Goal: Task Accomplishment & Management: Manage account settings

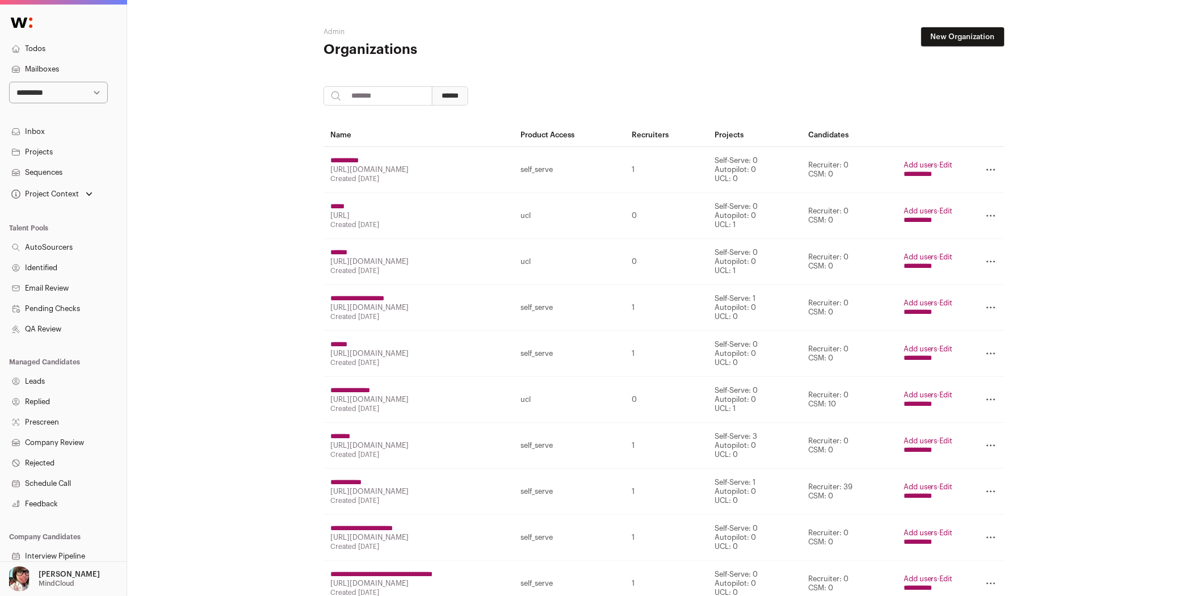
click at [382, 97] on input "search" at bounding box center [378, 95] width 109 height 19
type input "****"
click at [432, 86] on input "******" at bounding box center [450, 95] width 36 height 19
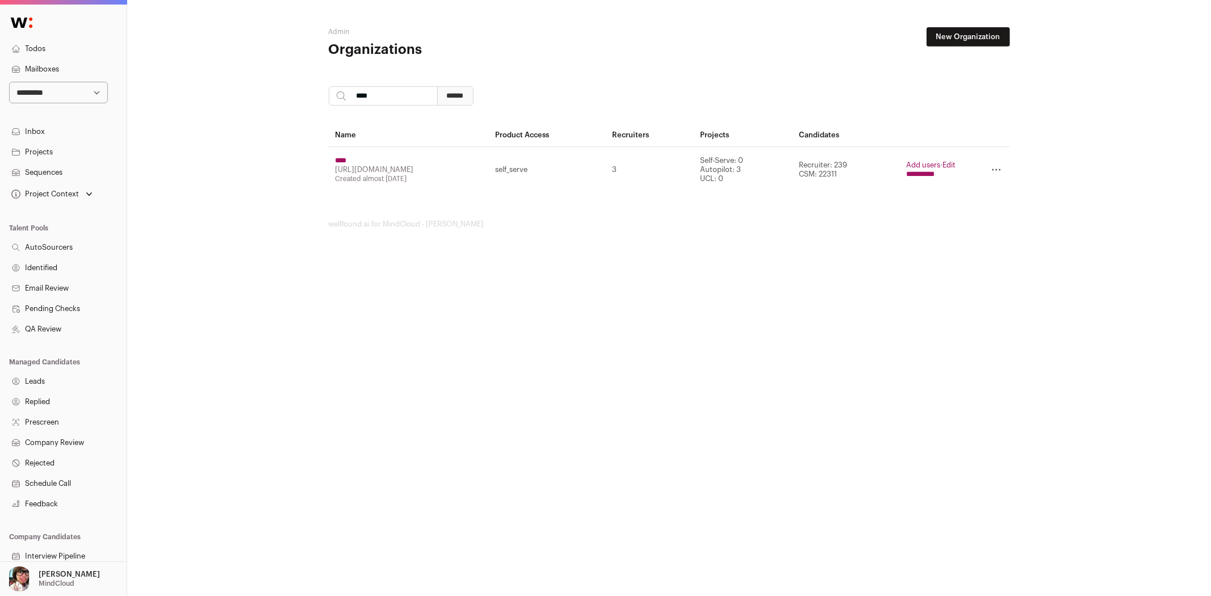
click at [347, 162] on input "****" at bounding box center [341, 160] width 11 height 9
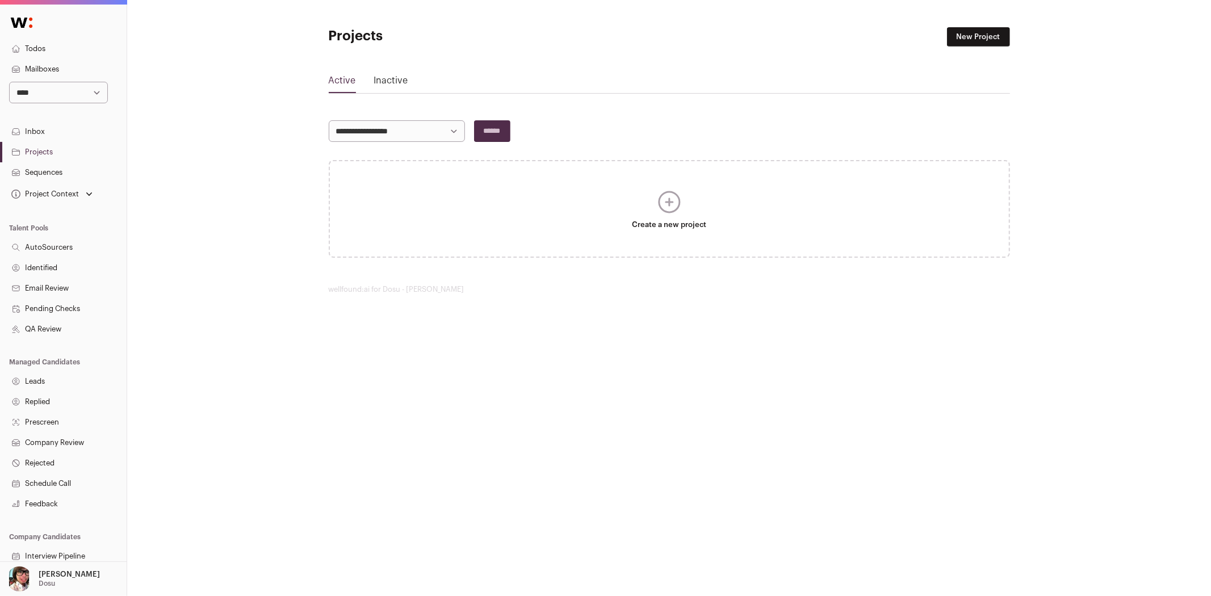
click at [675, 199] on icon at bounding box center [669, 201] width 27 height 27
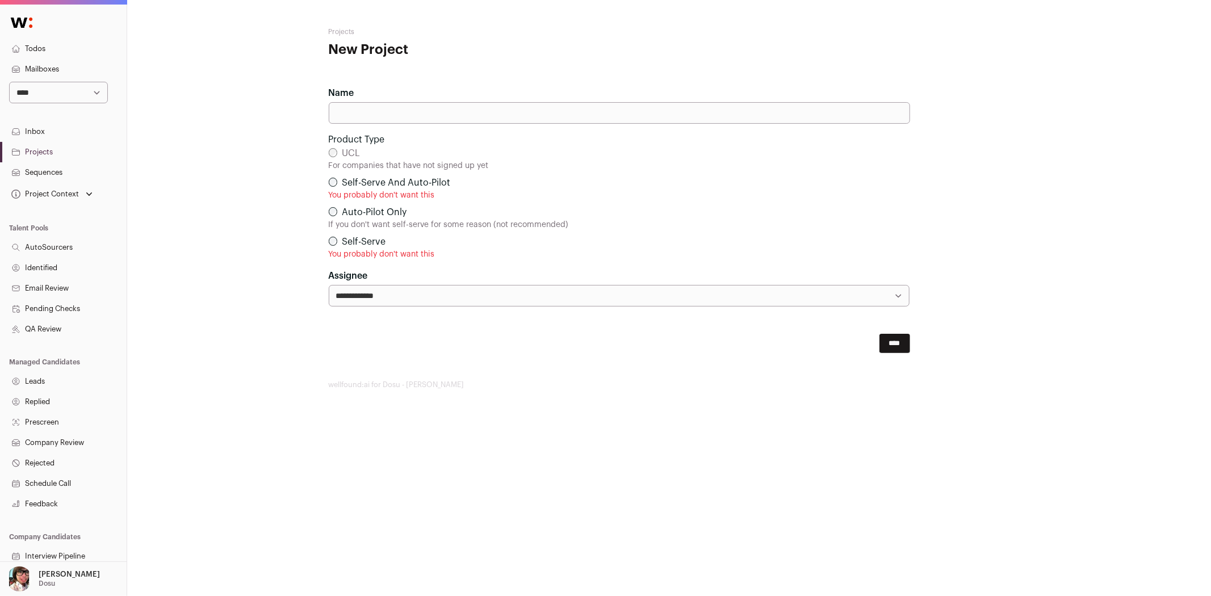
click at [350, 160] on div "UCL For companies that have not signed up yet" at bounding box center [619, 158] width 581 height 25
click at [363, 120] on input "Name" at bounding box center [619, 113] width 581 height 22
click at [263, 161] on div "**********" at bounding box center [669, 208] width 1084 height 417
click at [455, 112] on input "Name" at bounding box center [619, 113] width 581 height 22
type input "**********"
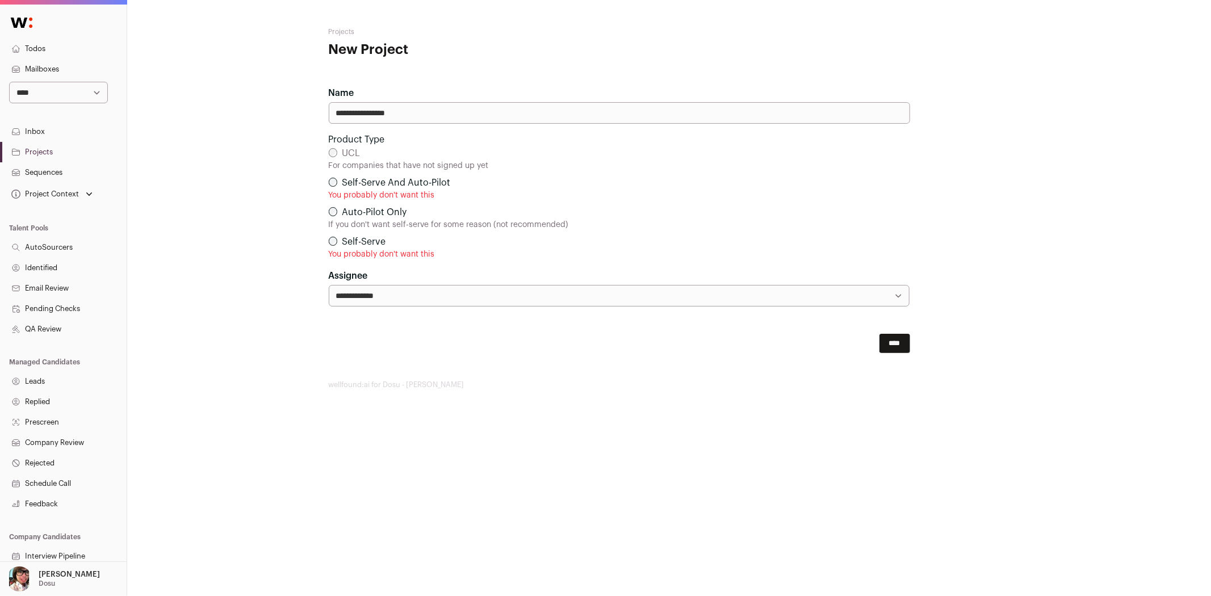
click at [893, 338] on input "****" at bounding box center [894, 343] width 31 height 19
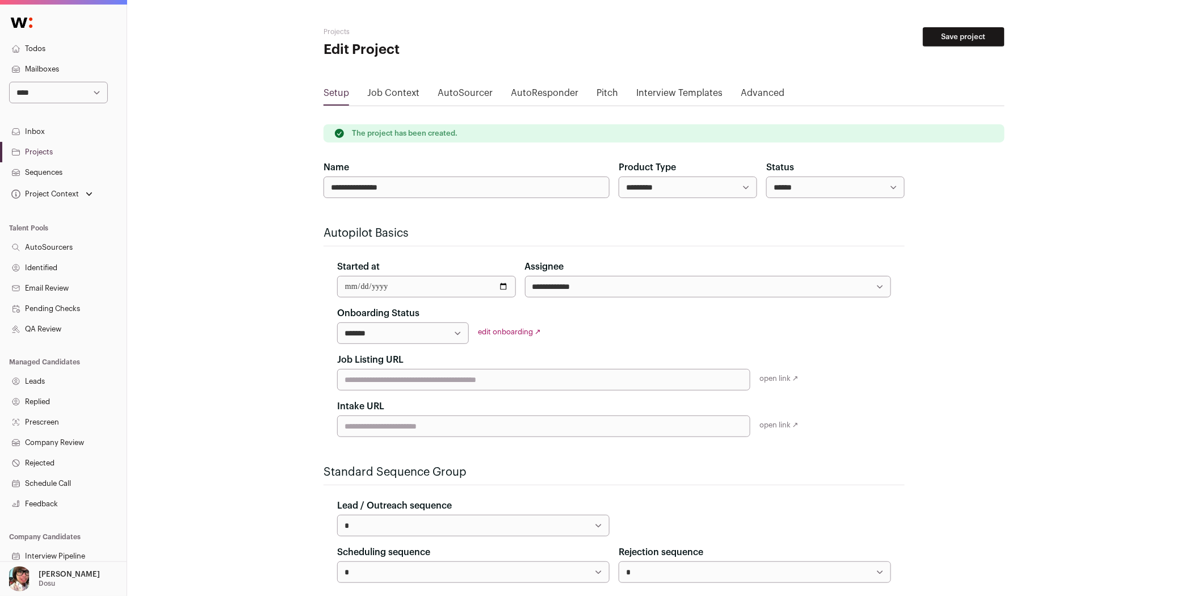
click at [405, 333] on select "**********" at bounding box center [403, 333] width 132 height 22
select select "**********"
click at [337, 322] on select "**********" at bounding box center [403, 333] width 132 height 22
click at [424, 385] on input "Job Listing URL" at bounding box center [543, 380] width 413 height 22
paste input "**********"
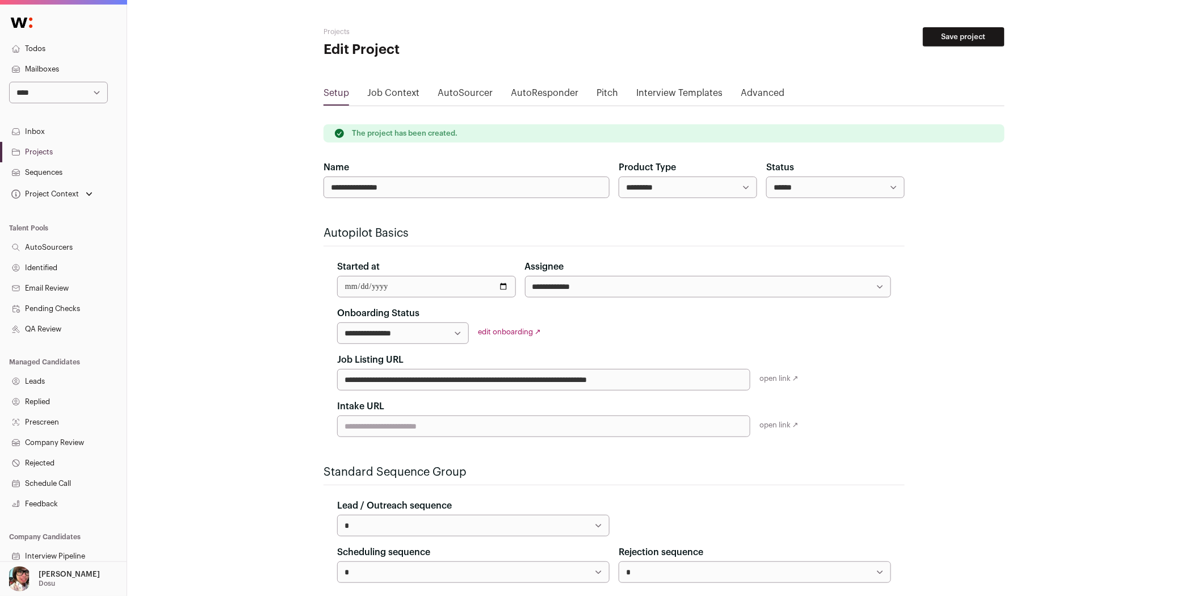
type input "**********"
click at [921, 389] on main "**********" at bounding box center [664, 432] width 681 height 864
click at [975, 32] on button "Save project" at bounding box center [964, 36] width 82 height 19
click at [978, 26] on main "**********" at bounding box center [664, 432] width 681 height 864
click at [972, 33] on button "Save project" at bounding box center [964, 36] width 82 height 19
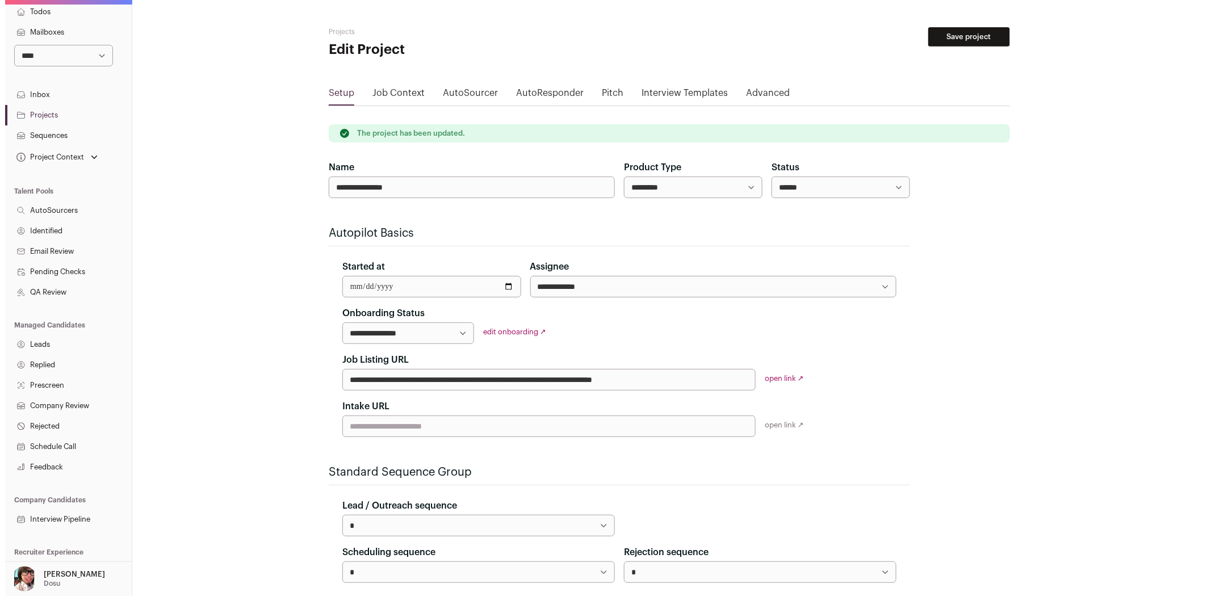
scroll to position [57, 0]
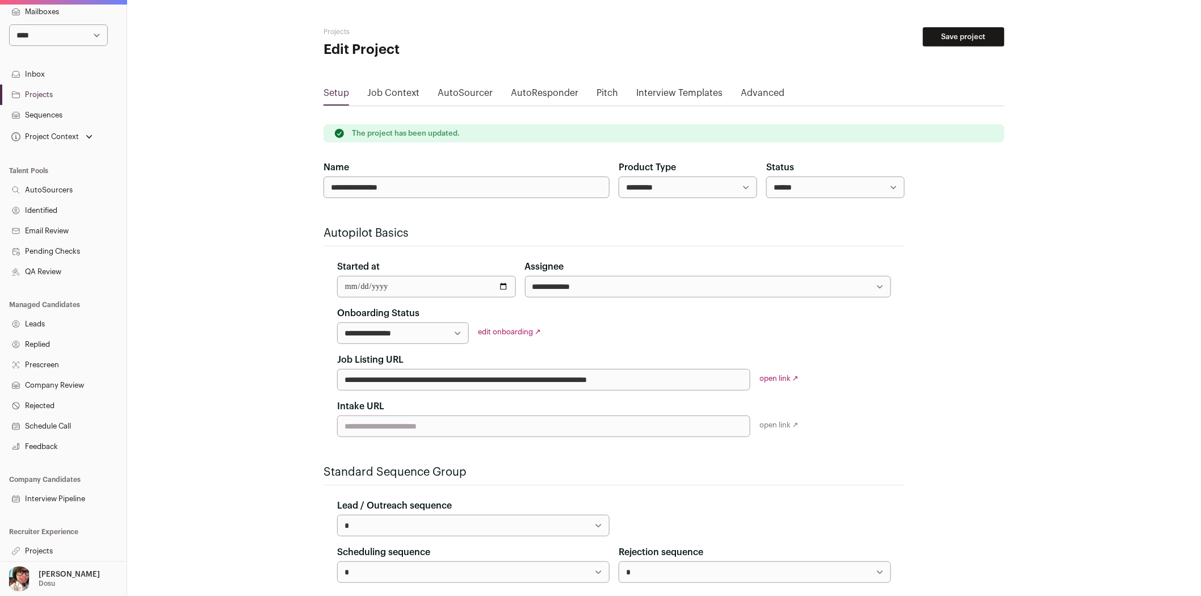
click at [45, 551] on link "Projects" at bounding box center [63, 551] width 127 height 20
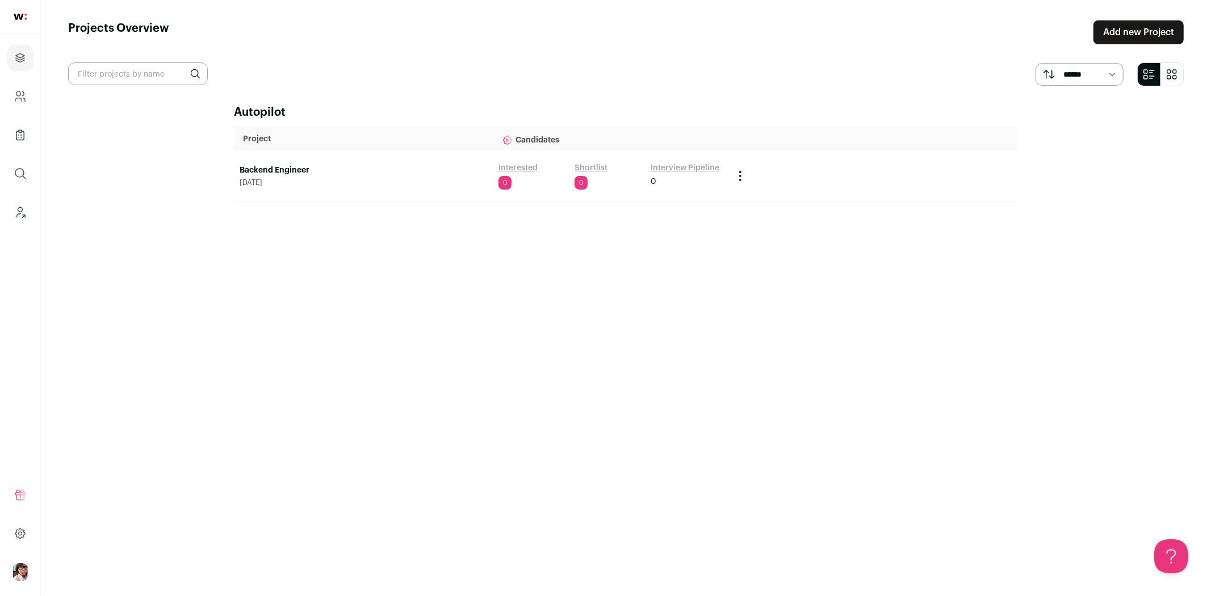
click at [266, 169] on link "Backend Engineer" at bounding box center [363, 170] width 247 height 11
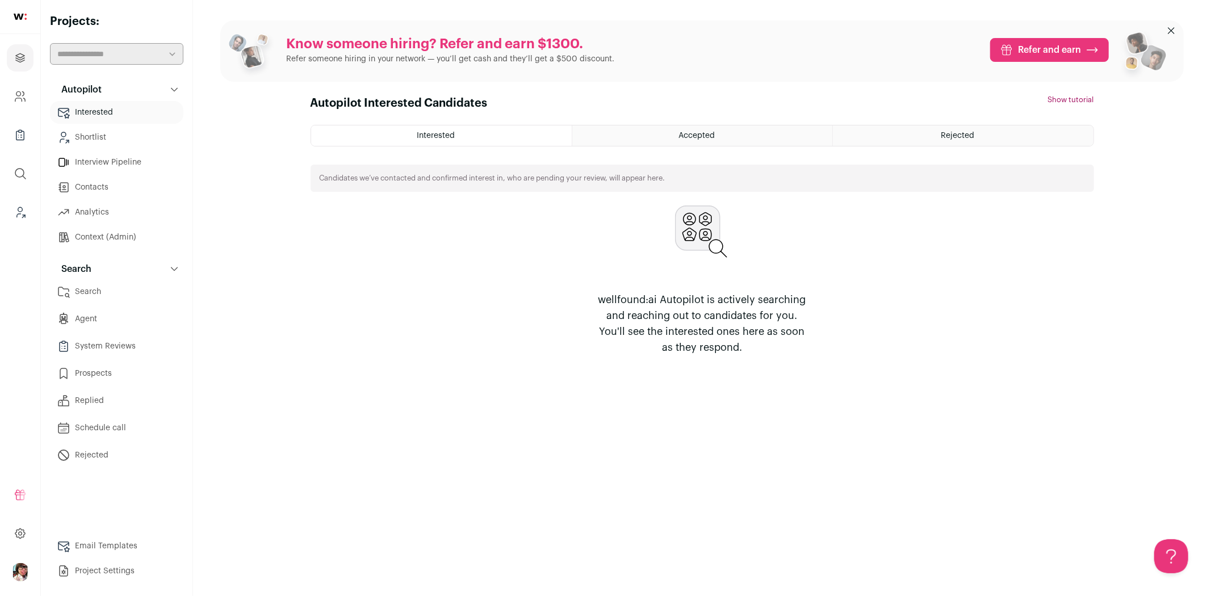
click at [118, 294] on link "Search" at bounding box center [116, 291] width 133 height 23
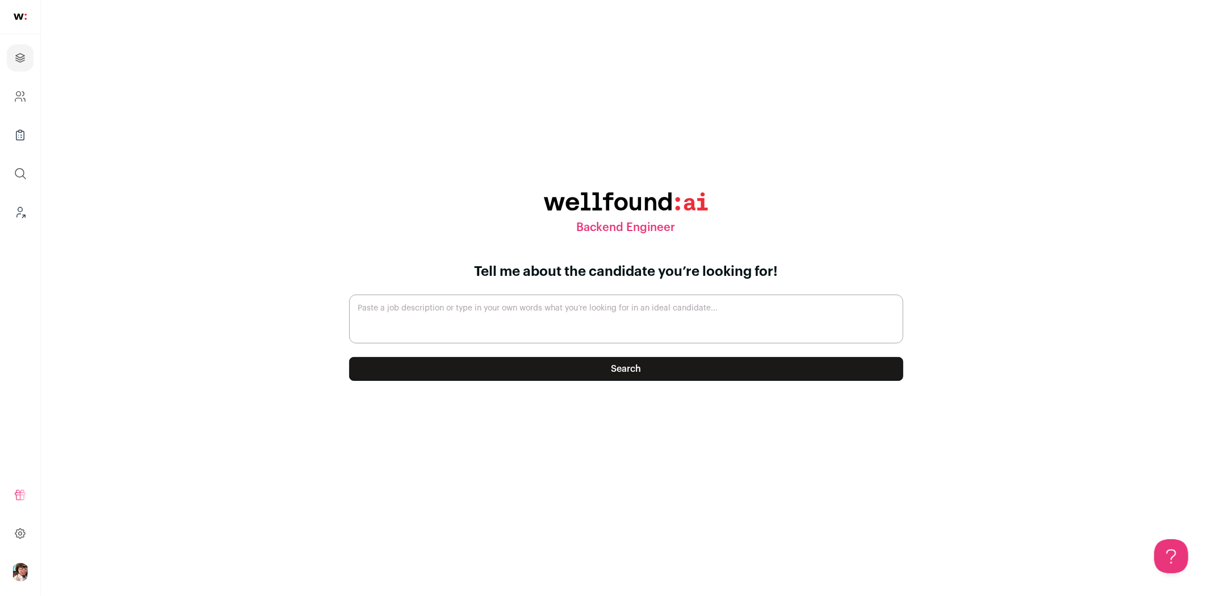
paste textarea "# The Role As a software engineering intern at [GEOGRAPHIC_DATA], you’ll be wor…"
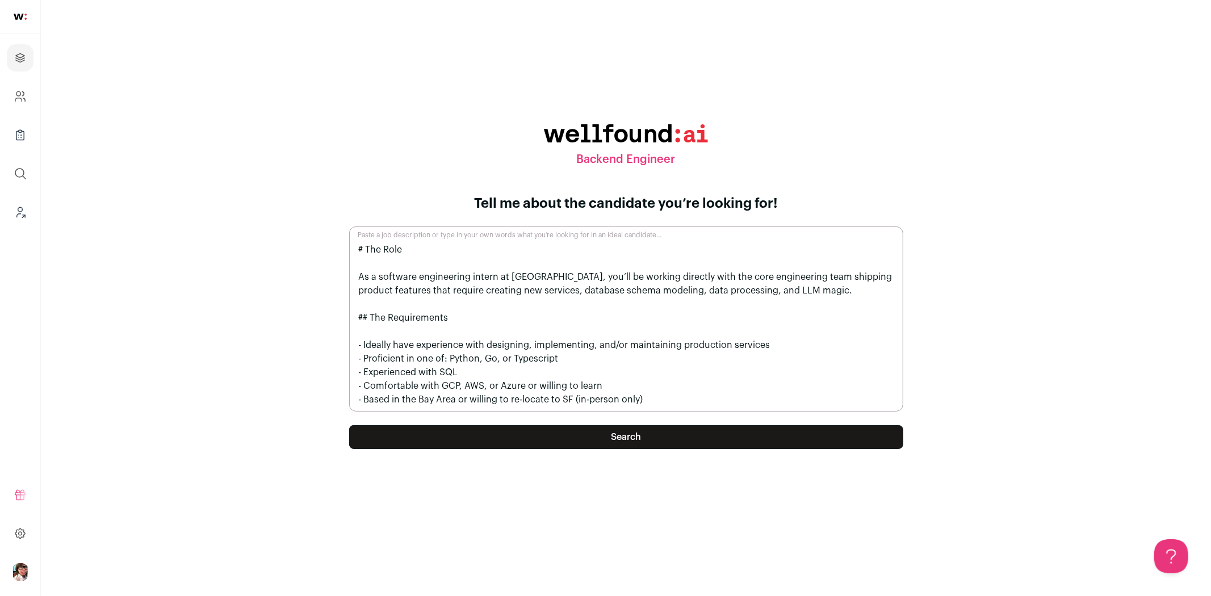
scroll to position [1, 0]
type textarea "# The Role As a software engineering intern at [GEOGRAPHIC_DATA], you’ll be wor…"
click at [627, 441] on button "Search" at bounding box center [626, 437] width 554 height 24
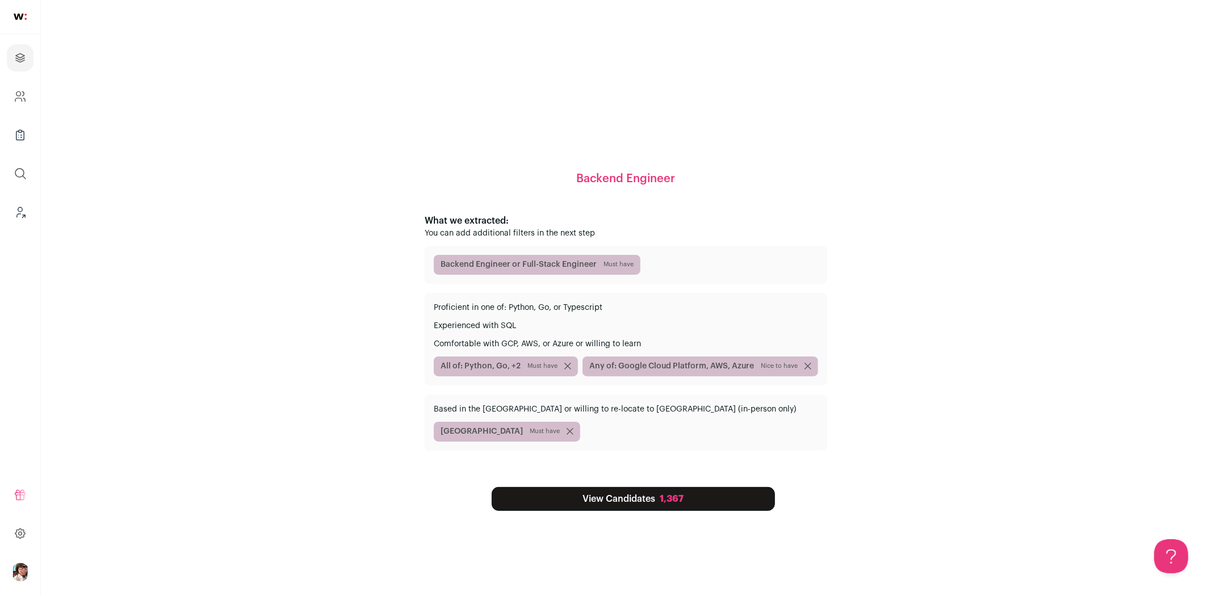
click at [714, 492] on link "View Candidates 1,367" at bounding box center [633, 499] width 283 height 24
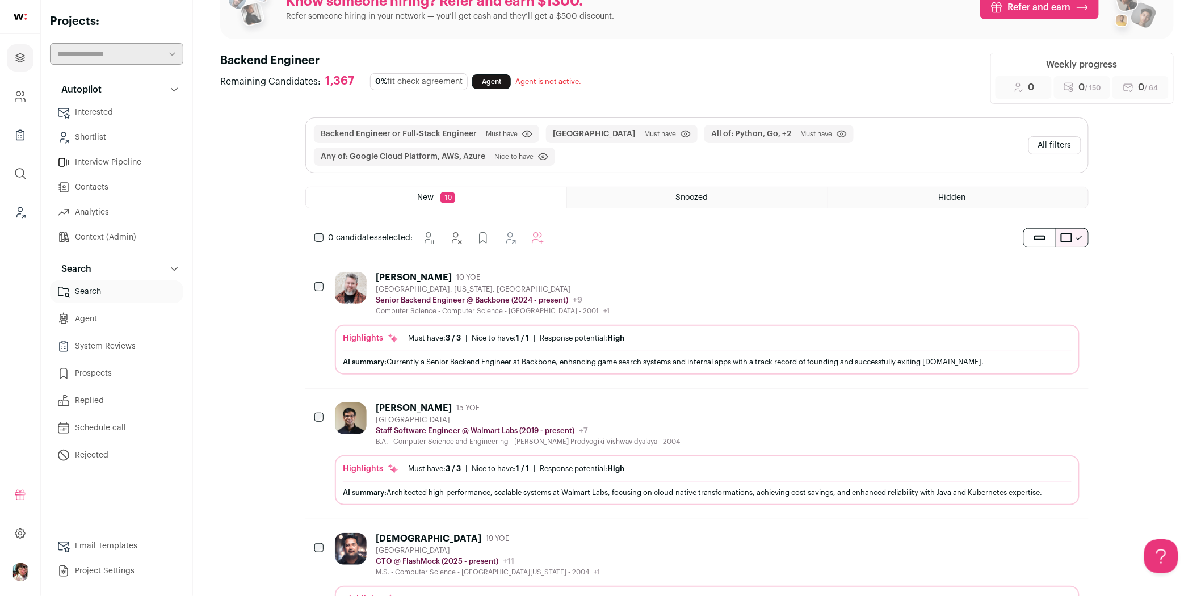
scroll to position [63, 0]
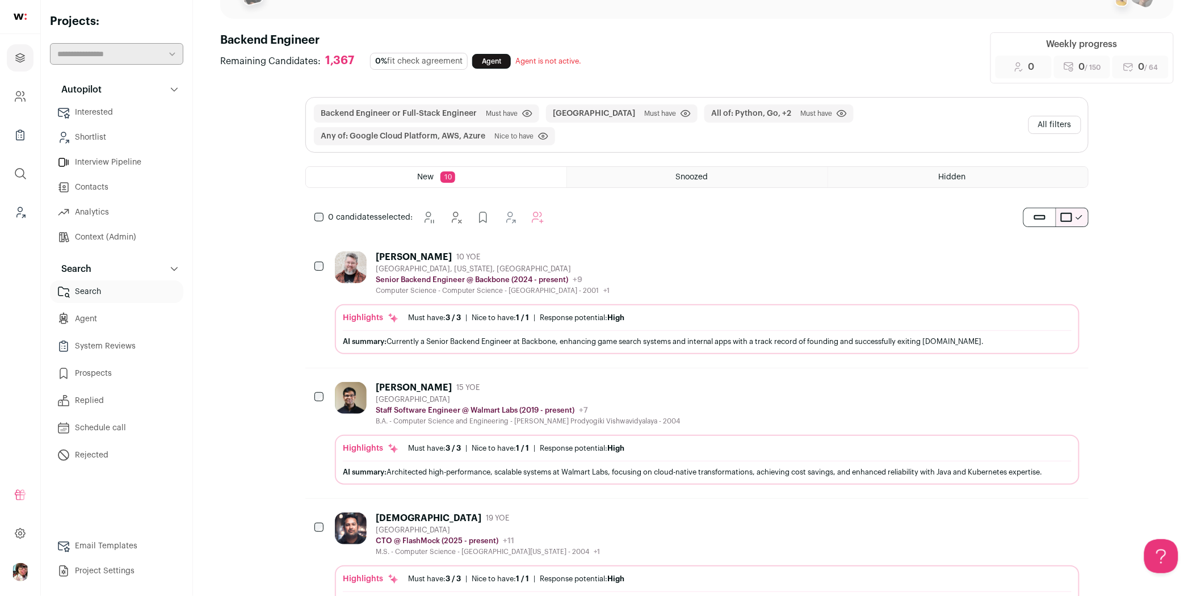
click at [1046, 124] on button "All filters" at bounding box center [1055, 125] width 53 height 18
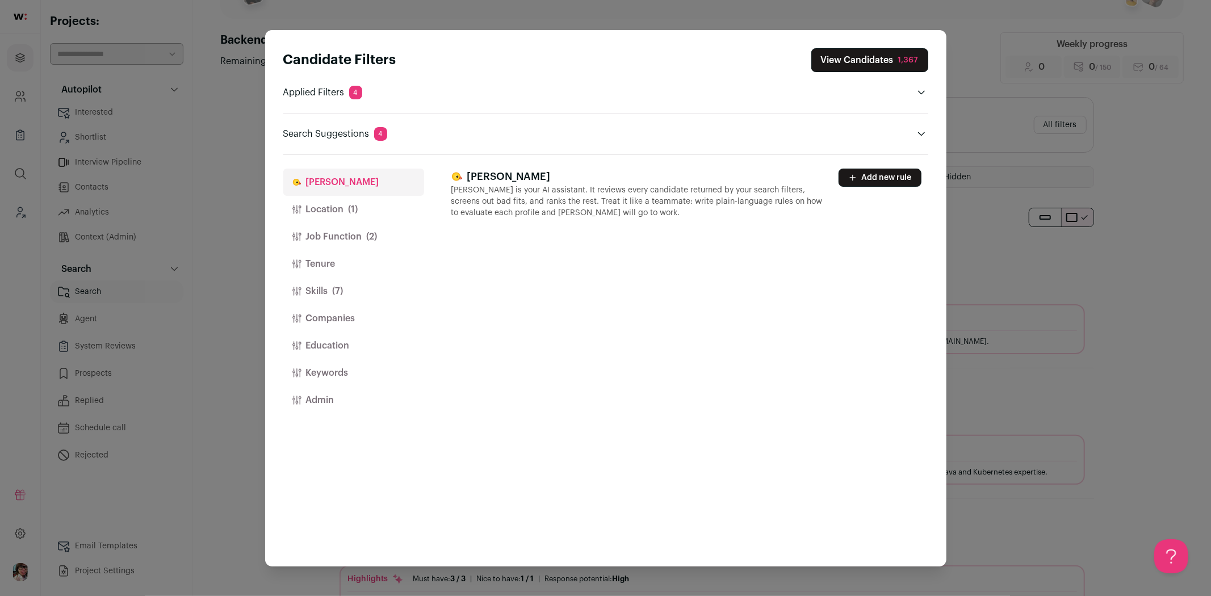
click at [361, 216] on button "Location (1)" at bounding box center [353, 209] width 141 height 27
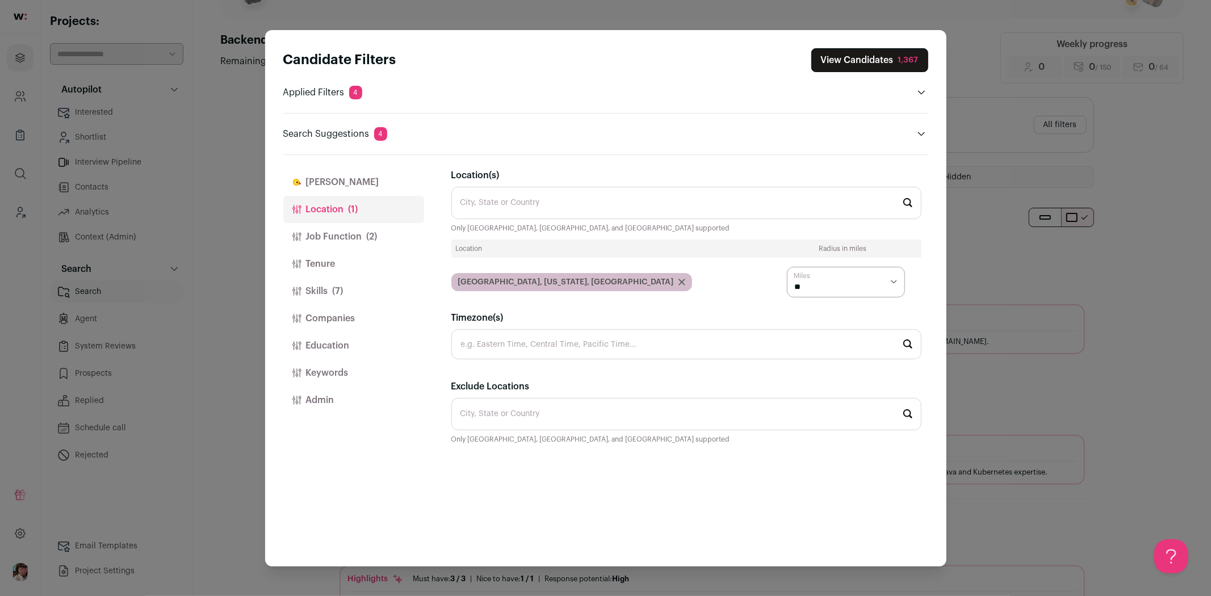
click at [357, 234] on button "Job Function (2)" at bounding box center [353, 236] width 141 height 27
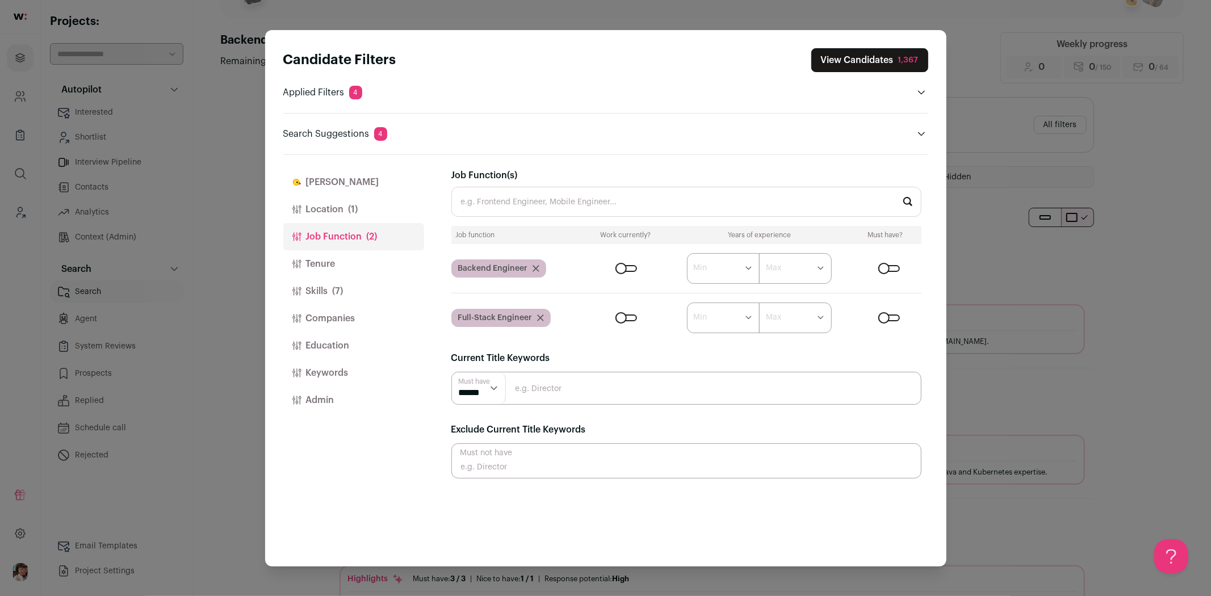
click at [502, 202] on input "Job Function(s)" at bounding box center [686, 202] width 470 height 30
click at [345, 372] on button "Keywords" at bounding box center [353, 372] width 141 height 27
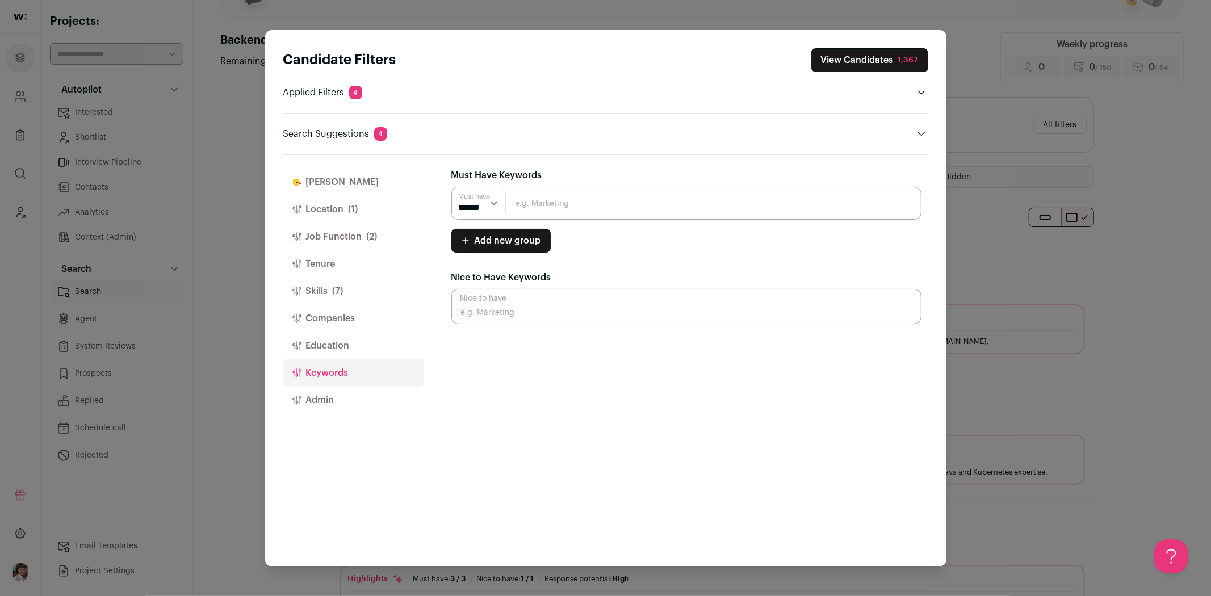
click at [335, 267] on button "Tenure" at bounding box center [353, 263] width 141 height 27
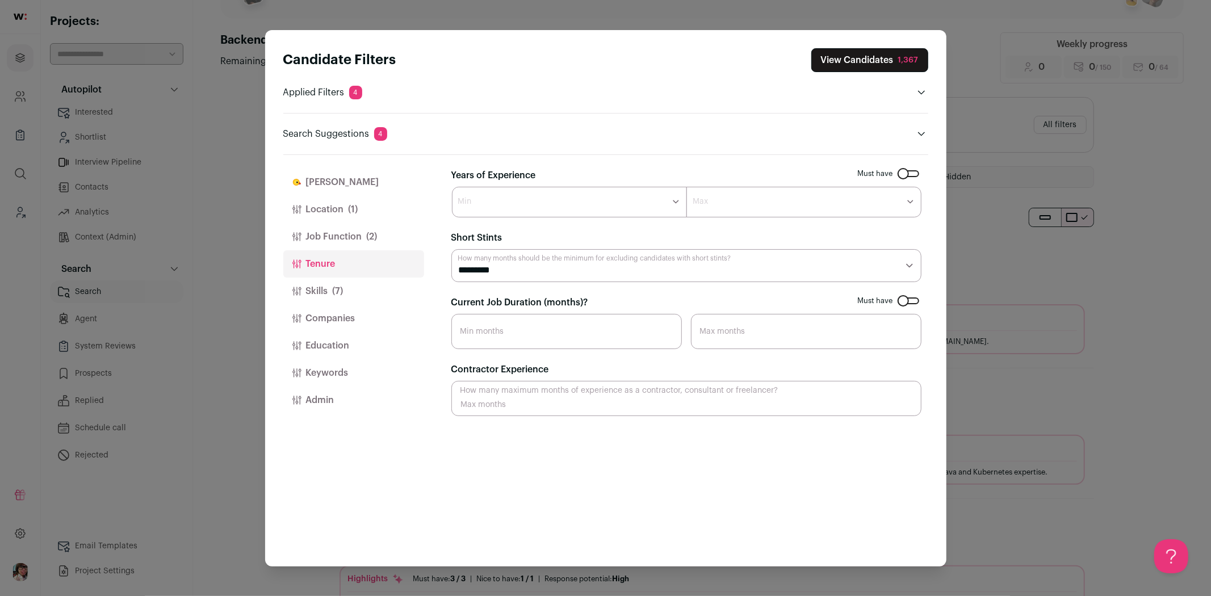
click at [538, 199] on select "******* ****** ******* ******* ******* ******* ******* ******* ******* ******* …" at bounding box center [569, 202] width 235 height 31
select select "*"
click at [452, 187] on select "******* ****** ******* ******* ******* ******* ******* ******* ******* ******* …" at bounding box center [569, 202] width 235 height 31
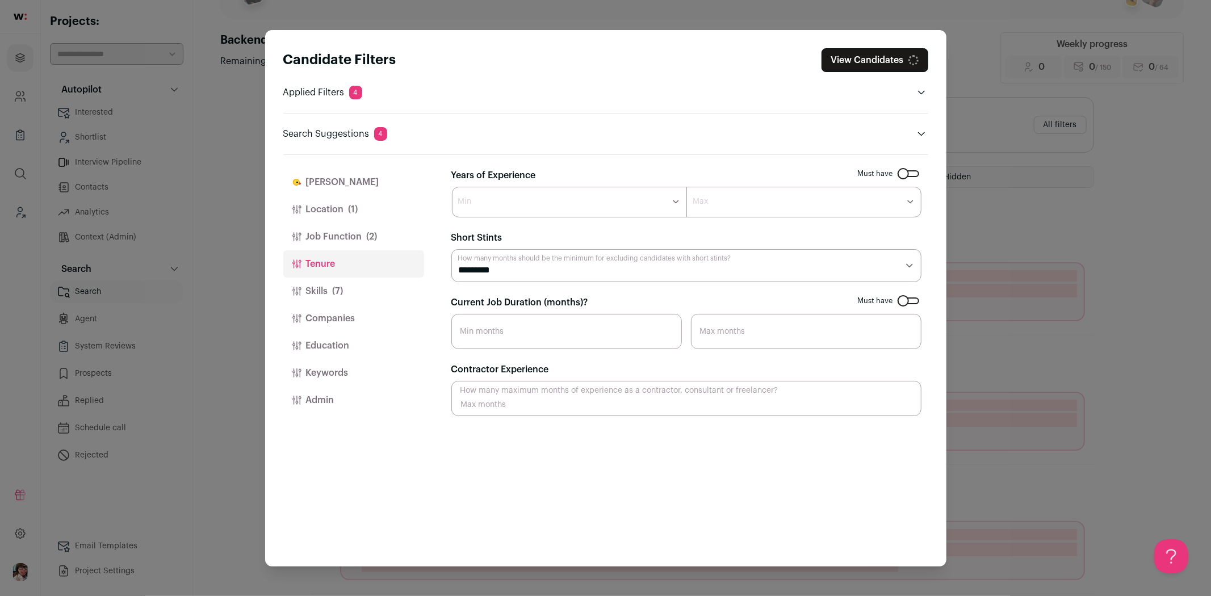
click at [717, 200] on select "******* ****** ******* ******* ******* ******* ******* ******* ******* ******* …" at bounding box center [803, 202] width 235 height 31
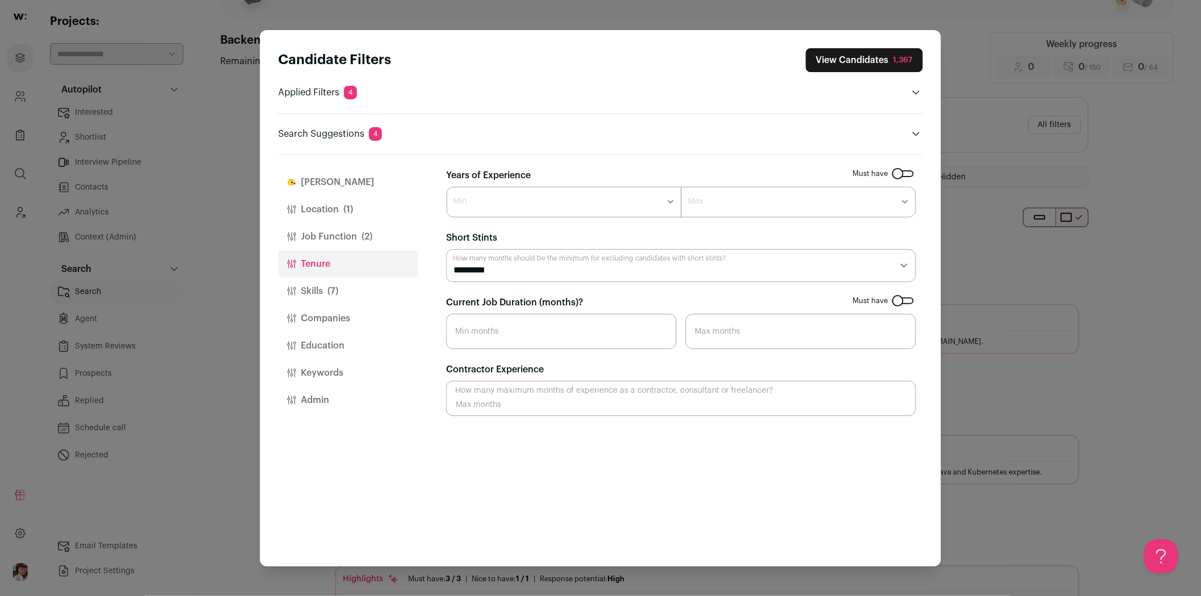
scroll to position [0, 0]
select select "*"
click at [681, 187] on select "******* ****** ******* ******* ******* ******* ******* ******* ******* ******* …" at bounding box center [798, 202] width 235 height 31
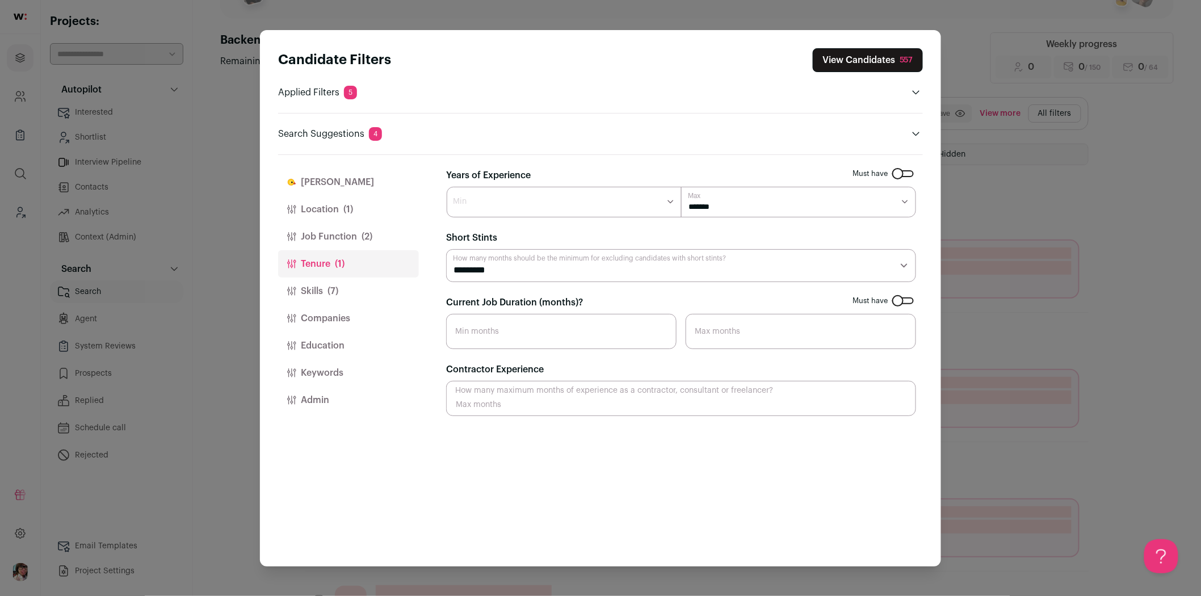
click at [866, 60] on button "View Candidates 557" at bounding box center [868, 60] width 110 height 24
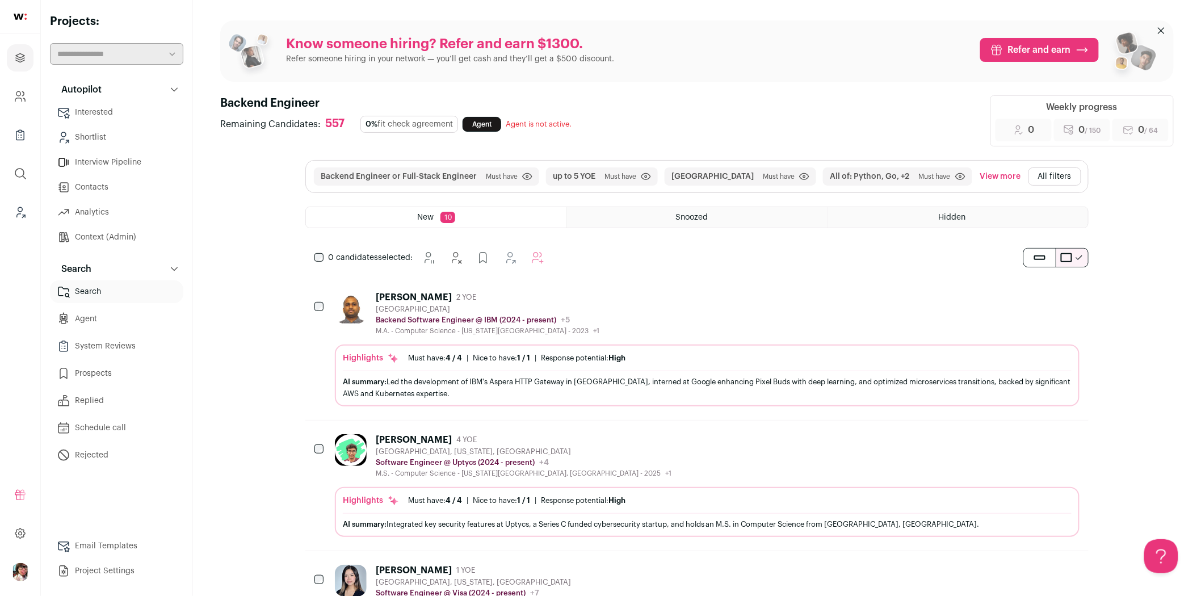
click at [1069, 178] on button "All filters" at bounding box center [1055, 176] width 53 height 18
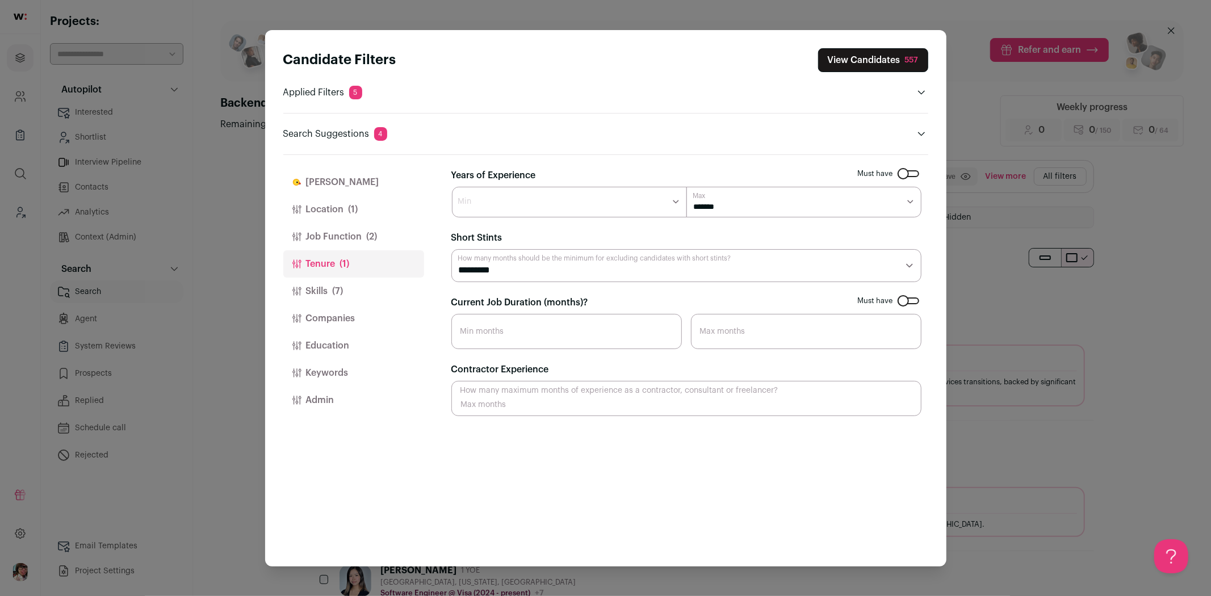
click at [334, 183] on button "[PERSON_NAME]" at bounding box center [353, 182] width 141 height 27
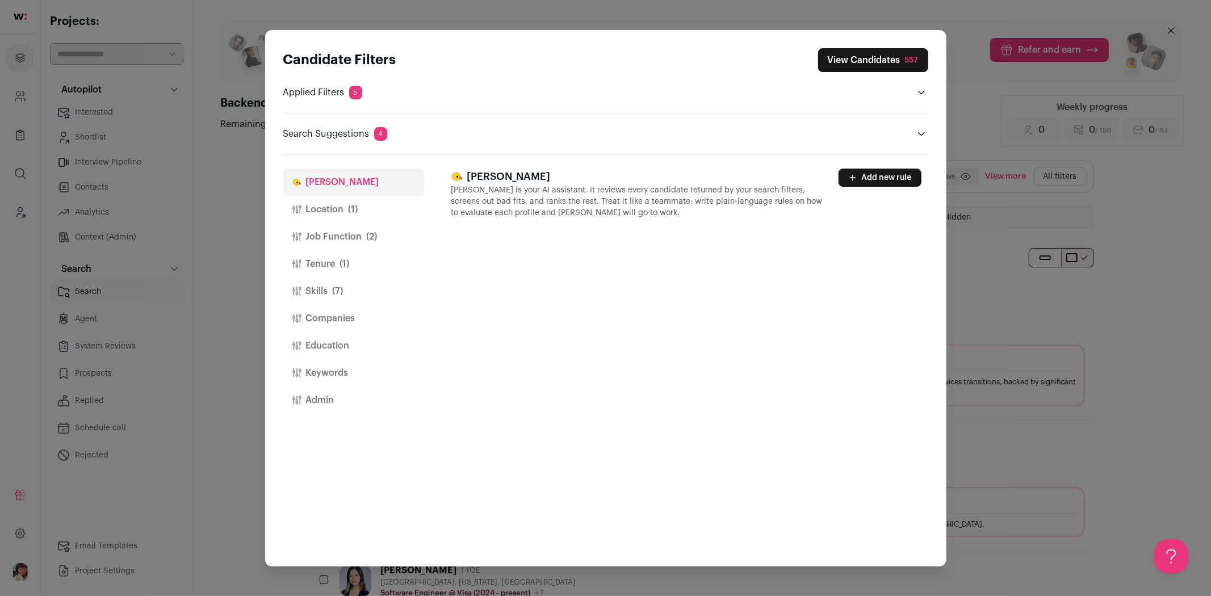
click at [864, 179] on button "Add new rule" at bounding box center [880, 178] width 83 height 18
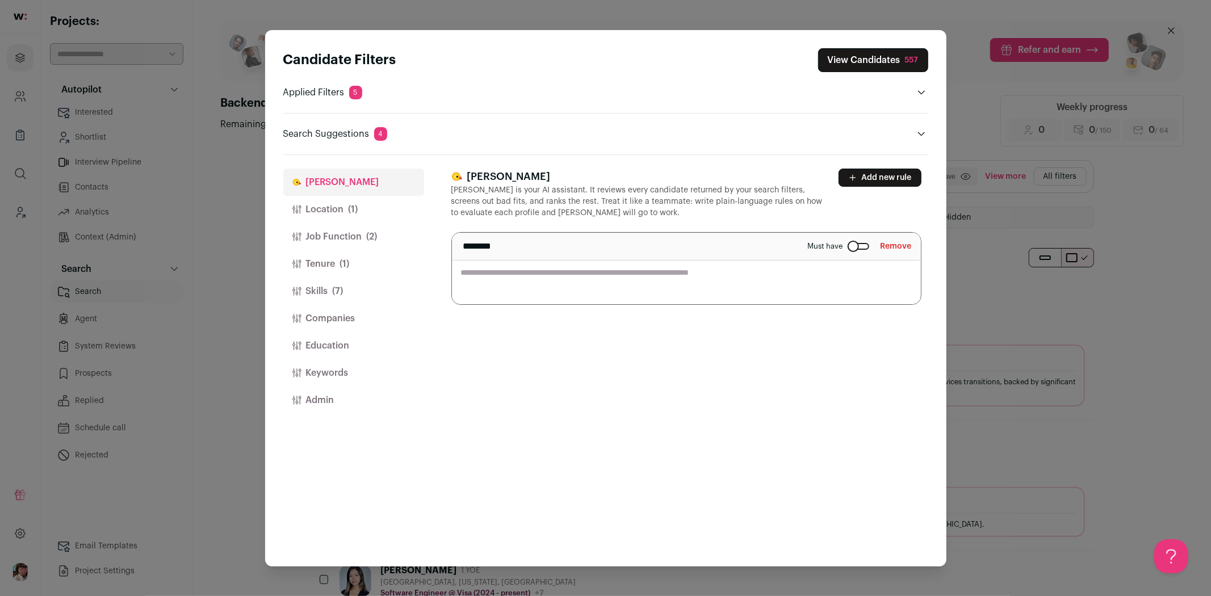
click at [543, 270] on textarea "Close modal via background" at bounding box center [686, 269] width 469 height 72
type textarea "*"
type textarea "**********"
click at [672, 400] on div "**********" at bounding box center [689, 361] width 477 height 412
click at [908, 179] on button "Add new rule" at bounding box center [880, 178] width 83 height 18
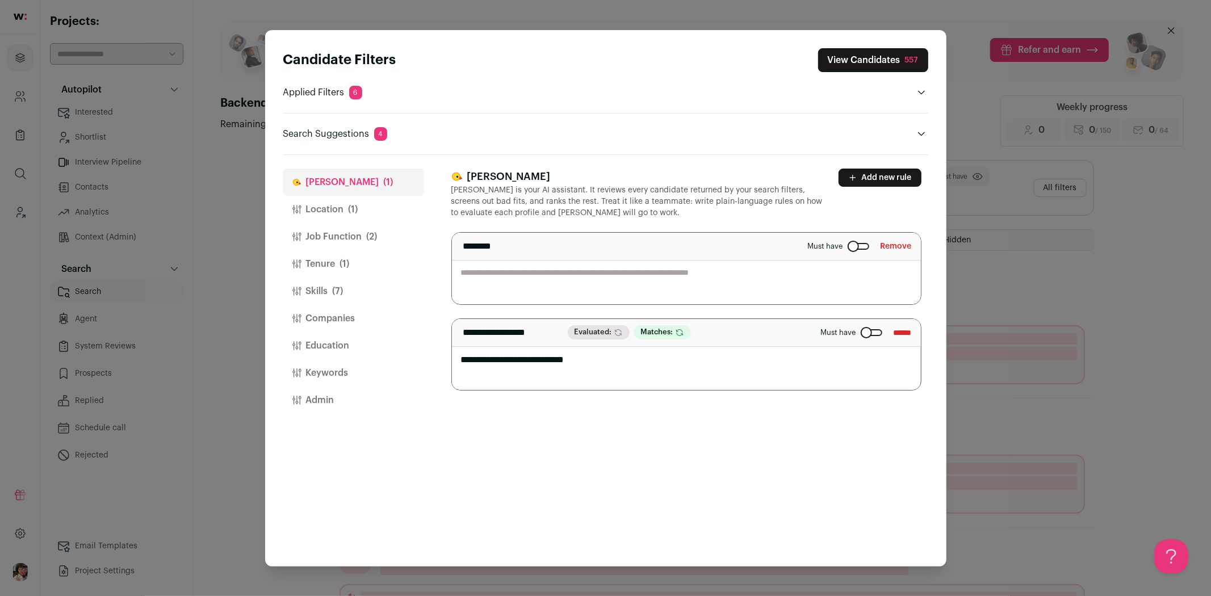
click at [654, 284] on textarea "Close modal via background" at bounding box center [686, 269] width 469 height 72
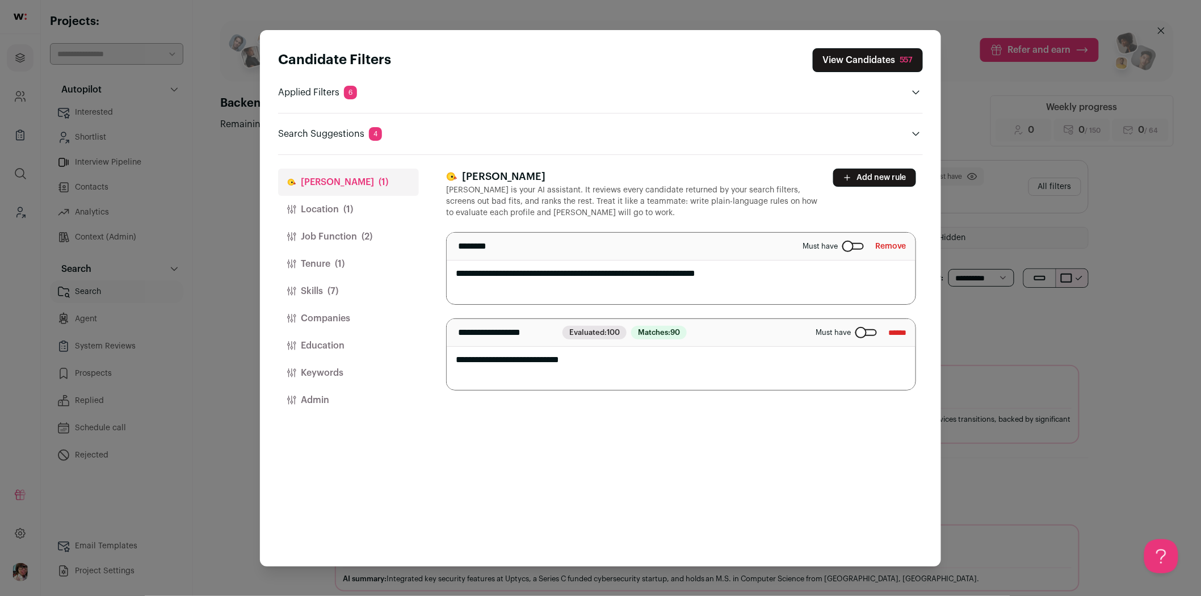
type textarea "**********"
click at [670, 424] on div "**********" at bounding box center [684, 361] width 477 height 412
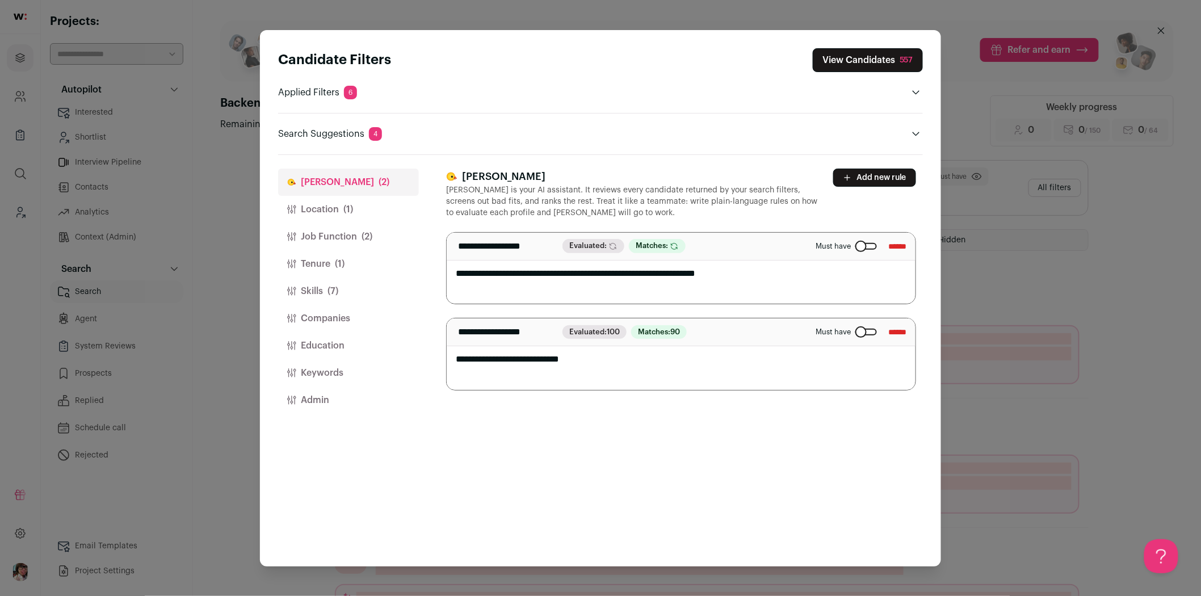
click at [900, 56] on div "557" at bounding box center [907, 60] width 14 height 11
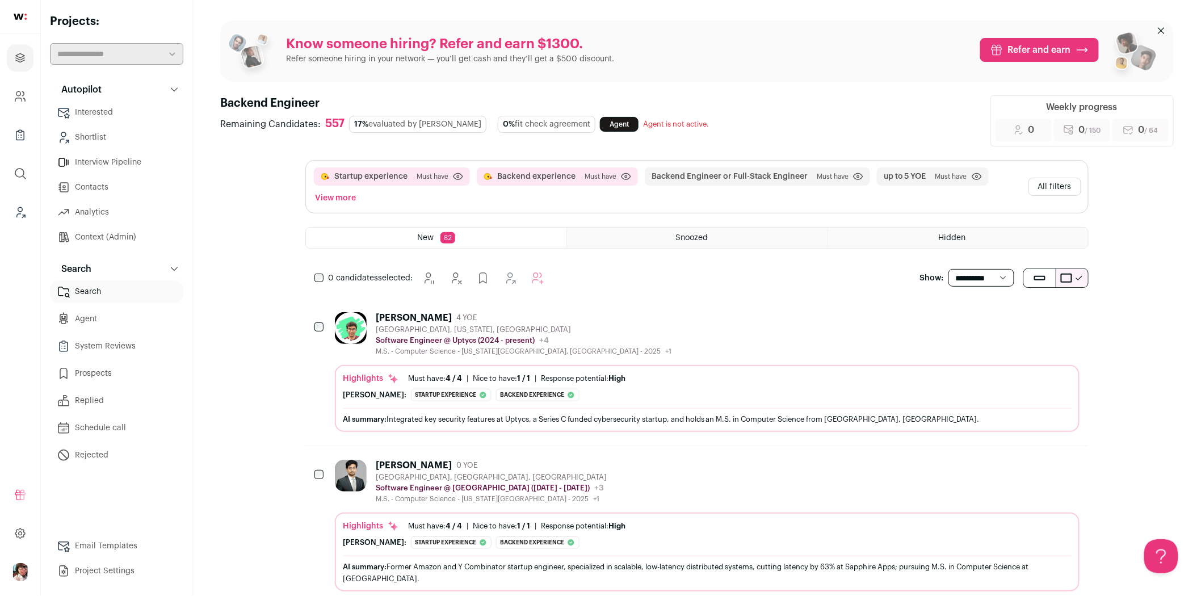
click at [978, 275] on select "**********" at bounding box center [982, 278] width 66 height 18
click at [975, 275] on select "**********" at bounding box center [982, 278] width 66 height 18
select select "**"
click at [949, 269] on select "**********" at bounding box center [982, 278] width 66 height 18
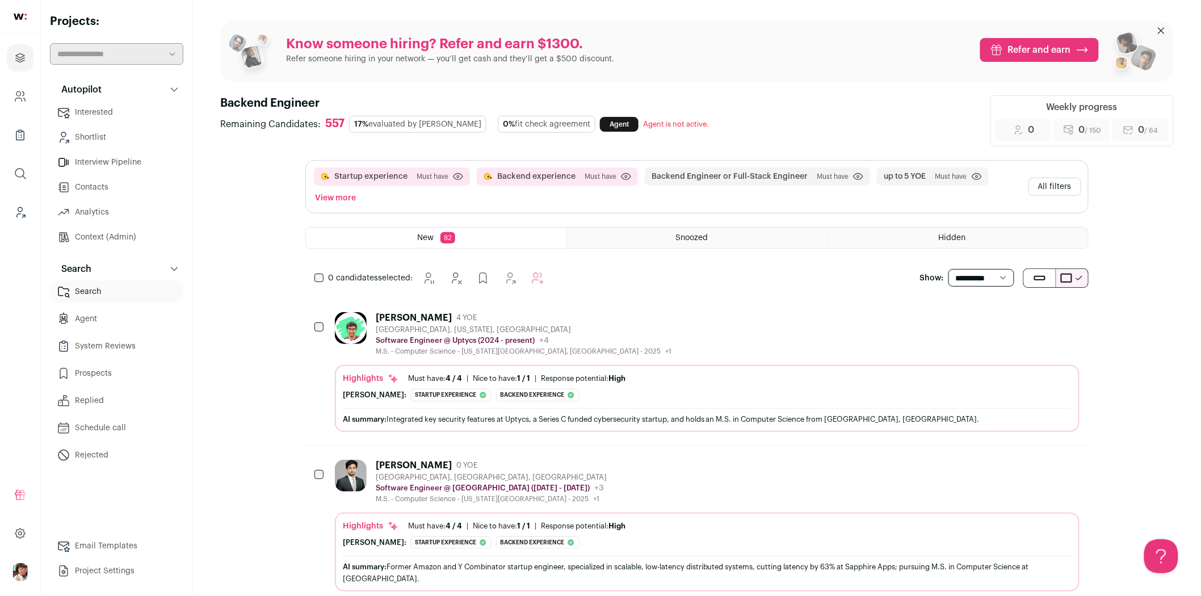
click at [732, 328] on div "[PERSON_NAME] 4 YOE [GEOGRAPHIC_DATA], [US_STATE], [GEOGRAPHIC_DATA] Software E…" at bounding box center [707, 334] width 745 height 44
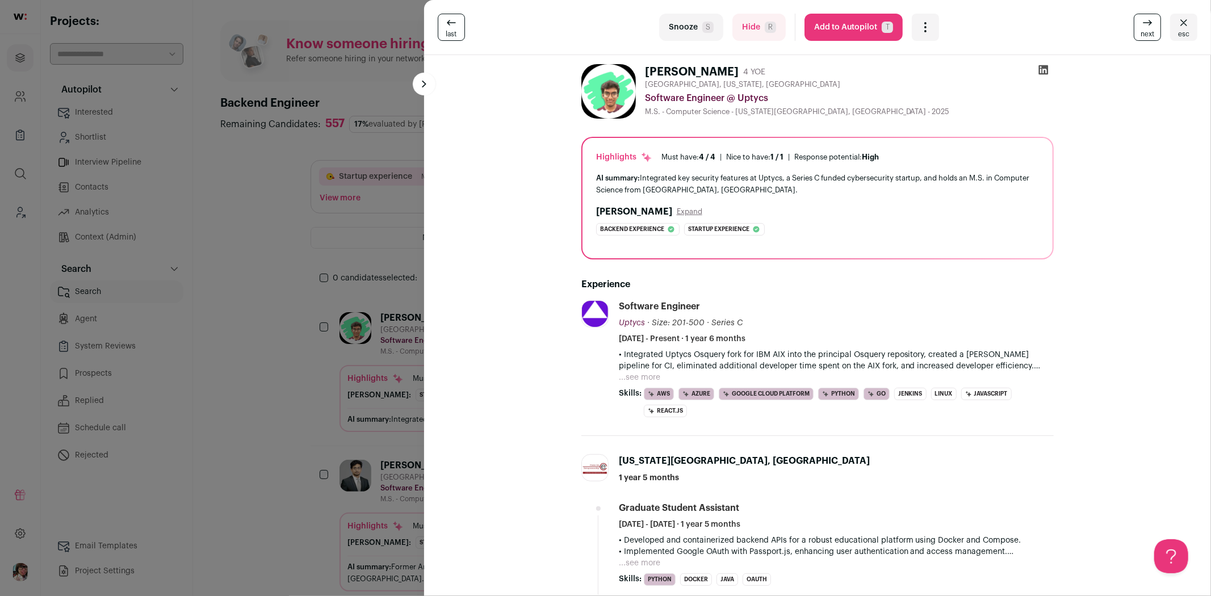
click at [634, 376] on button "...see more" at bounding box center [639, 377] width 41 height 11
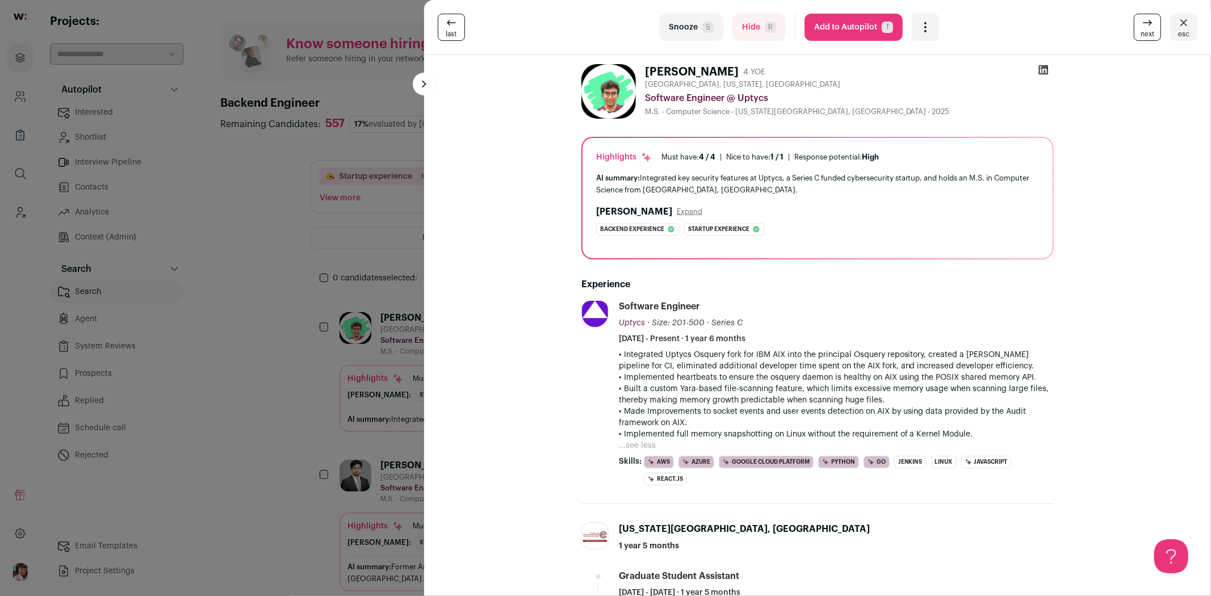
click at [677, 211] on button "Expand" at bounding box center [690, 211] width 26 height 9
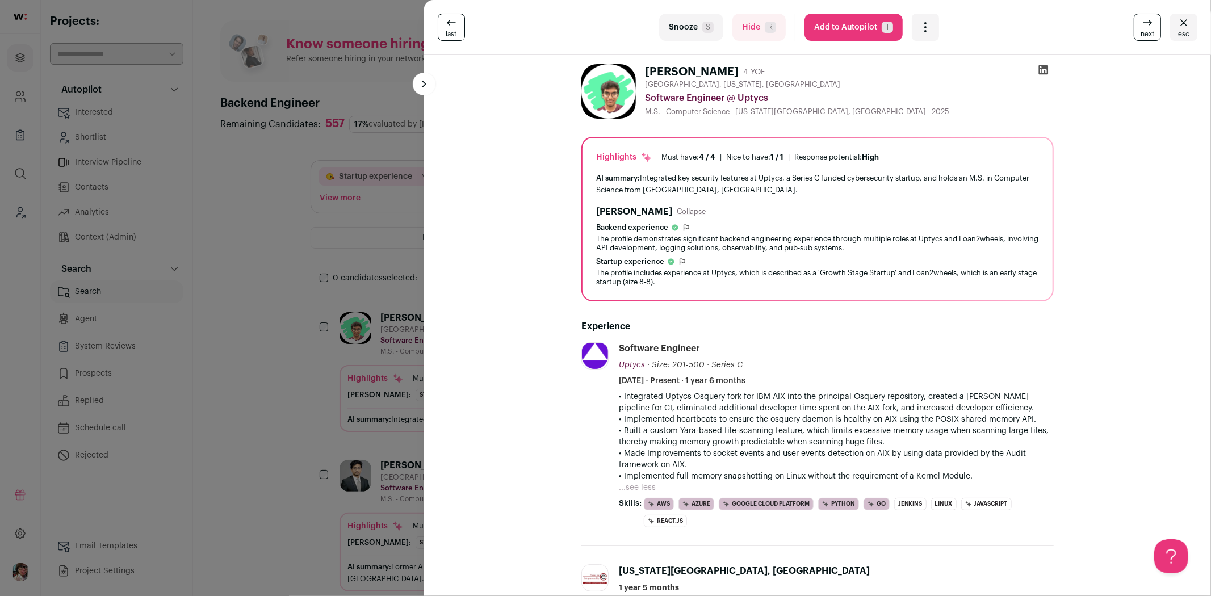
click at [919, 26] on icon "Open dropdown" at bounding box center [926, 27] width 14 height 14
click at [939, 70] on span "Add to Shortlist" at bounding box center [963, 69] width 65 height 11
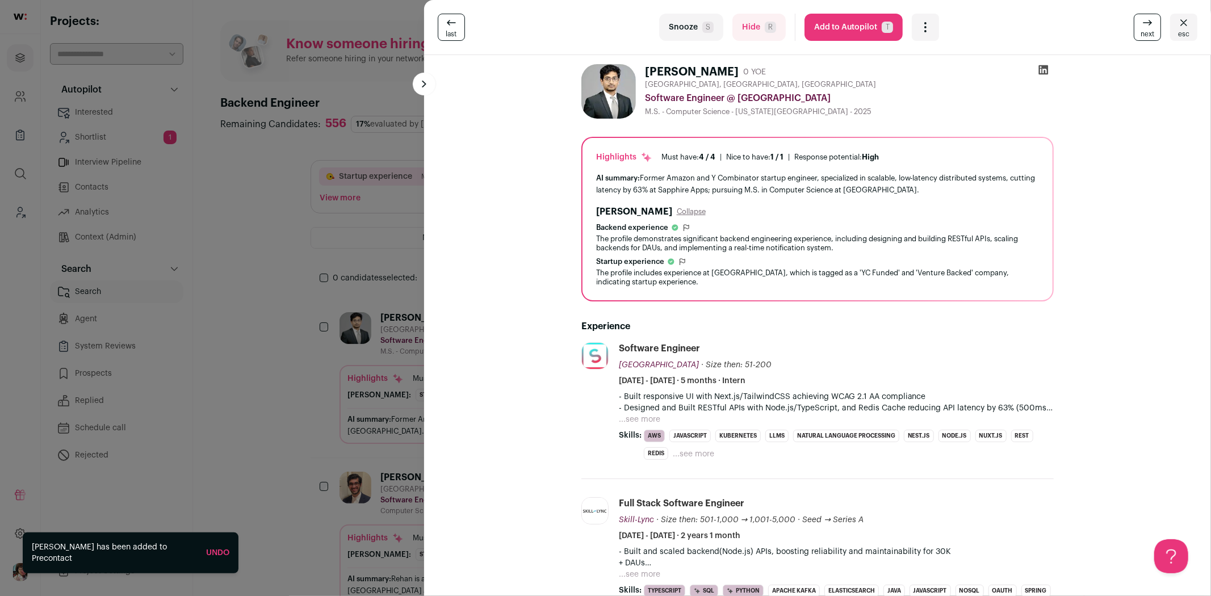
click at [253, 395] on div "last Snooze S Hide R Add to Autopilot T More actions Add to Shortlist Re-calibr…" at bounding box center [605, 298] width 1211 height 596
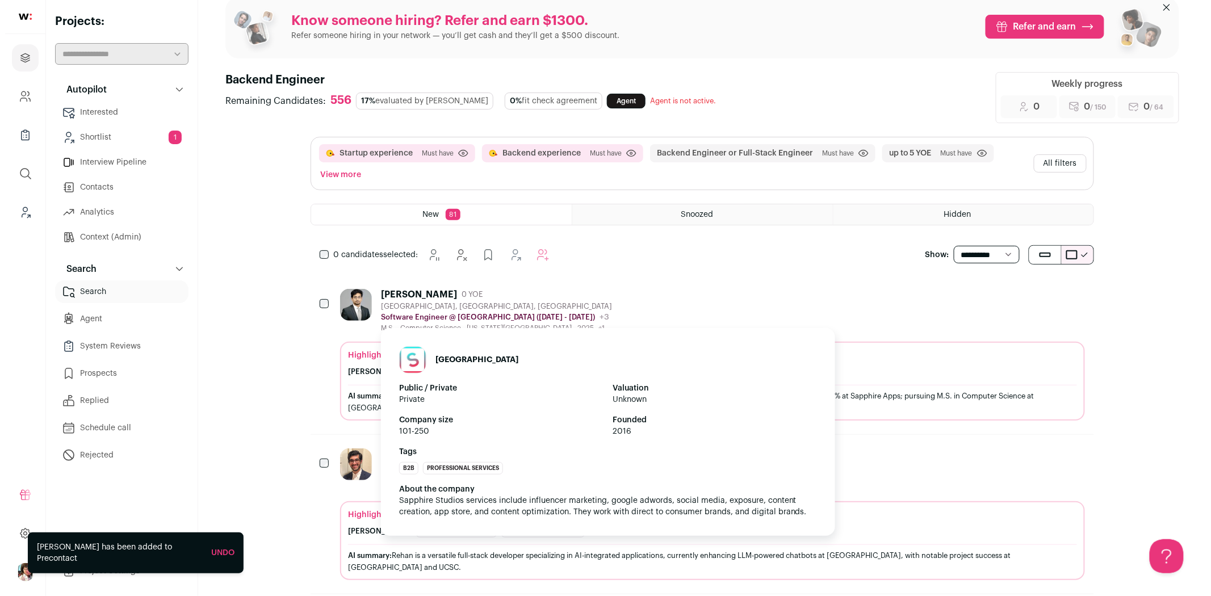
scroll to position [63, 0]
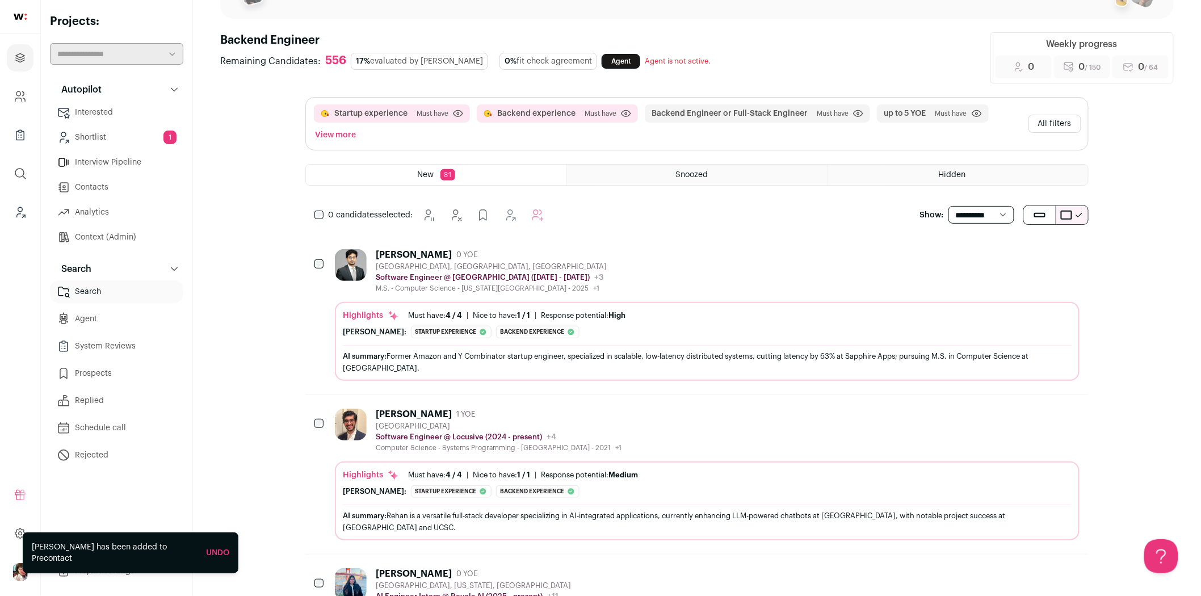
click at [781, 411] on div "[PERSON_NAME] 1 YOE [GEOGRAPHIC_DATA] Software Engineer @ Locusive (2024 - pres…" at bounding box center [707, 431] width 745 height 44
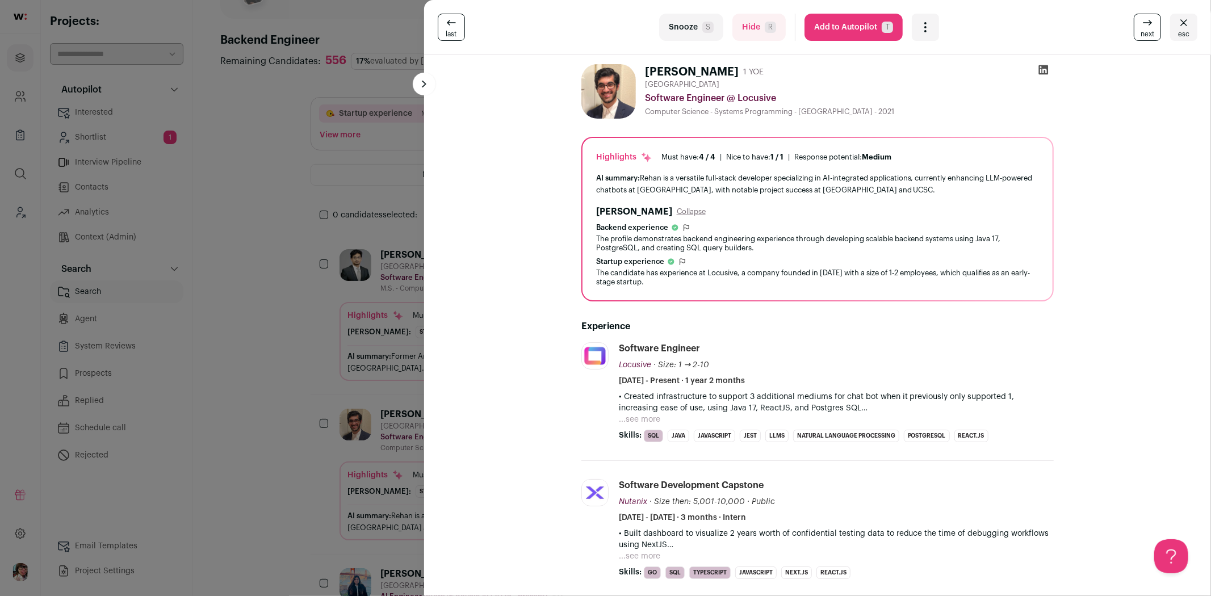
click at [635, 416] on button "...see more" at bounding box center [639, 419] width 41 height 11
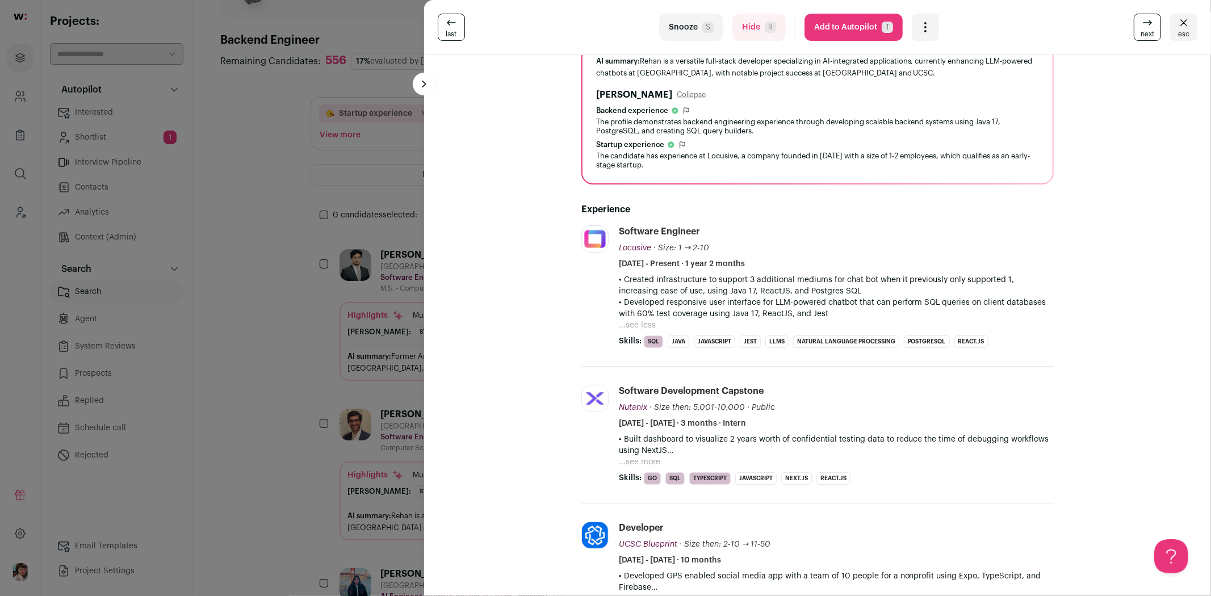
scroll to position [189, 0]
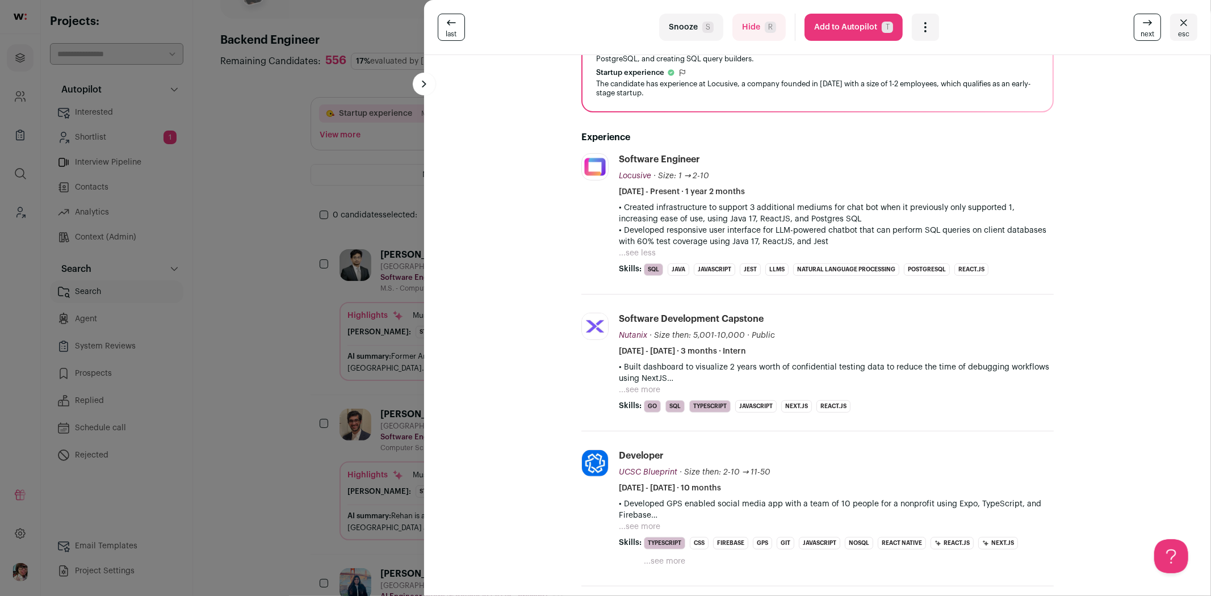
click at [1141, 30] on span "next" at bounding box center [1148, 34] width 14 height 9
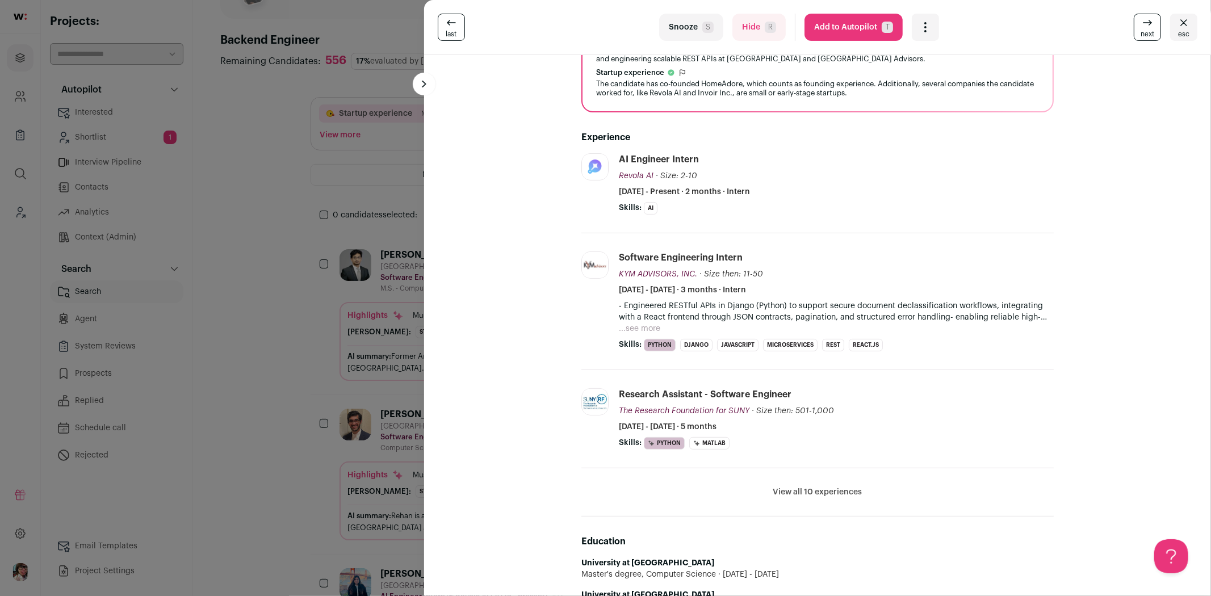
click at [1141, 27] on icon at bounding box center [1148, 23] width 14 height 14
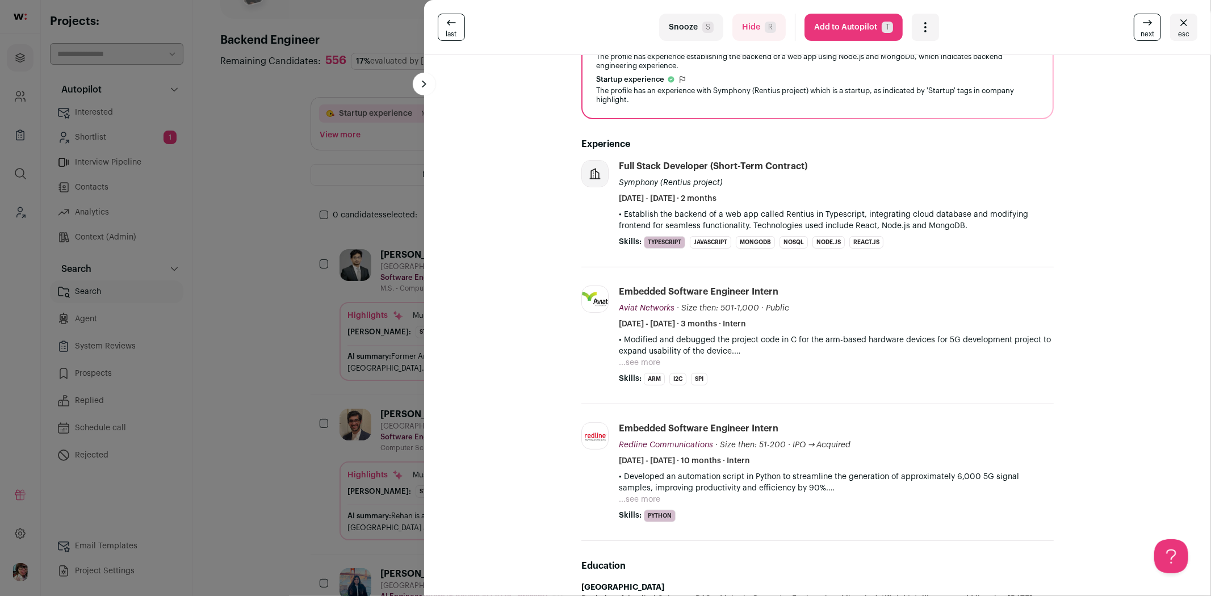
click at [1134, 27] on link "next" at bounding box center [1147, 27] width 27 height 27
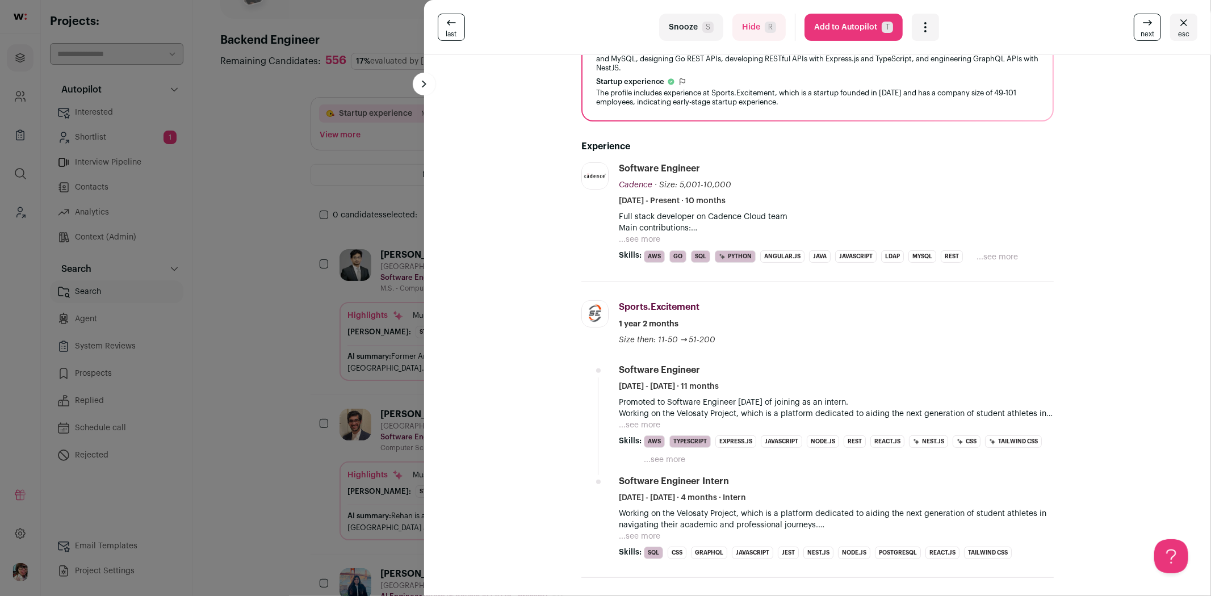
click at [639, 239] on button "...see more" at bounding box center [639, 239] width 41 height 11
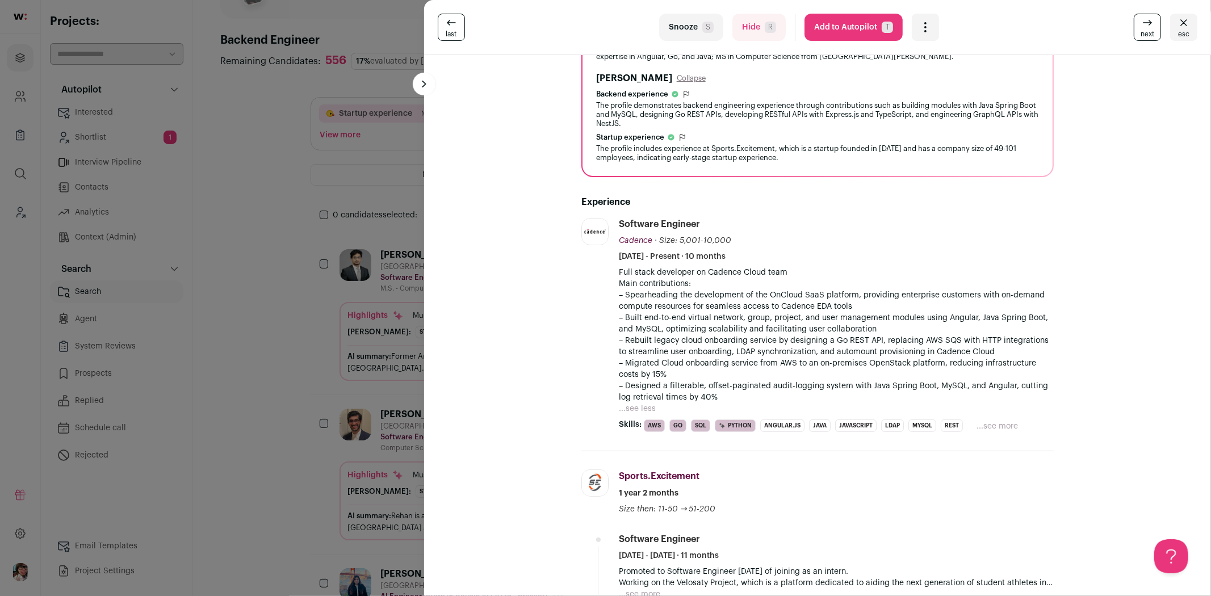
scroll to position [0, 0]
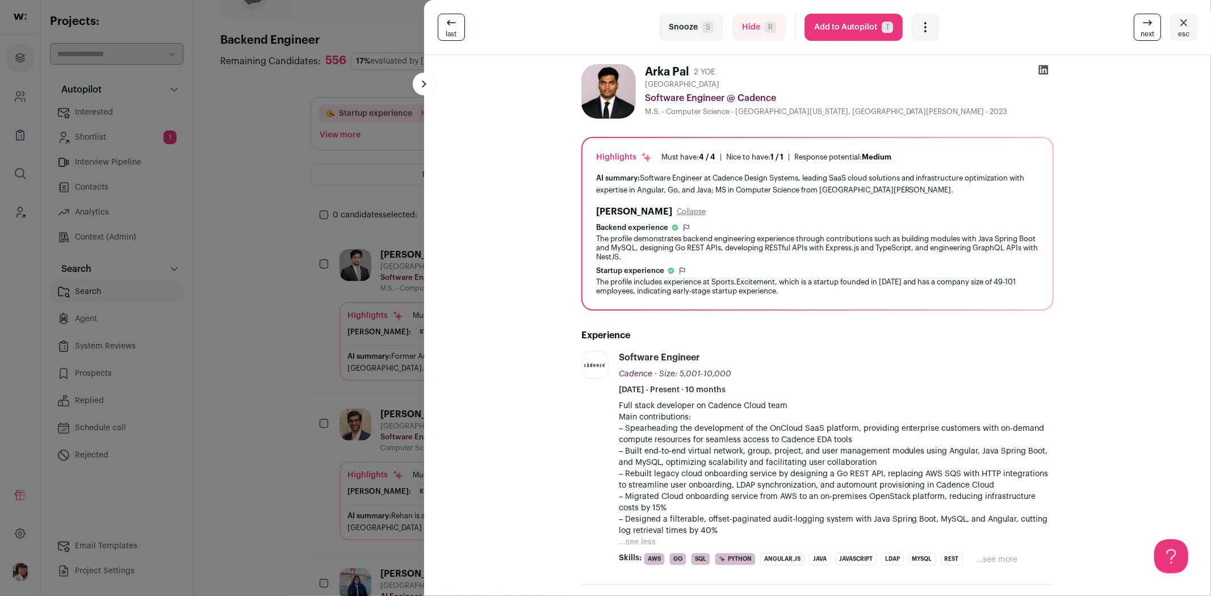
click at [1040, 65] on icon at bounding box center [1043, 69] width 11 height 11
click at [921, 24] on icon "Open dropdown" at bounding box center [926, 27] width 14 height 14
click at [939, 71] on span "Add to Shortlist" at bounding box center [963, 69] width 65 height 11
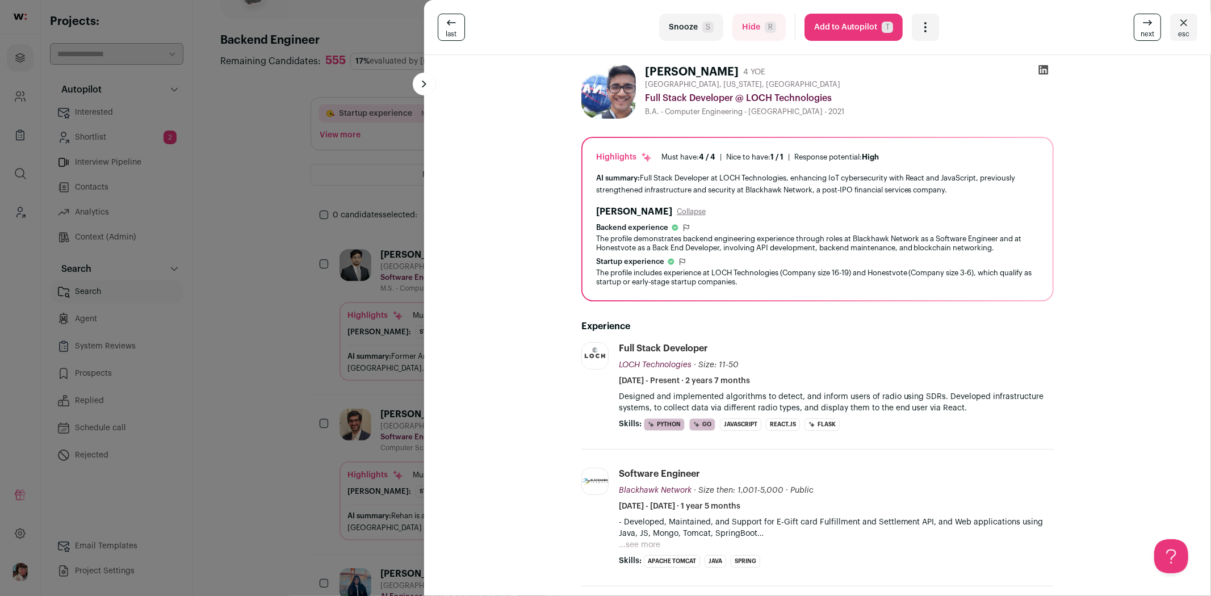
click at [1141, 27] on icon at bounding box center [1148, 23] width 14 height 14
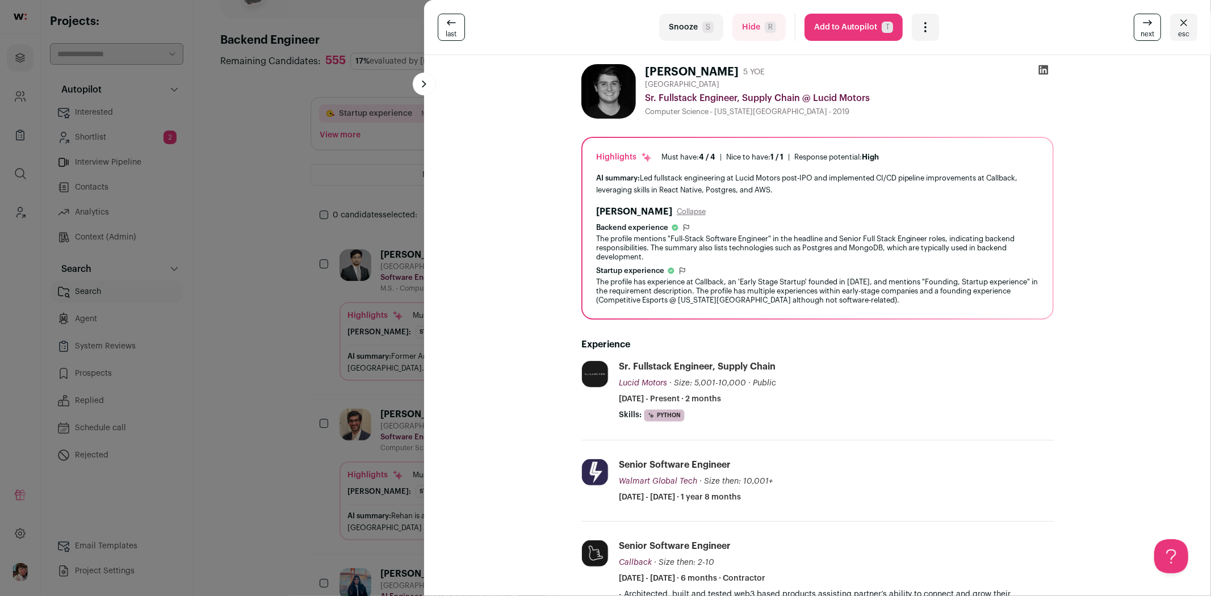
click at [1134, 30] on link "next" at bounding box center [1147, 27] width 27 height 27
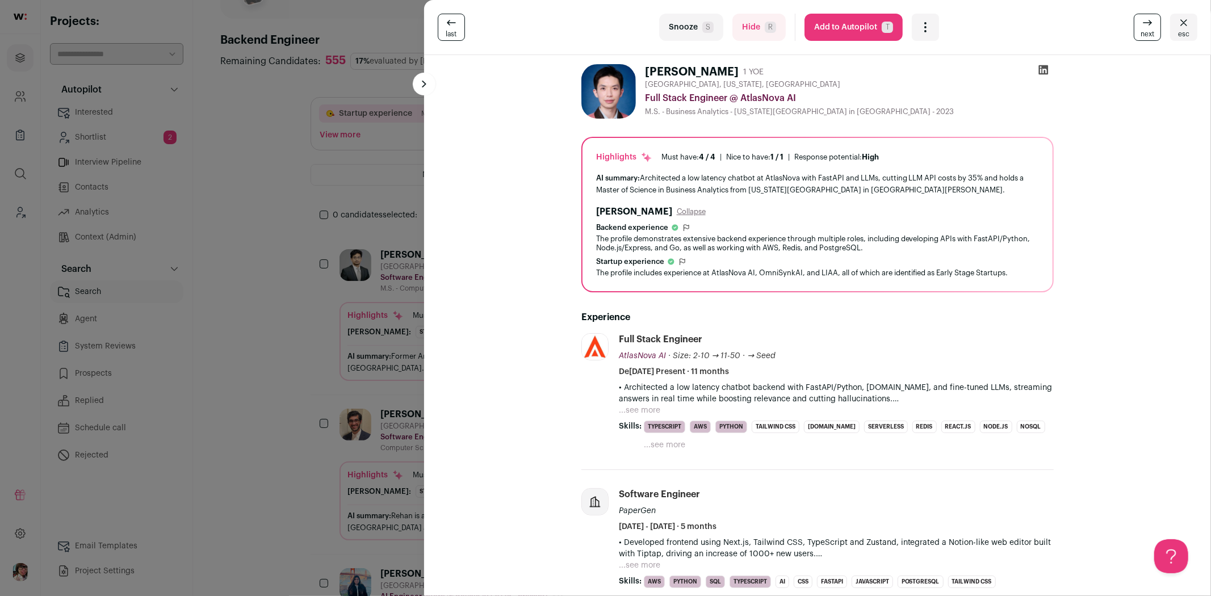
click at [635, 409] on button "...see more" at bounding box center [639, 410] width 41 height 11
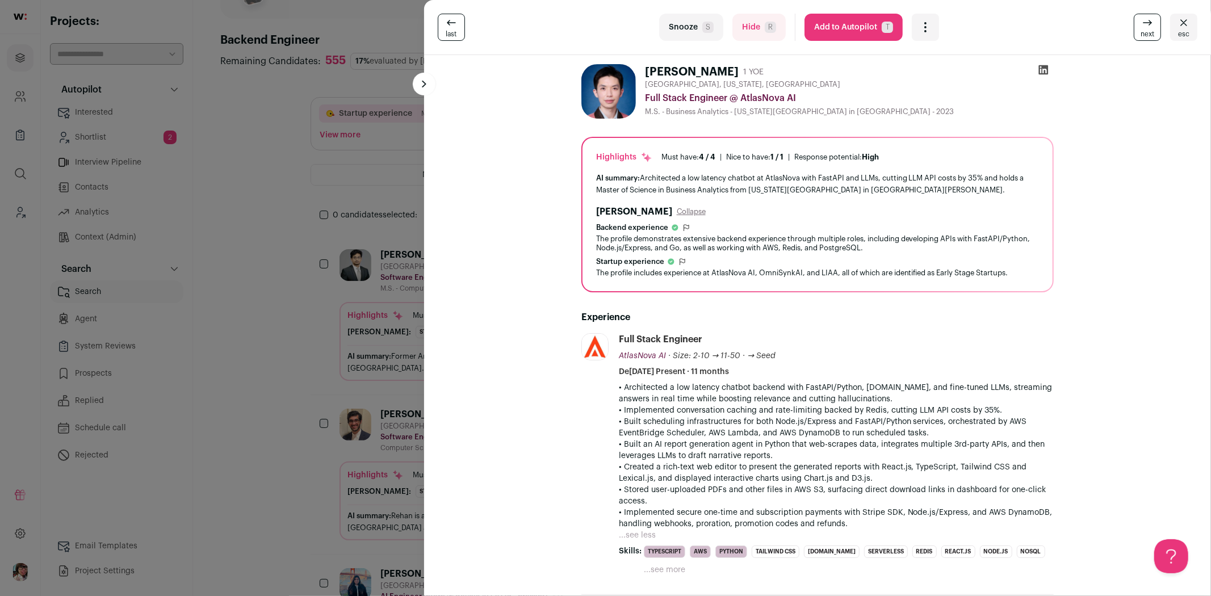
click at [290, 247] on div "last Snooze S Hide R Add to Autopilot T More actions Add to Shortlist Re-calibr…" at bounding box center [605, 298] width 1211 height 596
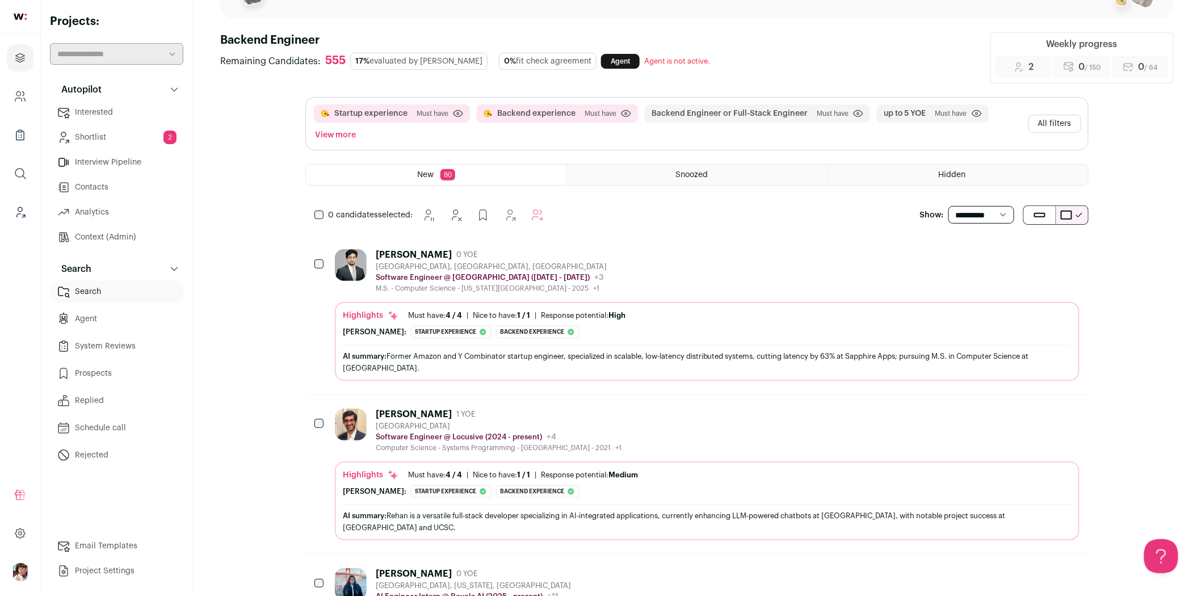
click at [1058, 122] on button "All filters" at bounding box center [1055, 124] width 53 height 18
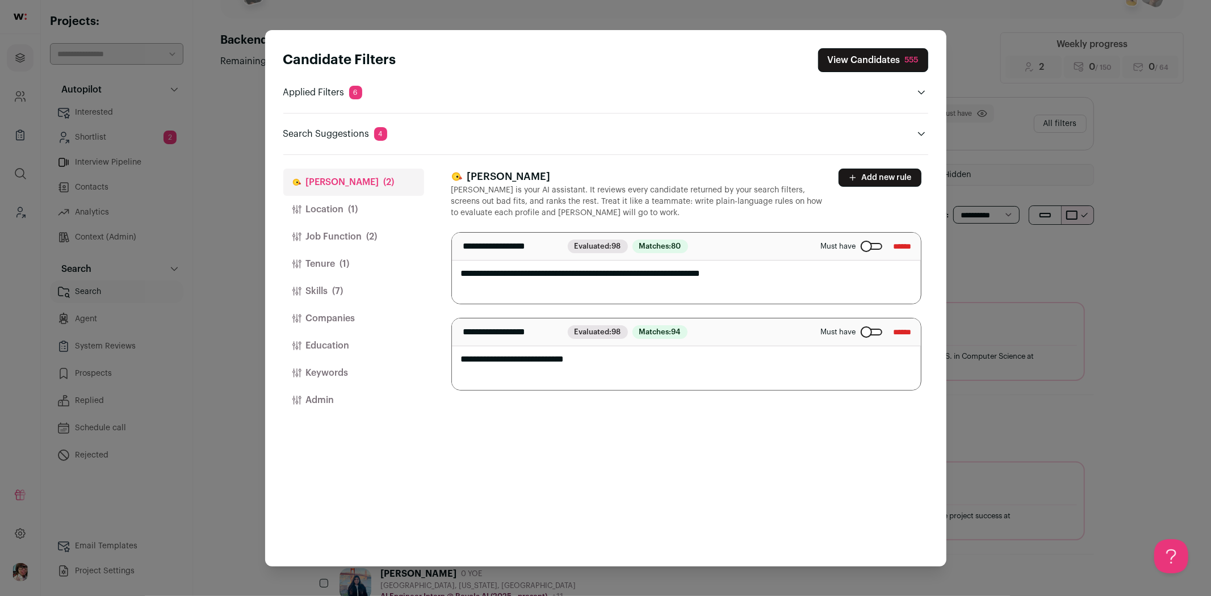
click at [337, 239] on button "Job Function (2)" at bounding box center [353, 236] width 141 height 27
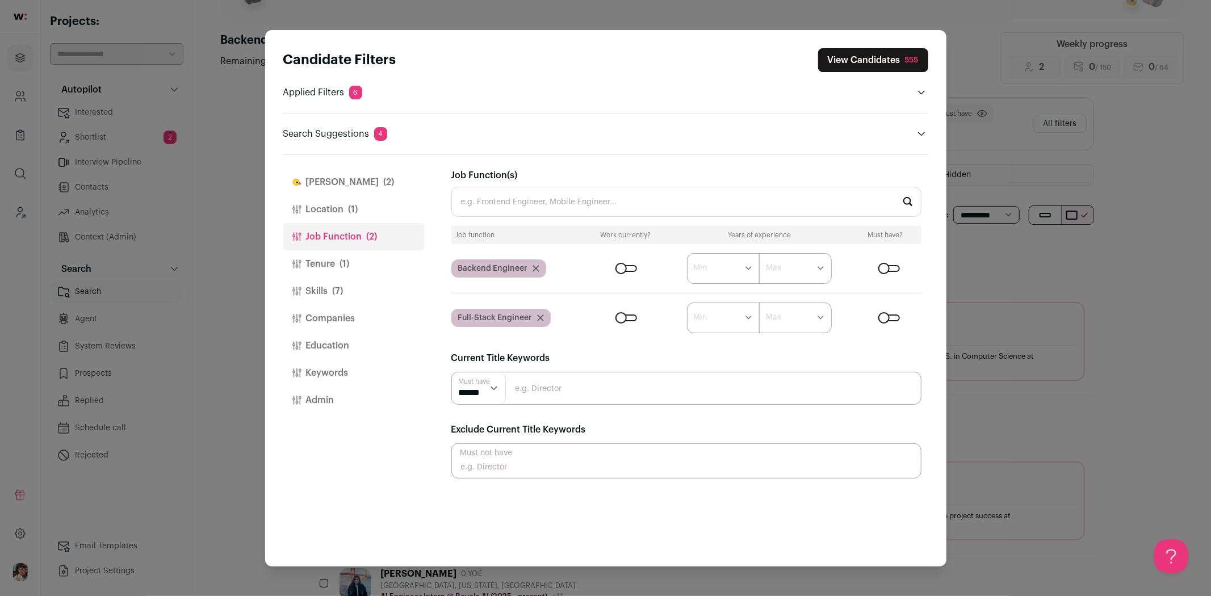
click at [627, 318] on div "Close modal via background" at bounding box center [626, 318] width 22 height 7
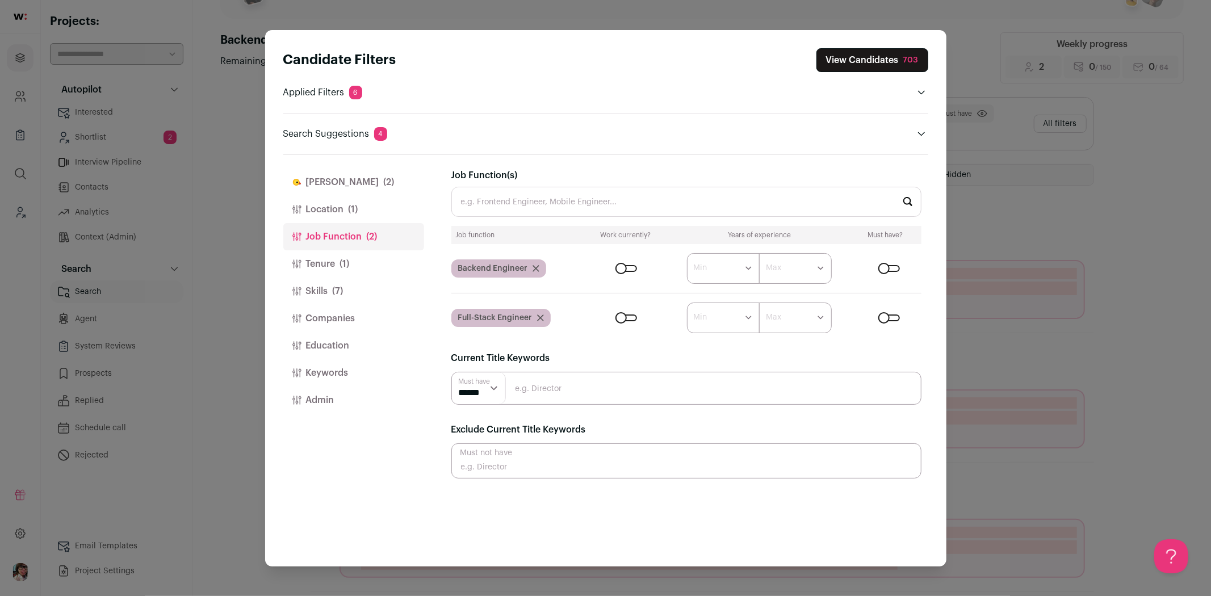
click at [881, 55] on button "View Candidates 703" at bounding box center [872, 60] width 112 height 24
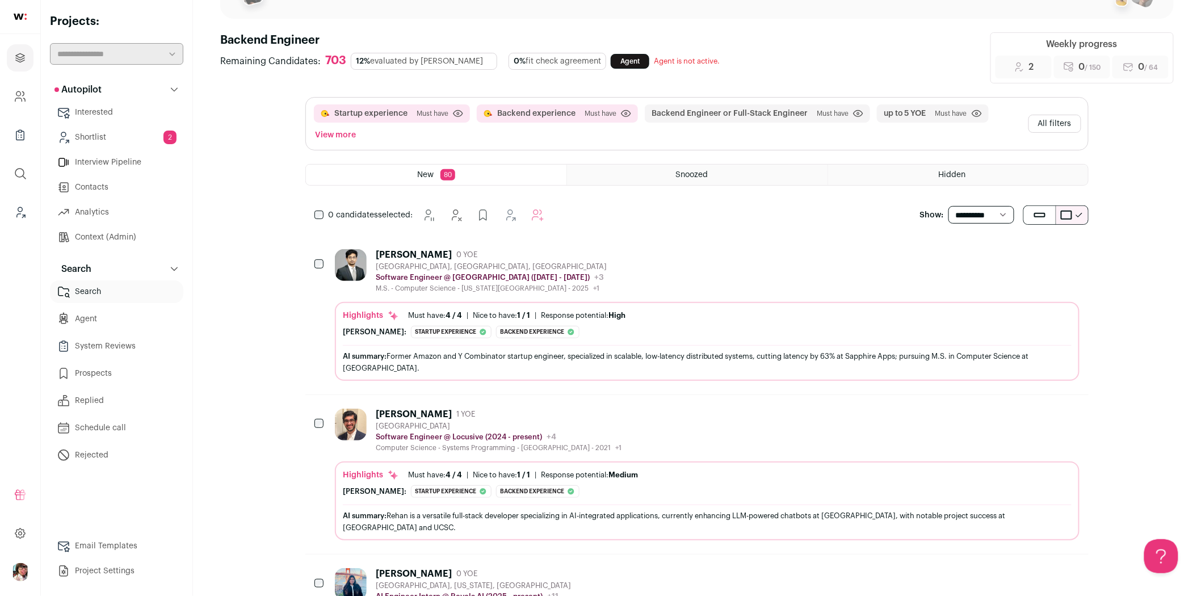
click at [667, 247] on div "[PERSON_NAME] 0 YOE [GEOGRAPHIC_DATA], [GEOGRAPHIC_DATA], [GEOGRAPHIC_DATA] Sof…" at bounding box center [697, 315] width 784 height 159
click at [657, 273] on div "[PERSON_NAME] 0 YOE [GEOGRAPHIC_DATA], [GEOGRAPHIC_DATA], [GEOGRAPHIC_DATA] Sof…" at bounding box center [707, 271] width 745 height 44
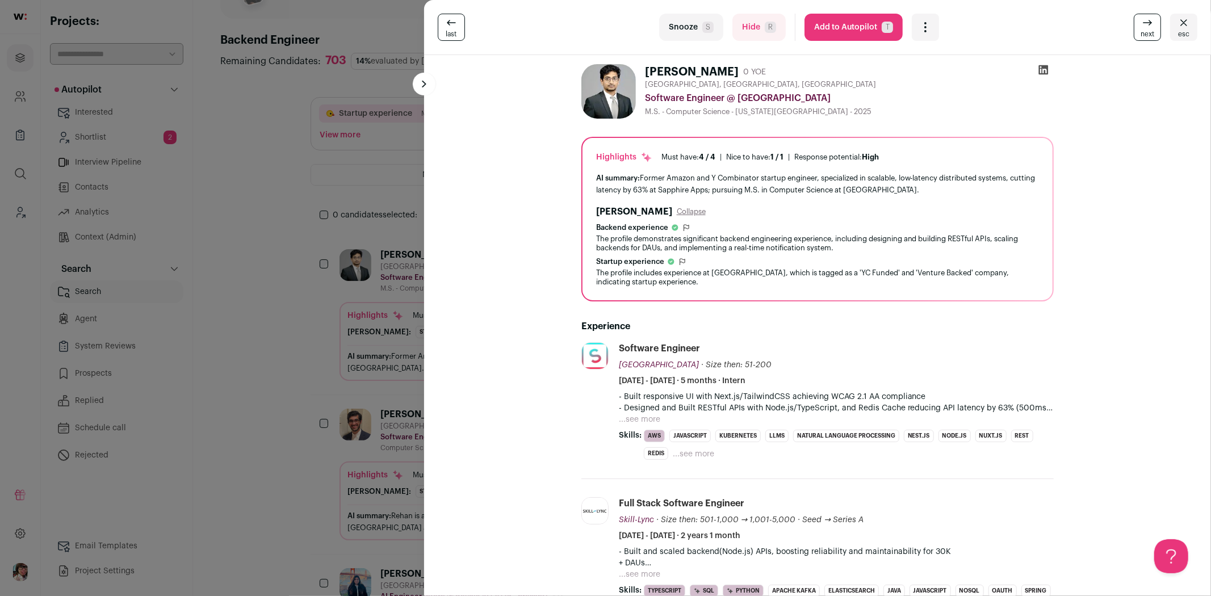
click at [630, 414] on button "...see more" at bounding box center [639, 419] width 41 height 11
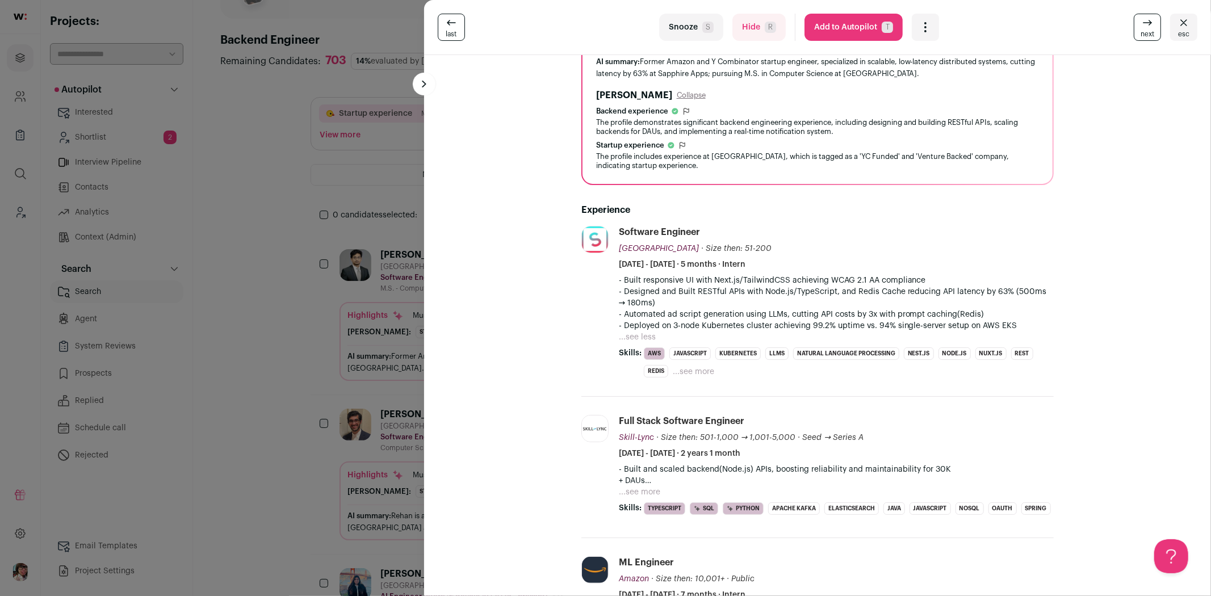
scroll to position [126, 0]
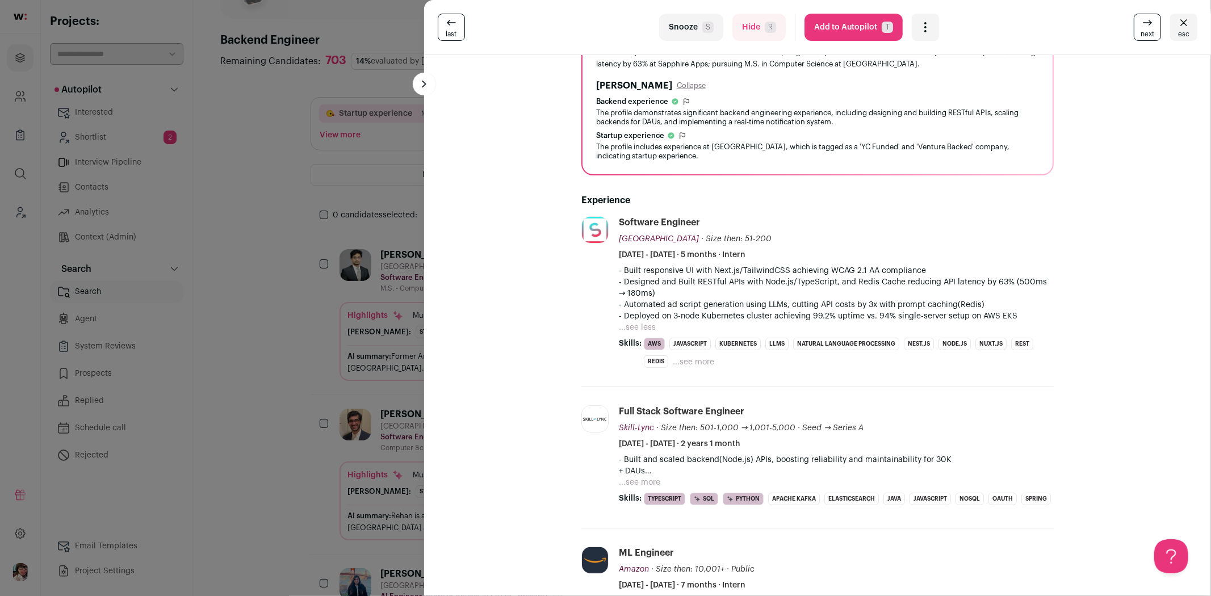
click at [1141, 25] on icon at bounding box center [1148, 23] width 14 height 14
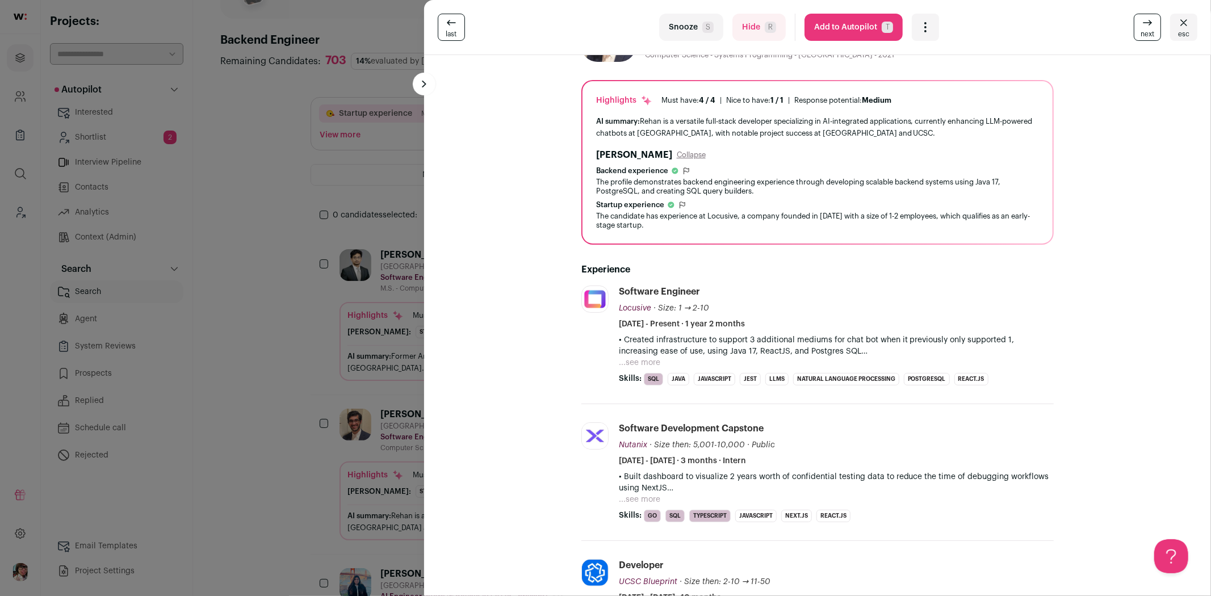
scroll to position [0, 0]
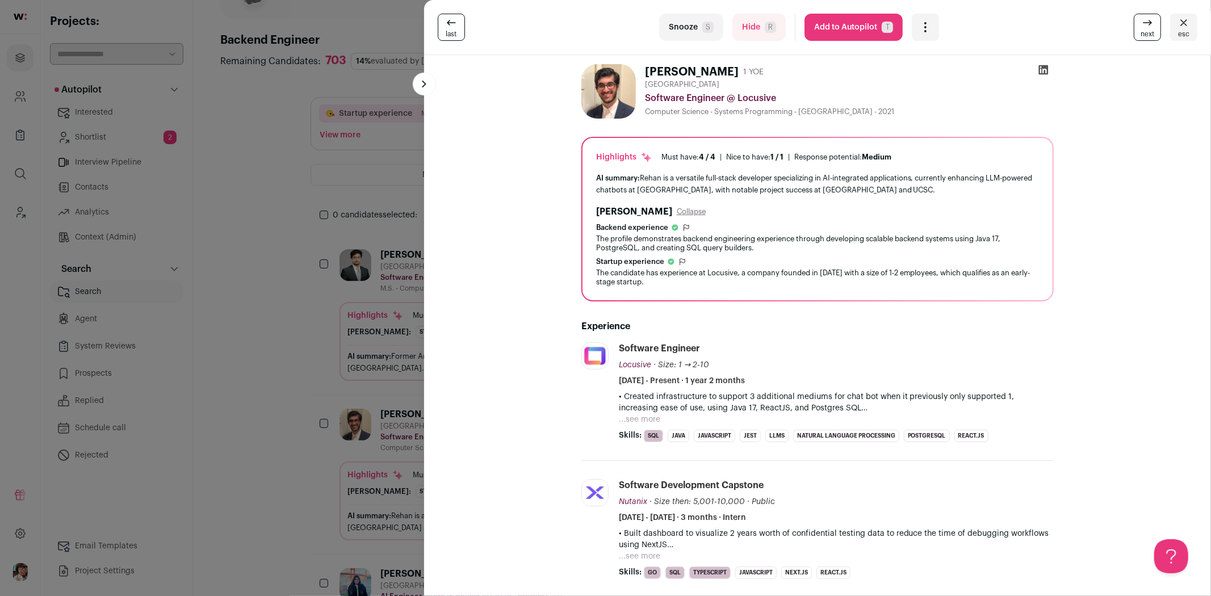
click at [1144, 20] on icon at bounding box center [1148, 23] width 14 height 14
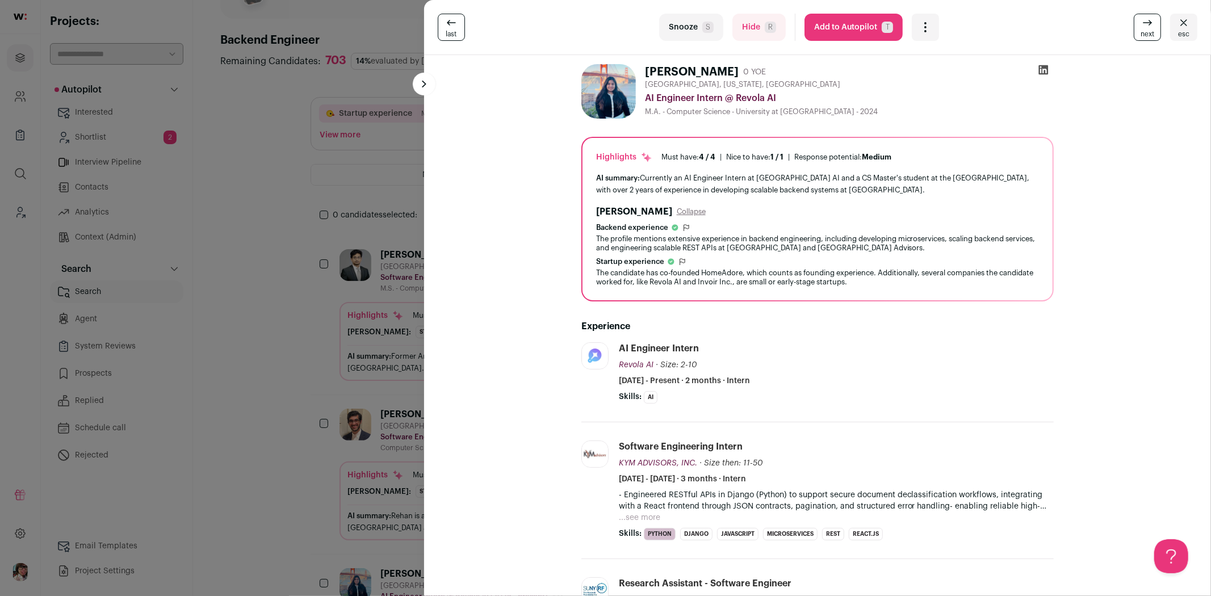
click at [1145, 20] on icon at bounding box center [1148, 23] width 14 height 14
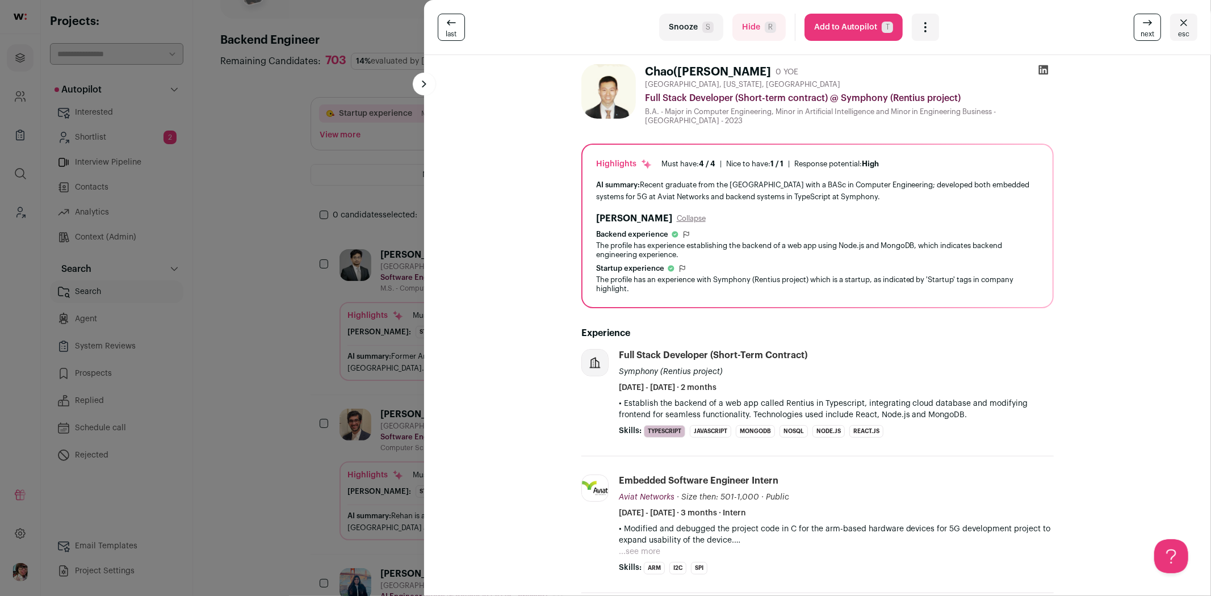
click at [1145, 20] on icon at bounding box center [1148, 23] width 14 height 14
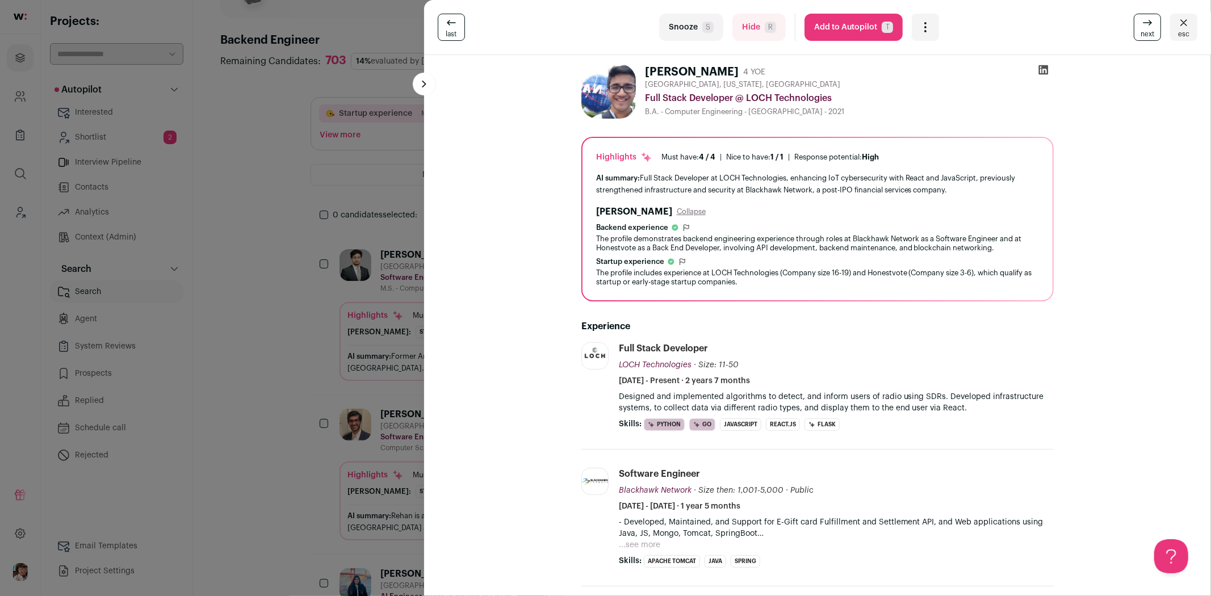
click at [1145, 20] on icon at bounding box center [1148, 23] width 14 height 14
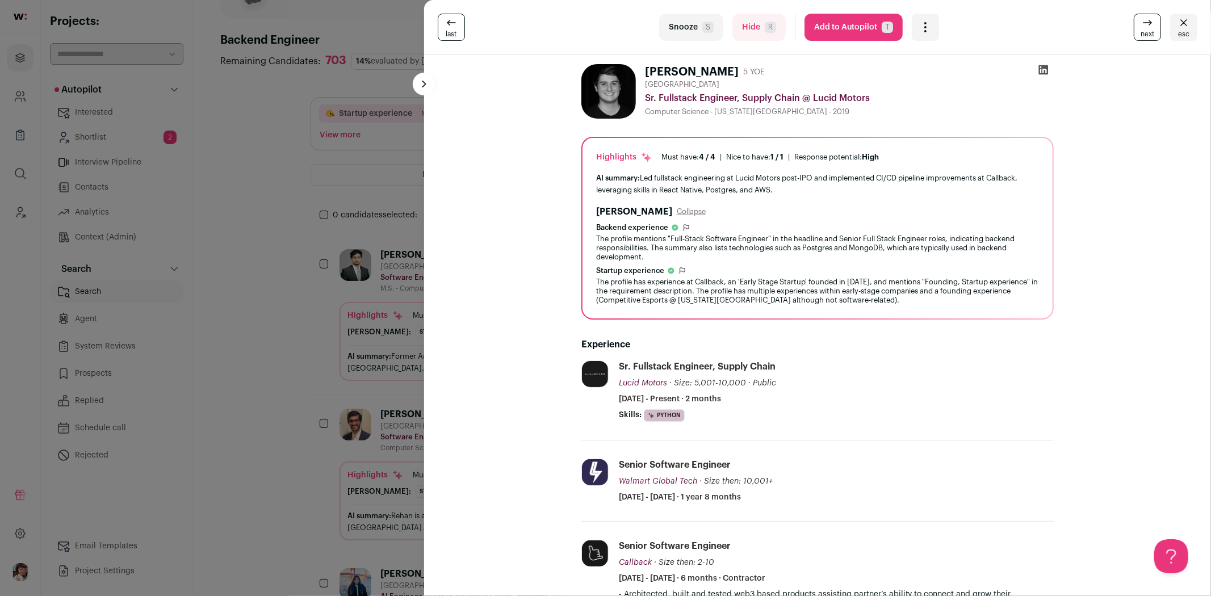
click at [1145, 20] on icon at bounding box center [1148, 23] width 14 height 14
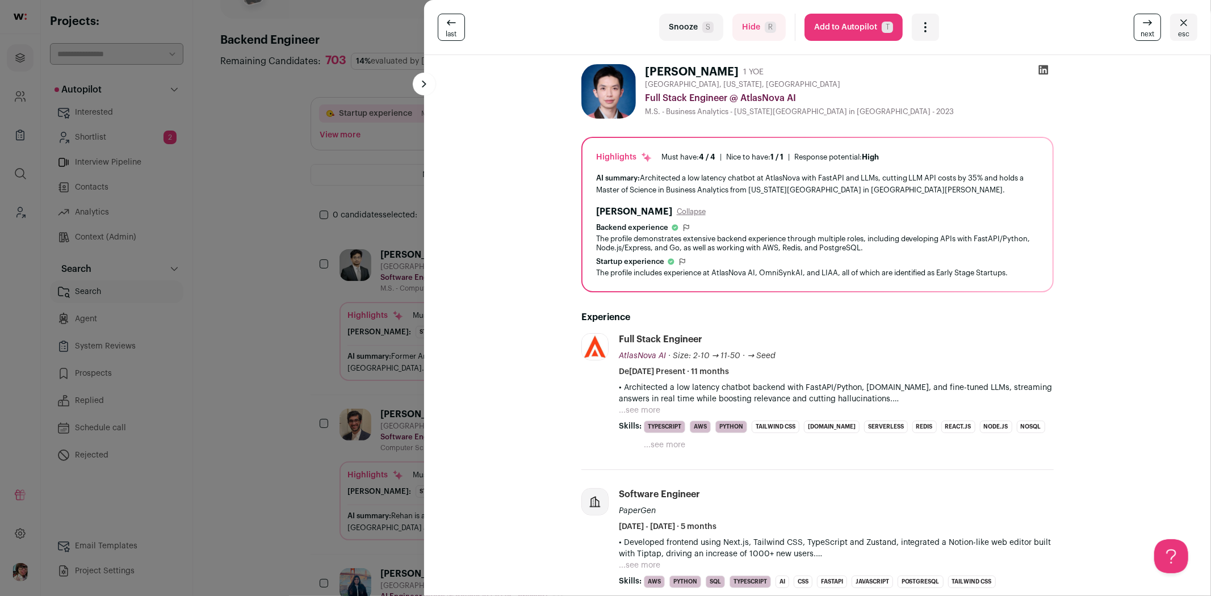
click at [633, 407] on button "...see more" at bounding box center [639, 410] width 41 height 11
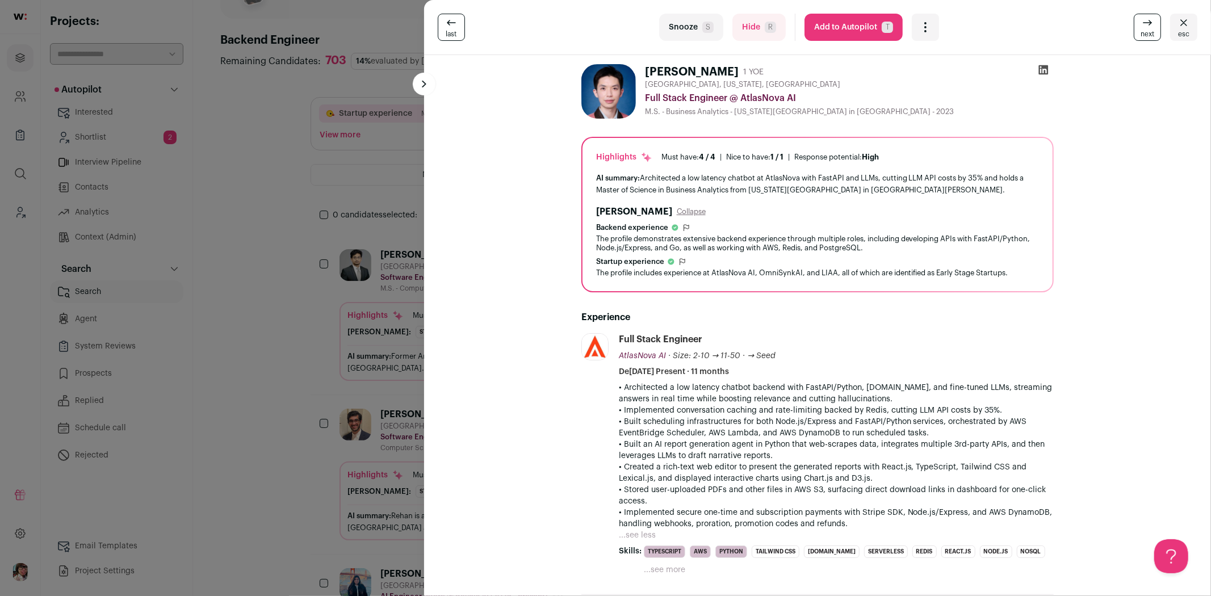
click at [1044, 69] on icon at bounding box center [1043, 69] width 11 height 11
click at [919, 32] on icon "Open dropdown" at bounding box center [926, 27] width 14 height 14
click at [964, 77] on span "Re-calibrate project" at bounding box center [963, 80] width 65 height 9
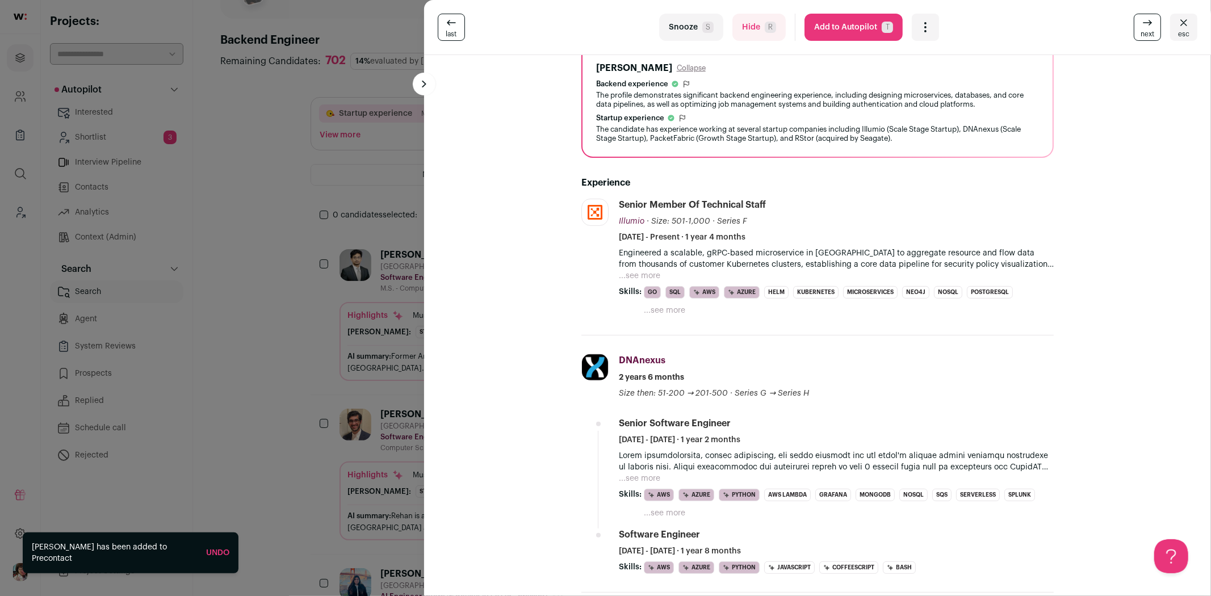
scroll to position [126, 0]
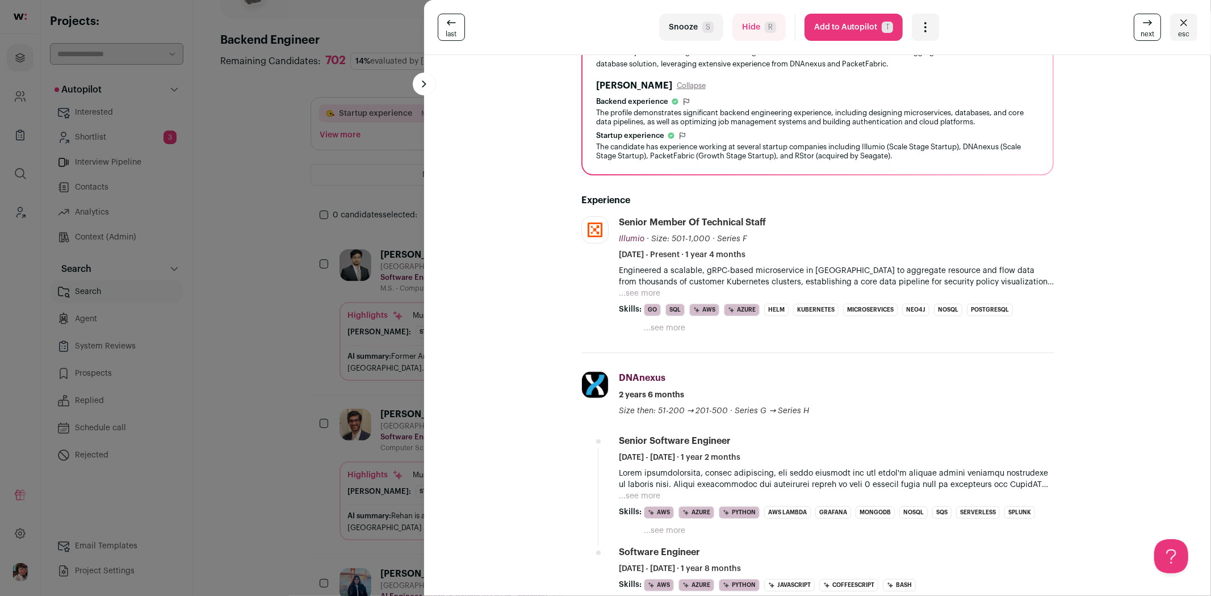
click at [640, 292] on button "...see more" at bounding box center [639, 293] width 41 height 11
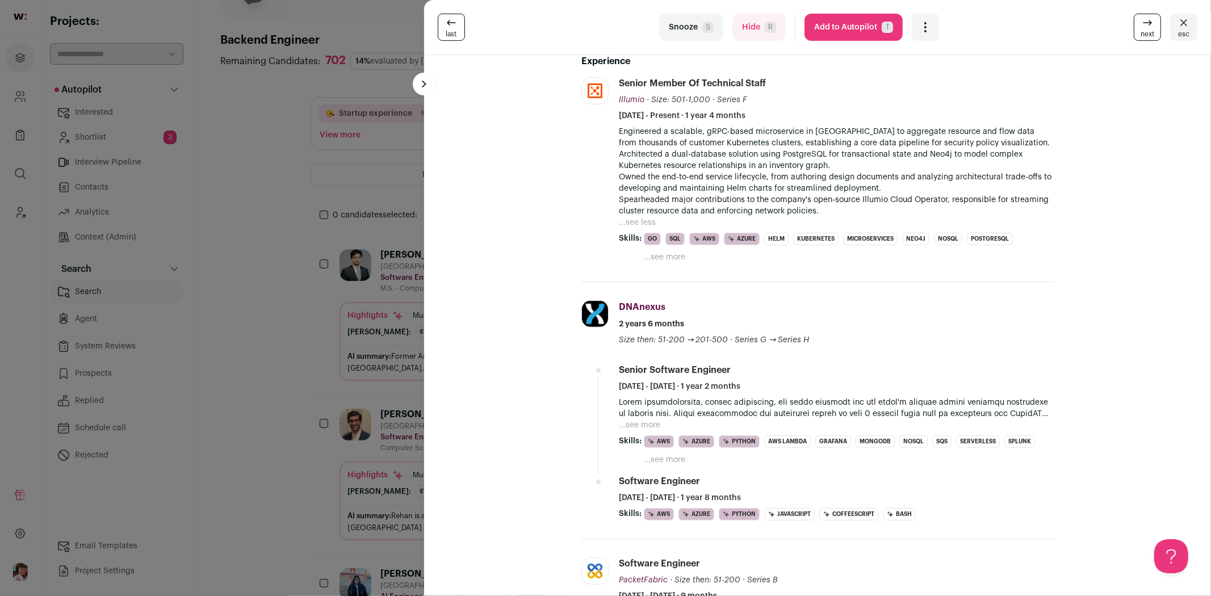
scroll to position [315, 0]
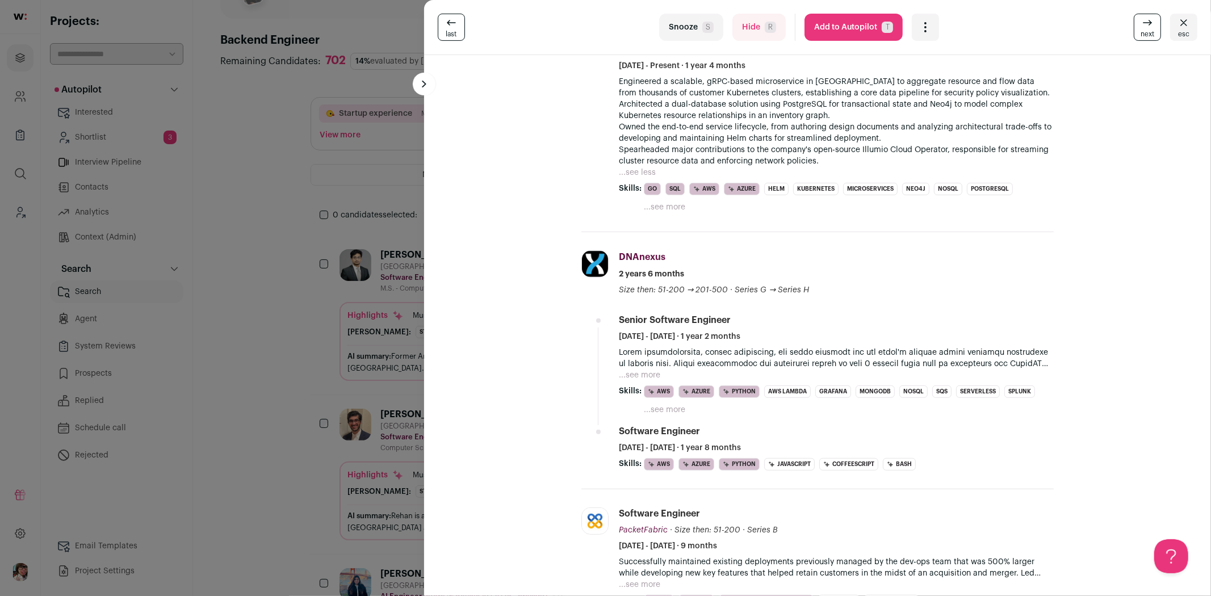
click at [1134, 27] on link "next" at bounding box center [1147, 27] width 27 height 27
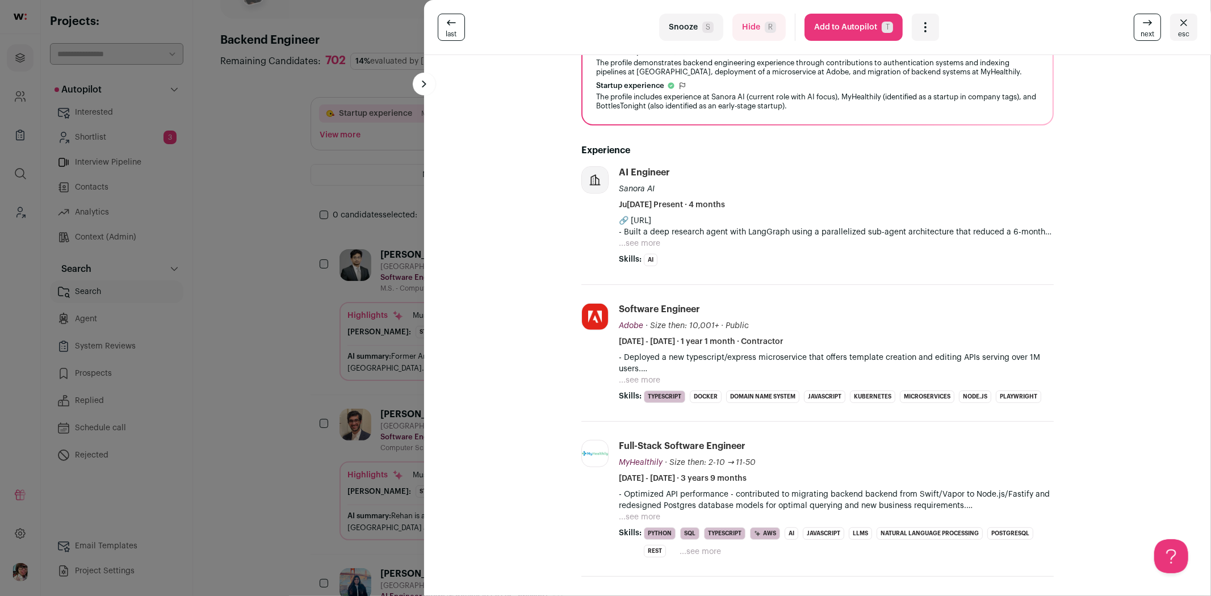
scroll to position [0, 0]
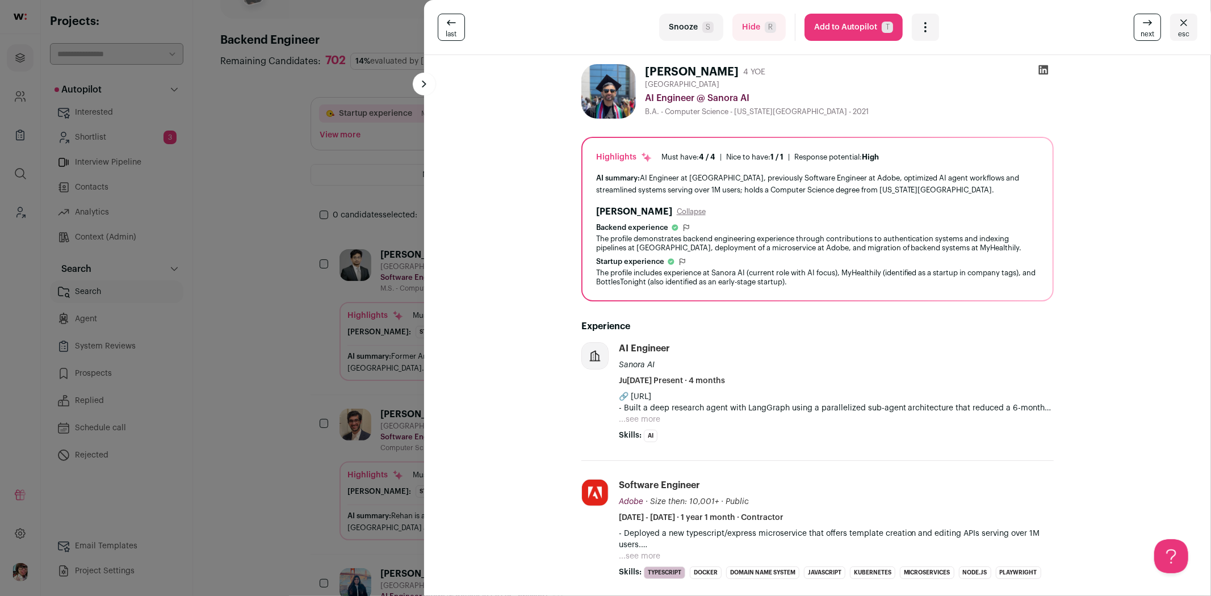
click at [1141, 27] on icon at bounding box center [1148, 23] width 14 height 14
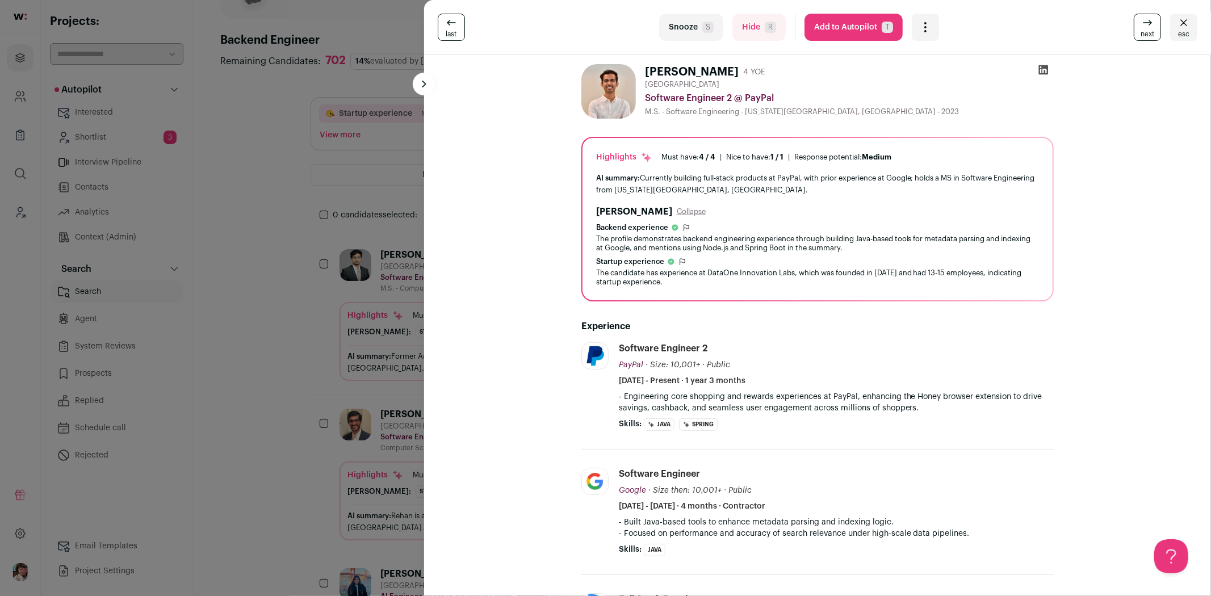
click at [1149, 21] on icon at bounding box center [1150, 21] width 2 height 2
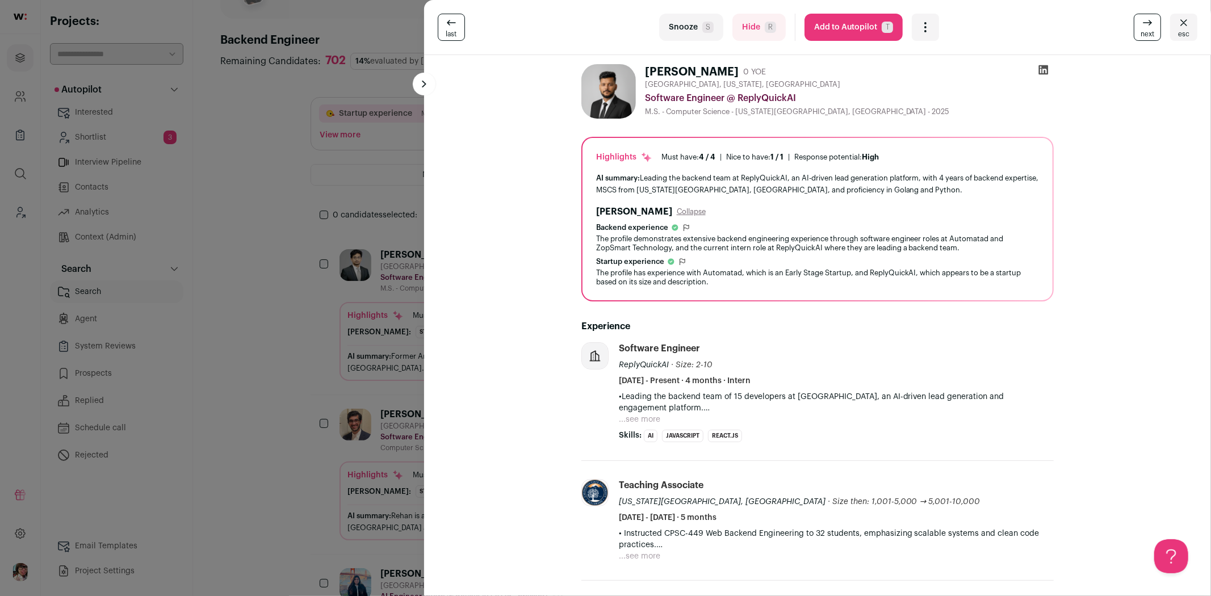
drag, startPoint x: 634, startPoint y: 416, endPoint x: 740, endPoint y: 410, distance: 106.3
click at [635, 416] on button "...see more" at bounding box center [639, 419] width 41 height 11
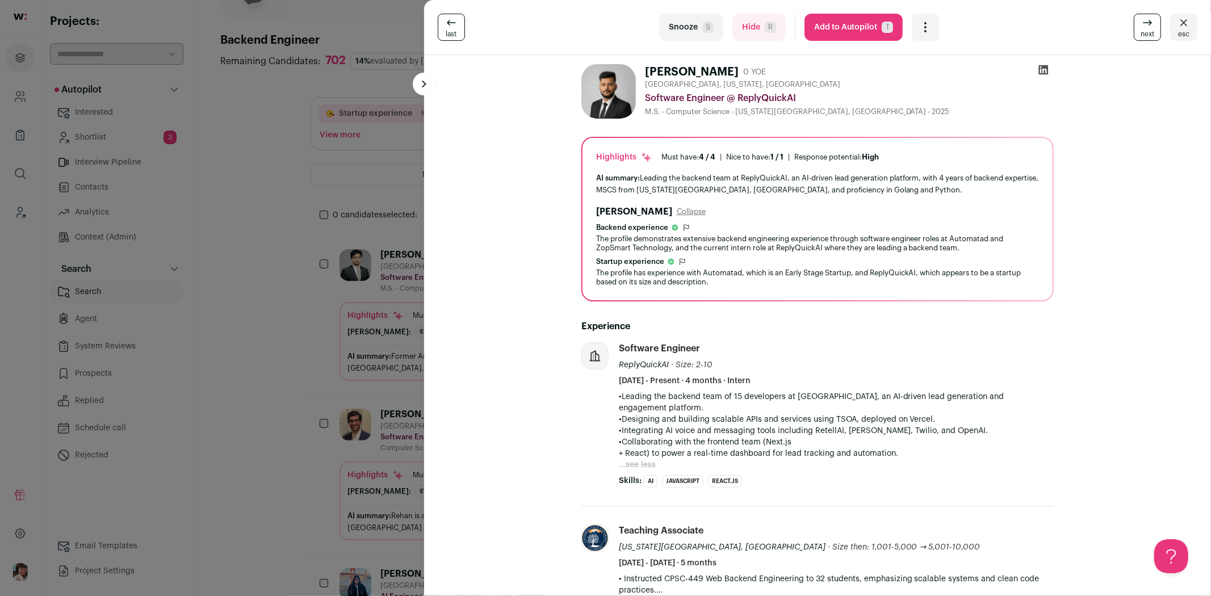
click at [1040, 66] on icon at bounding box center [1043, 70] width 10 height 10
click at [1134, 32] on link "next" at bounding box center [1147, 27] width 27 height 27
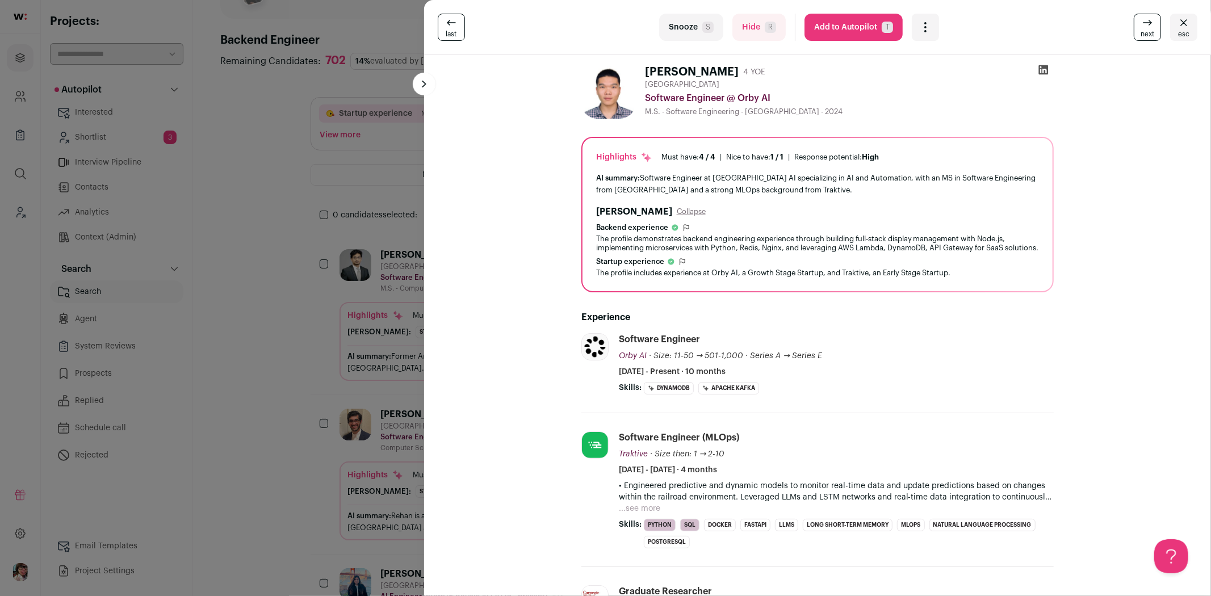
click at [1141, 22] on icon at bounding box center [1148, 23] width 14 height 14
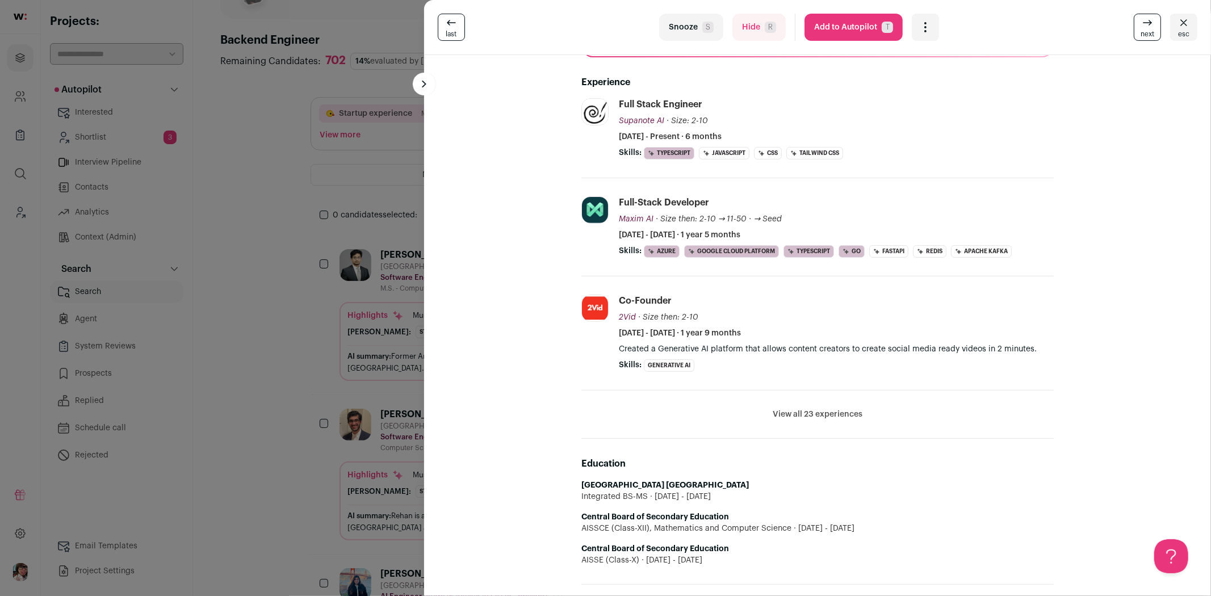
scroll to position [252, 0]
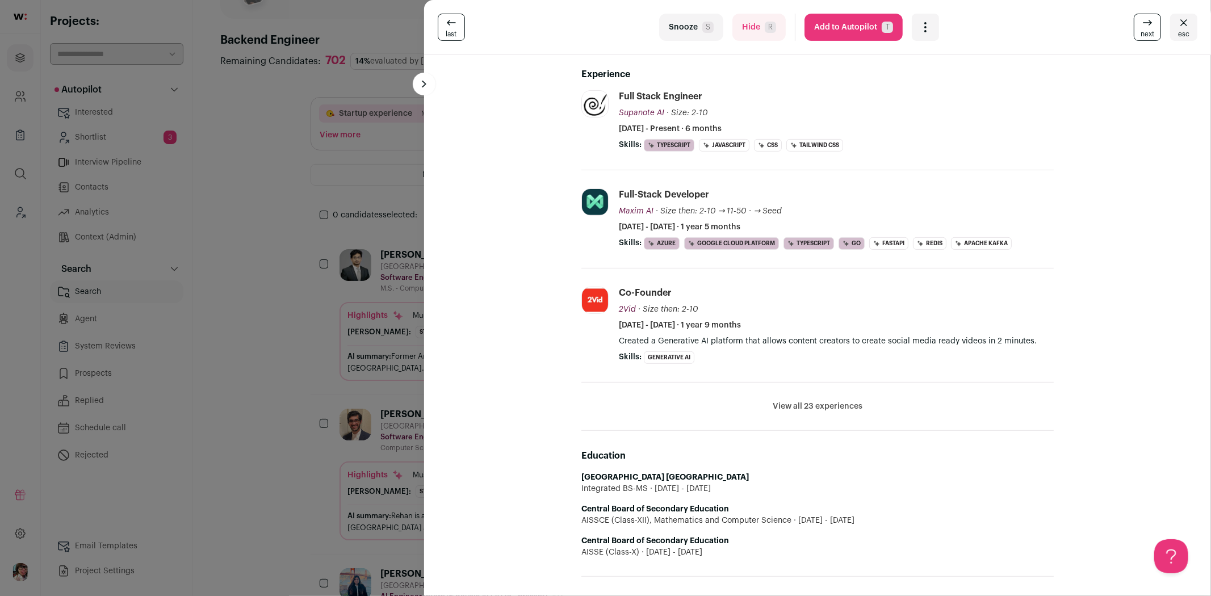
click at [793, 411] on button "View all 23 experiences" at bounding box center [818, 406] width 90 height 11
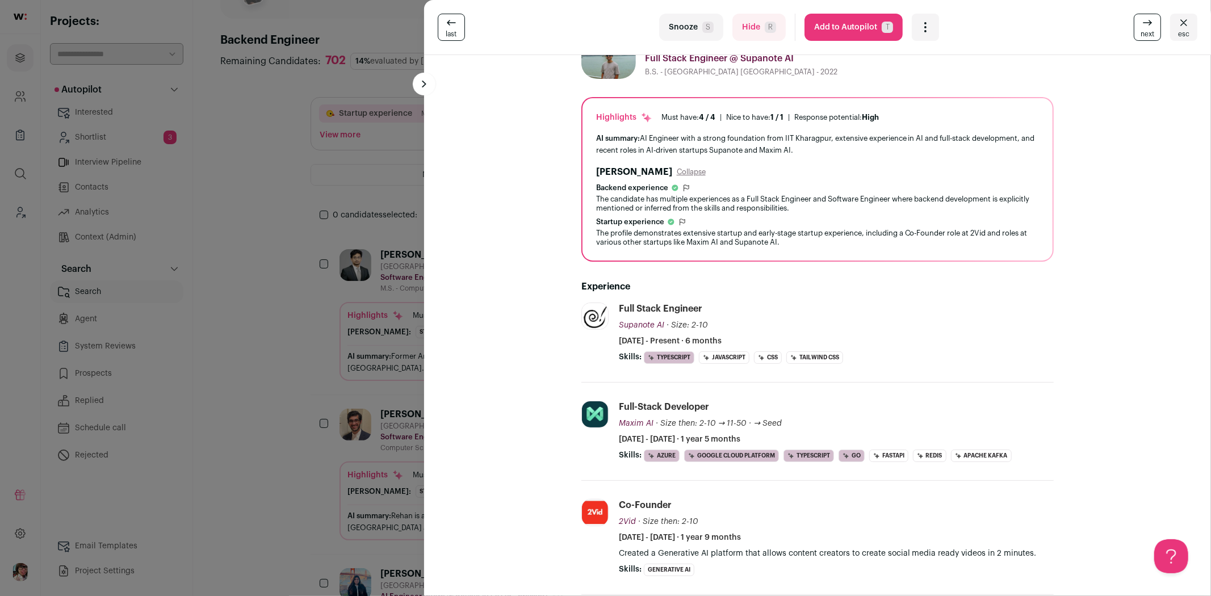
scroll to position [0, 0]
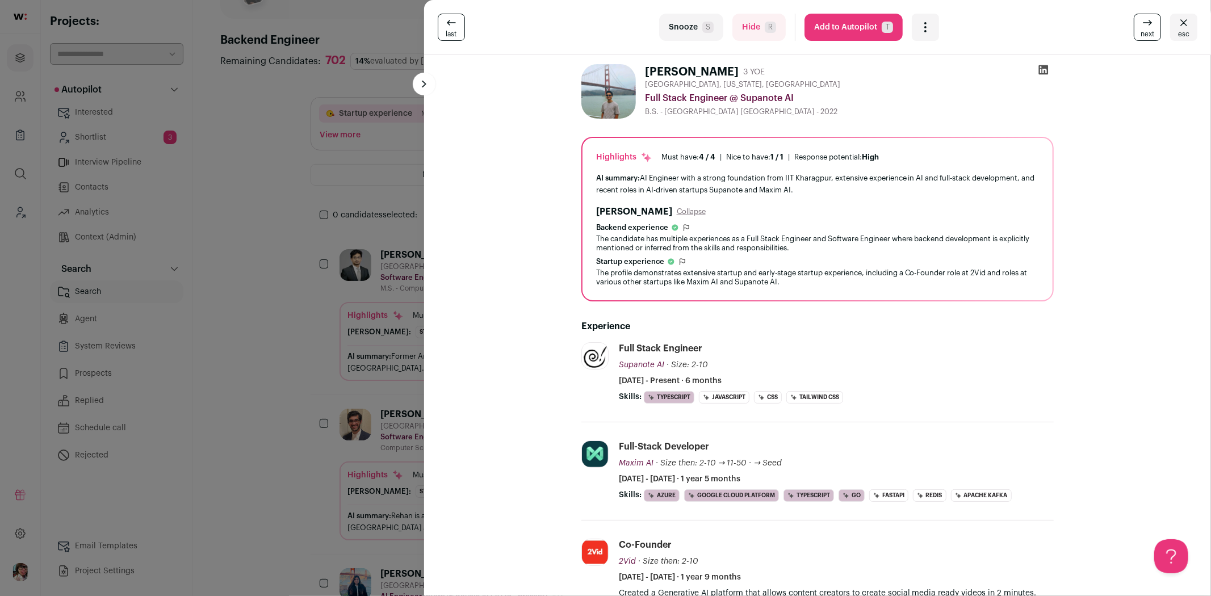
click at [925, 31] on icon "Open dropdown" at bounding box center [925, 31] width 1 height 1
click at [931, 72] on span "Add to Shortlist" at bounding box center [963, 69] width 65 height 11
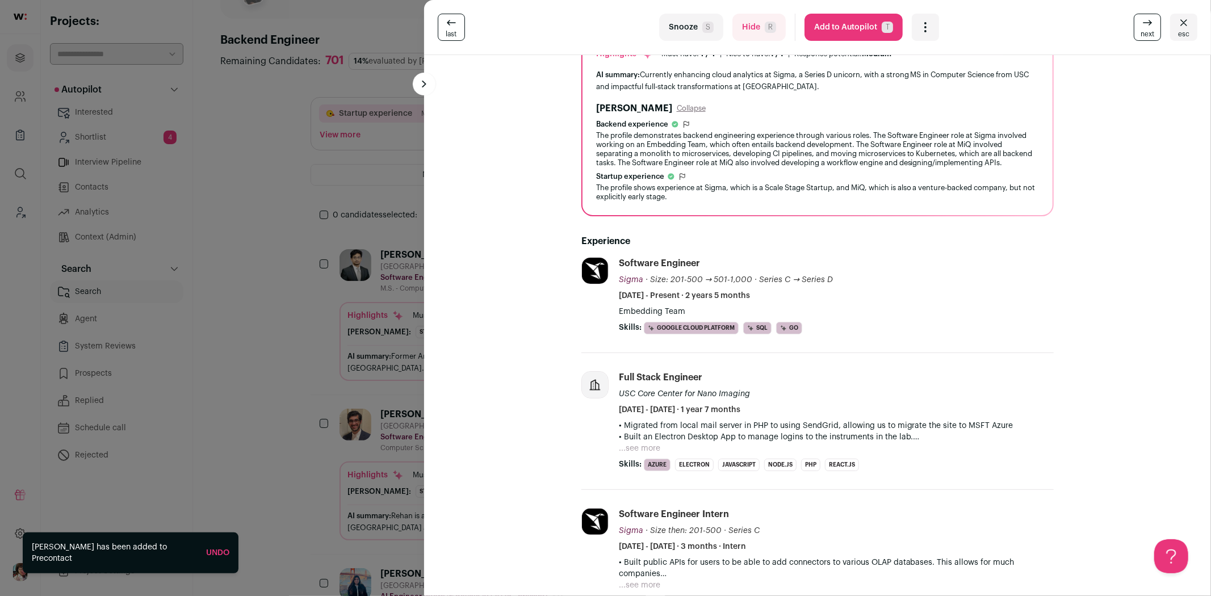
scroll to position [126, 0]
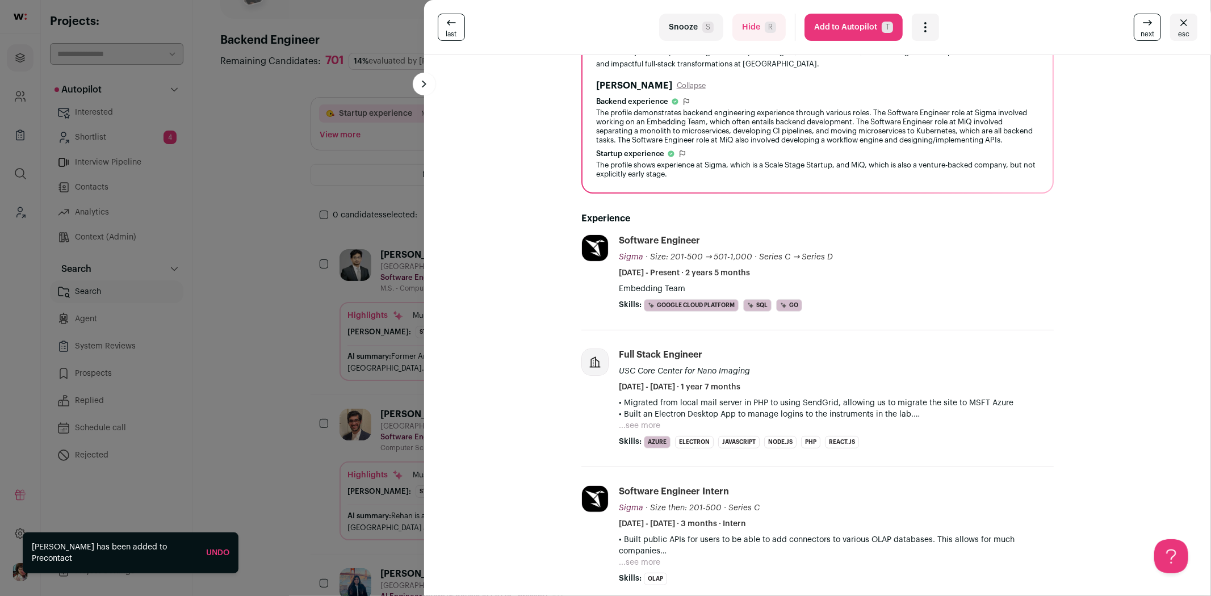
click at [1134, 27] on link "next" at bounding box center [1147, 27] width 27 height 27
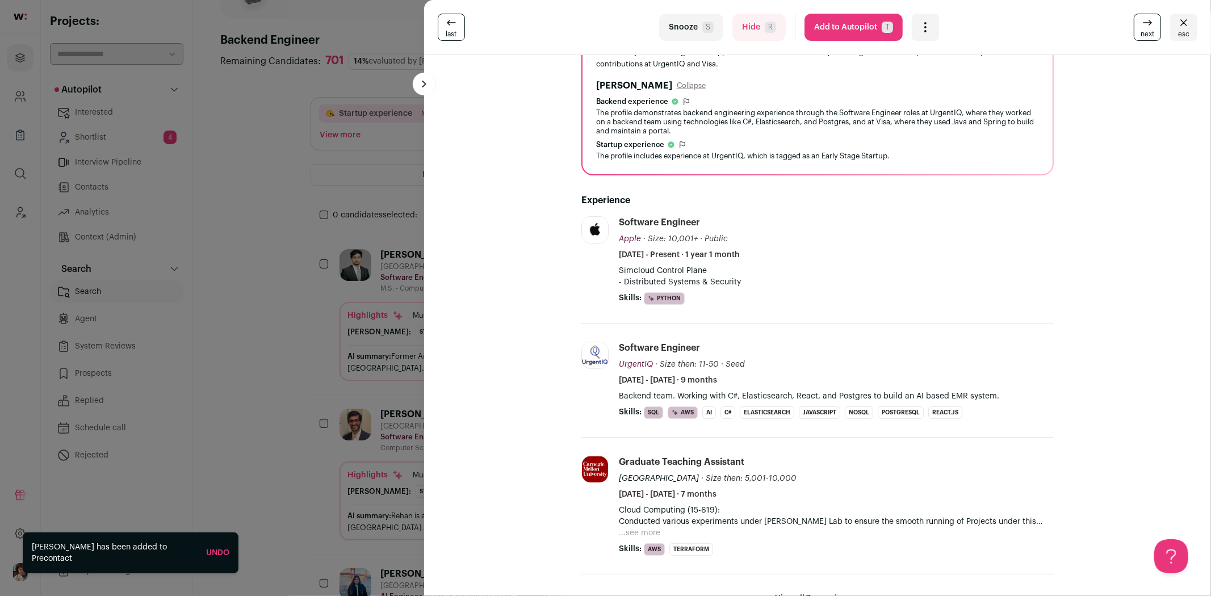
click at [1141, 34] on span "next" at bounding box center [1148, 34] width 14 height 9
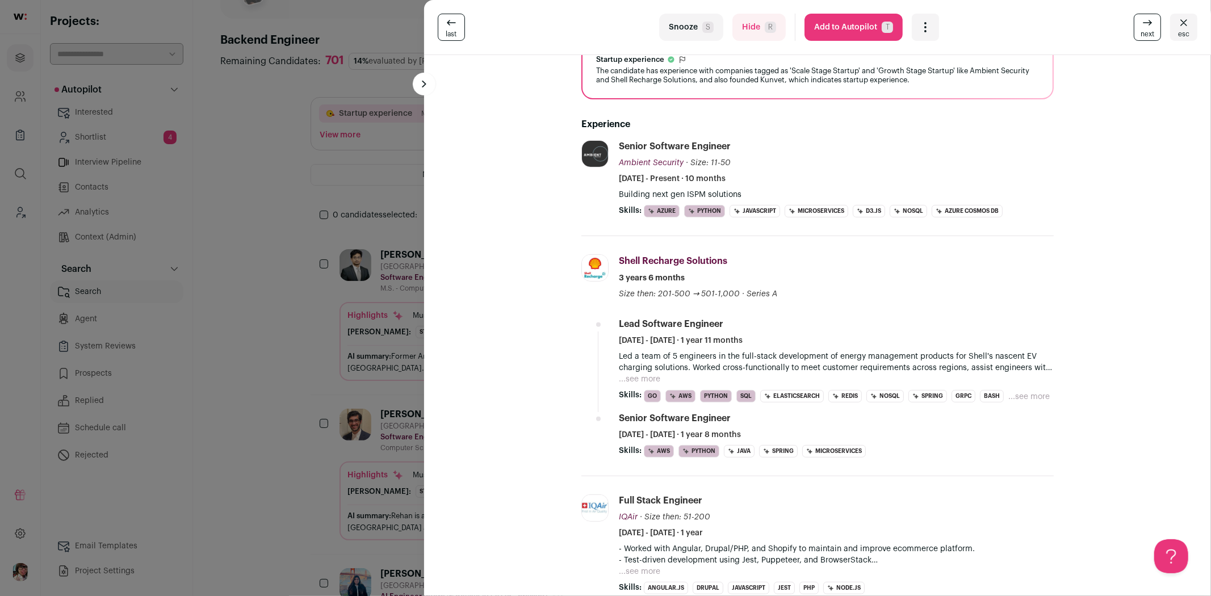
scroll to position [0, 0]
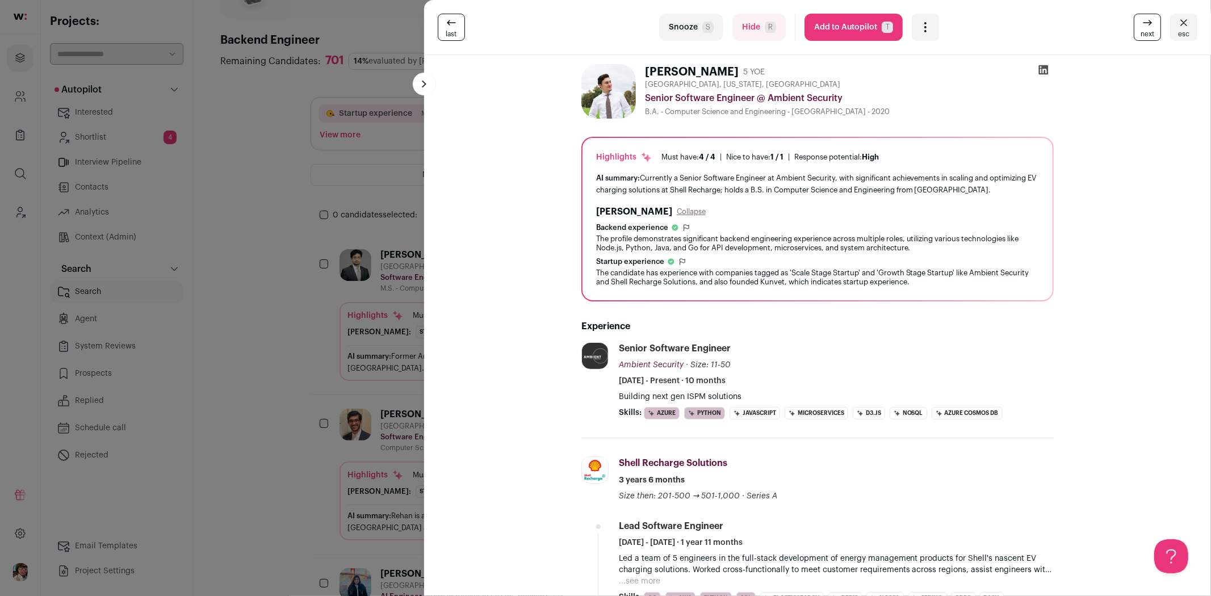
click at [1134, 24] on link "next" at bounding box center [1147, 27] width 27 height 27
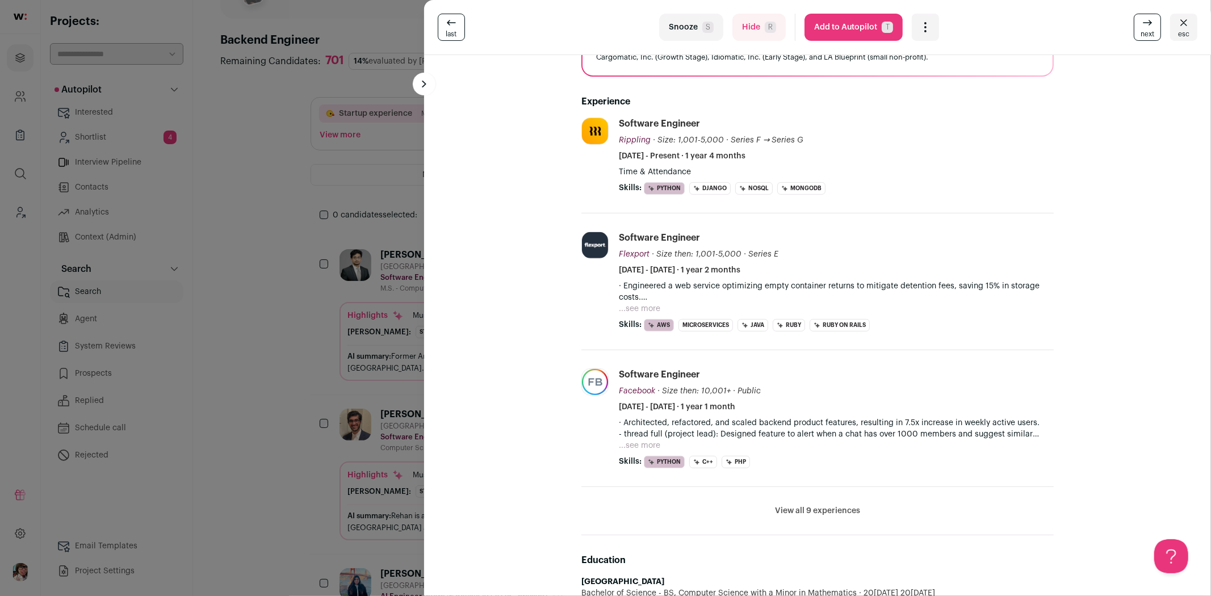
scroll to position [252, 0]
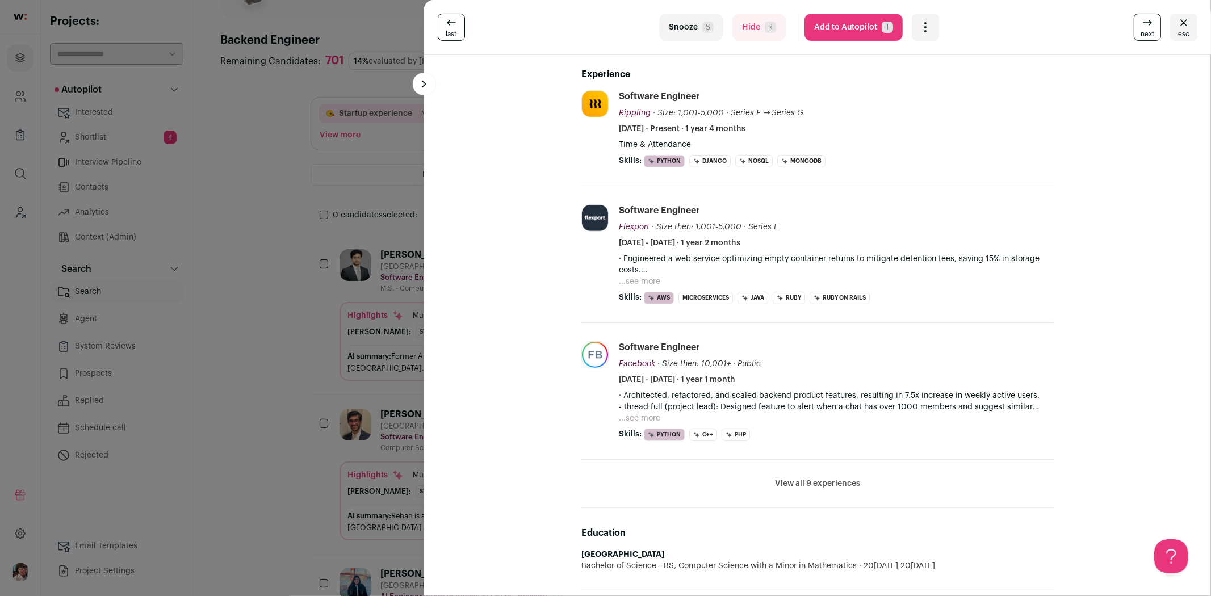
click at [1141, 29] on icon at bounding box center [1148, 23] width 14 height 14
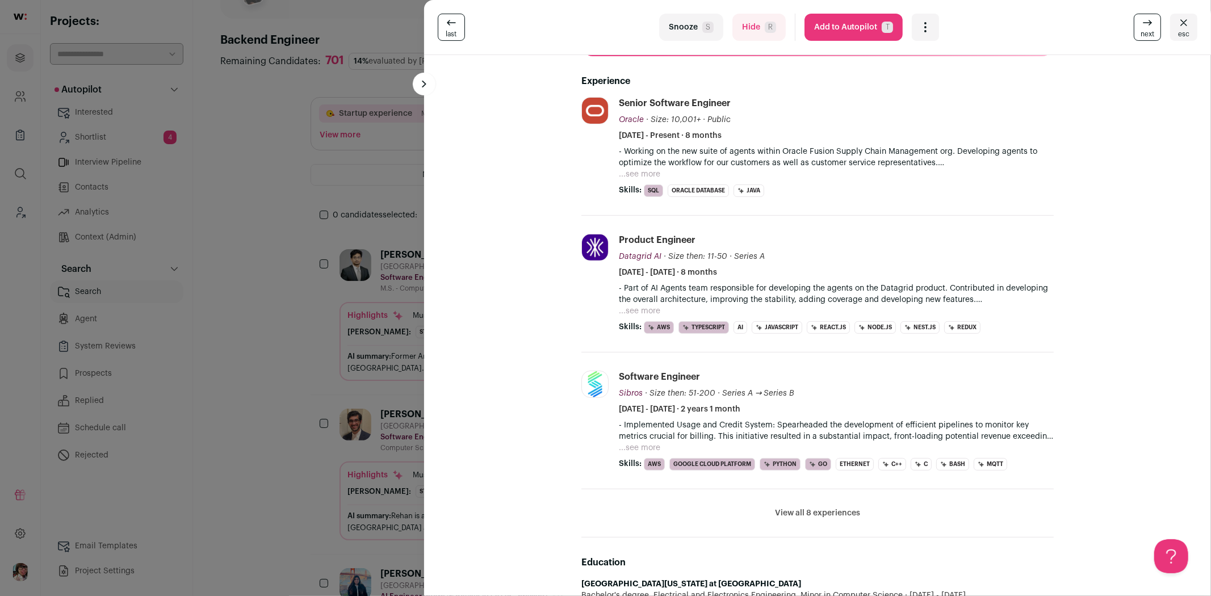
click at [1141, 30] on span "next" at bounding box center [1148, 34] width 14 height 9
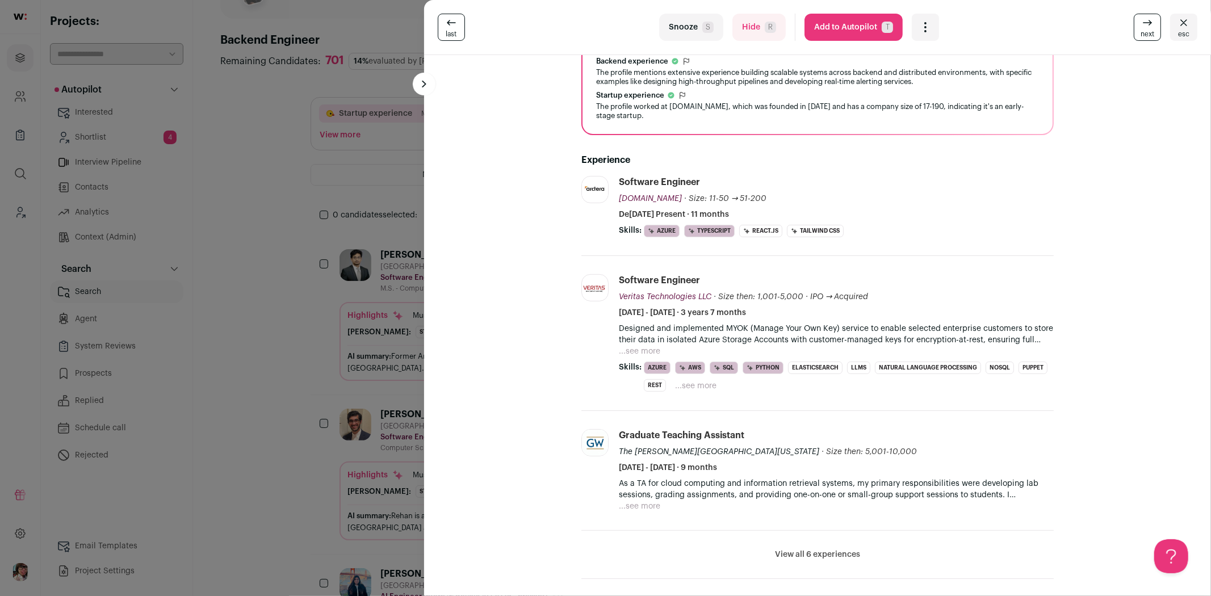
scroll to position [0, 0]
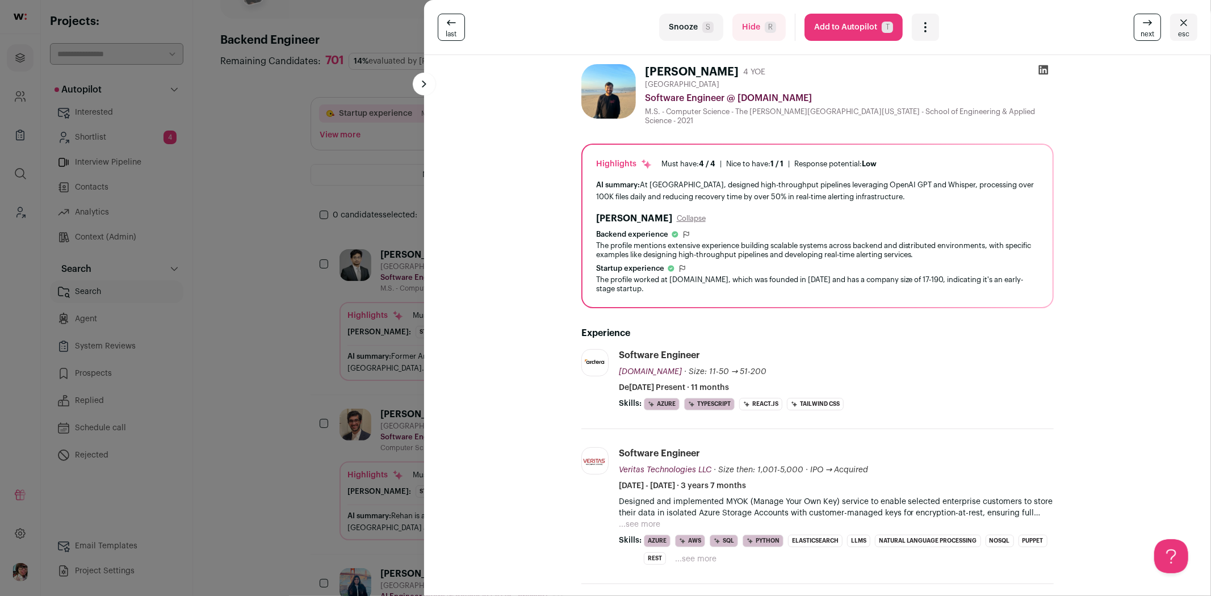
click at [1038, 65] on icon at bounding box center [1043, 69] width 11 height 11
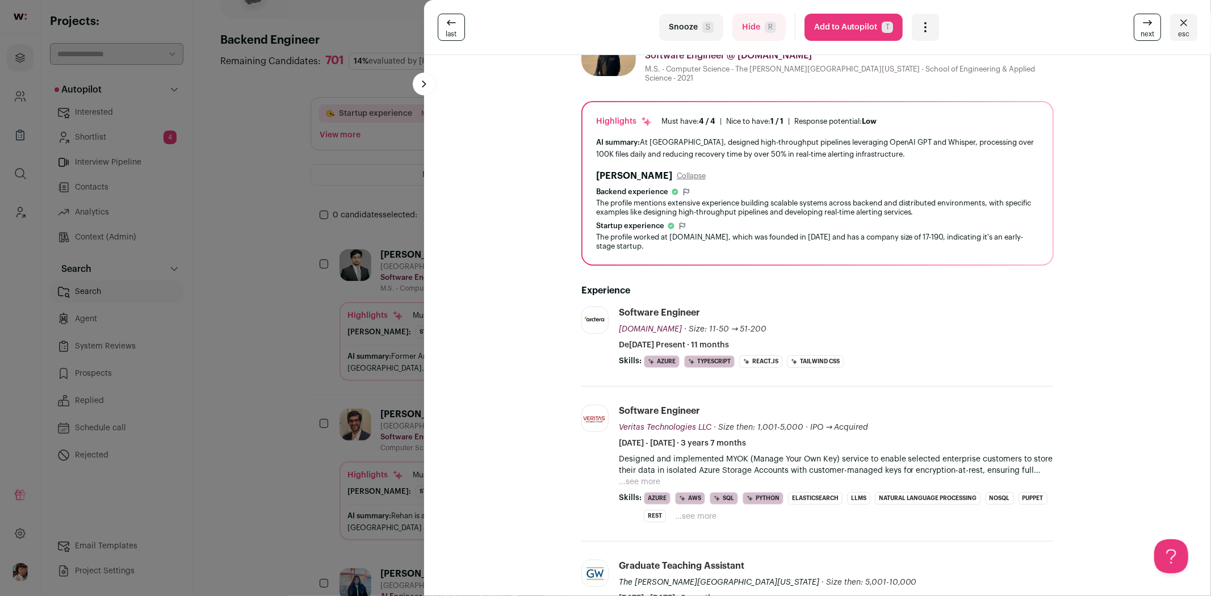
scroll to position [189, 0]
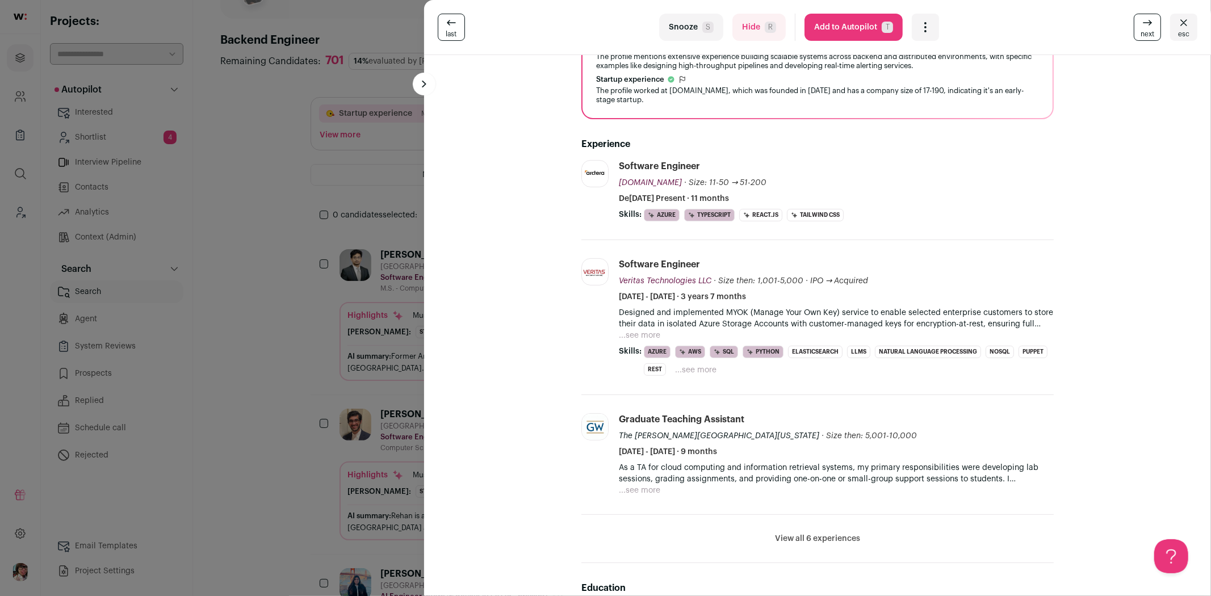
click at [1141, 21] on icon at bounding box center [1148, 23] width 14 height 14
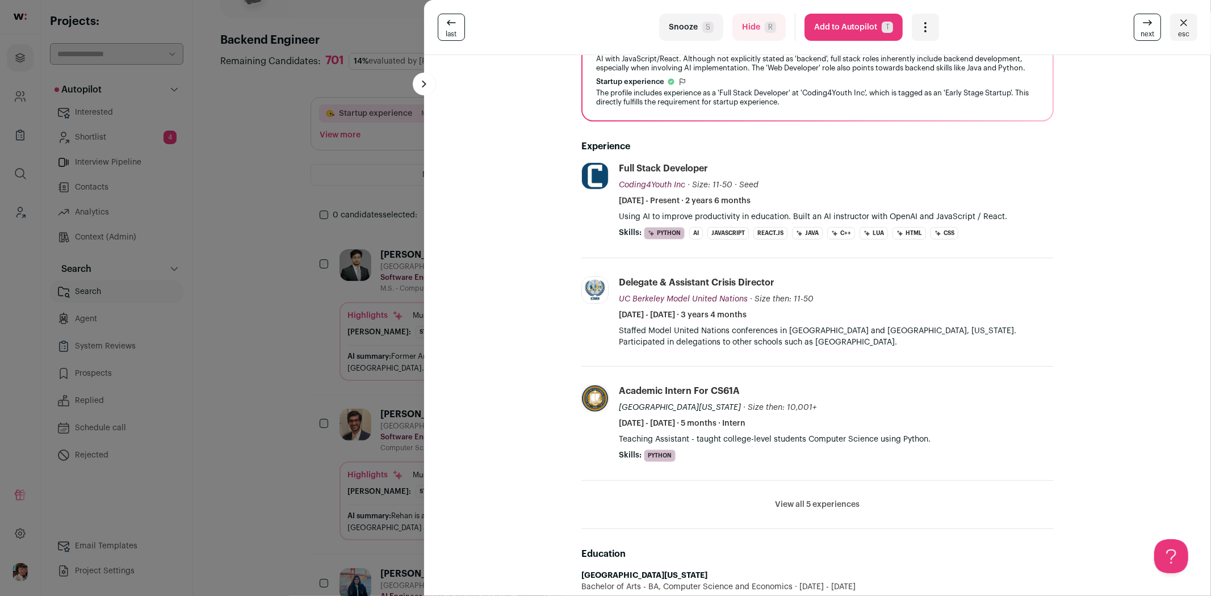
click at [1141, 21] on icon at bounding box center [1148, 23] width 14 height 14
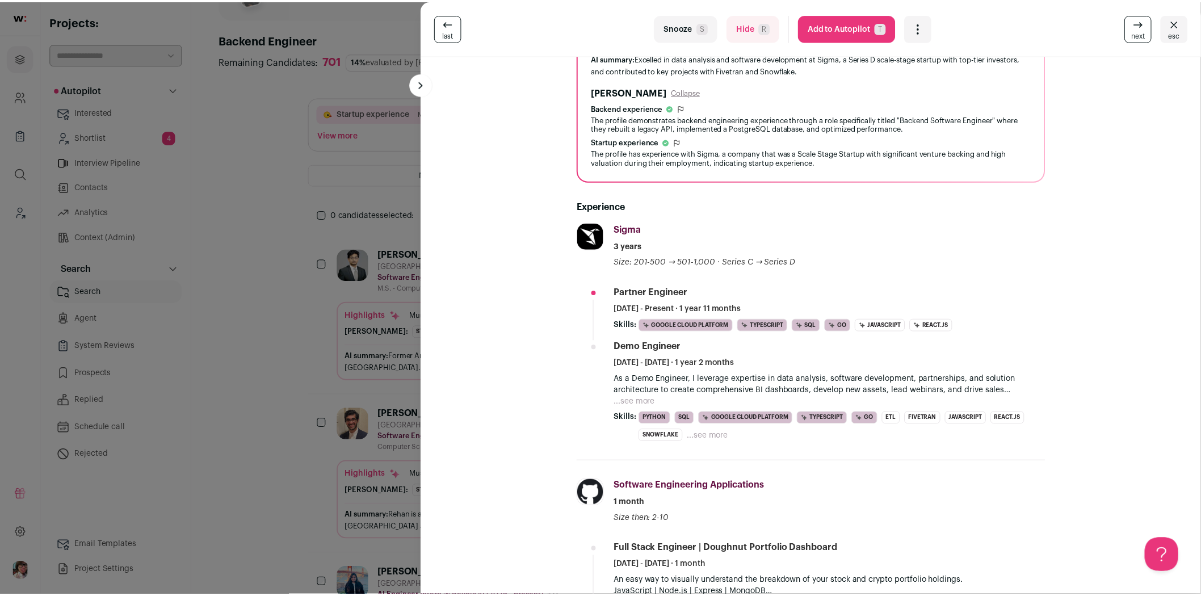
scroll to position [0, 0]
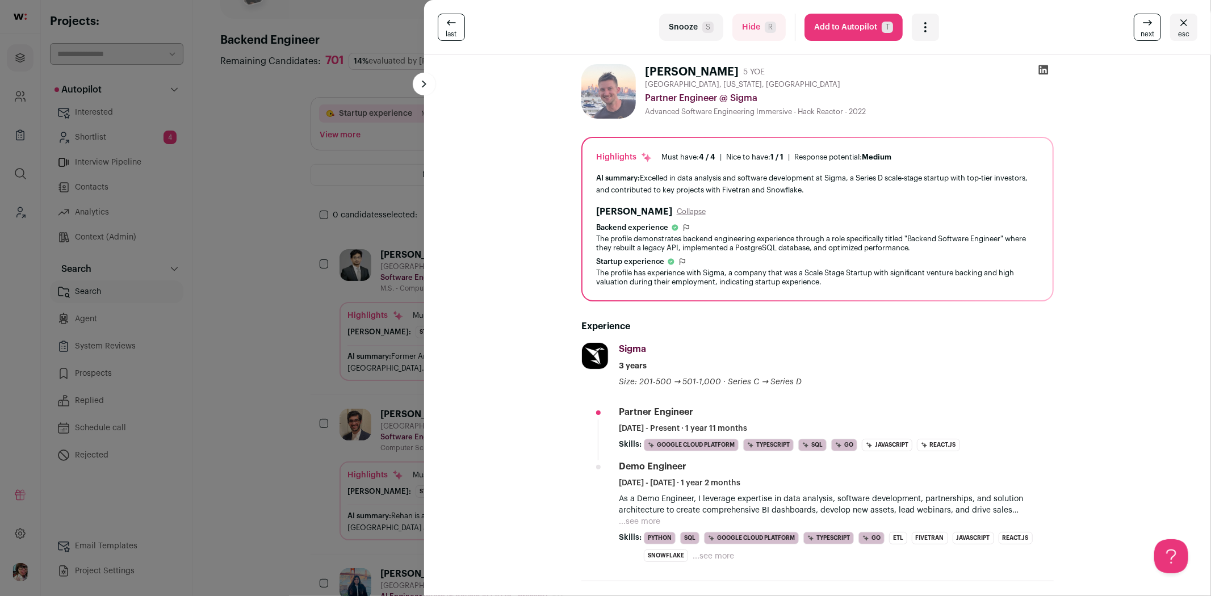
click at [1141, 21] on icon at bounding box center [1148, 23] width 14 height 14
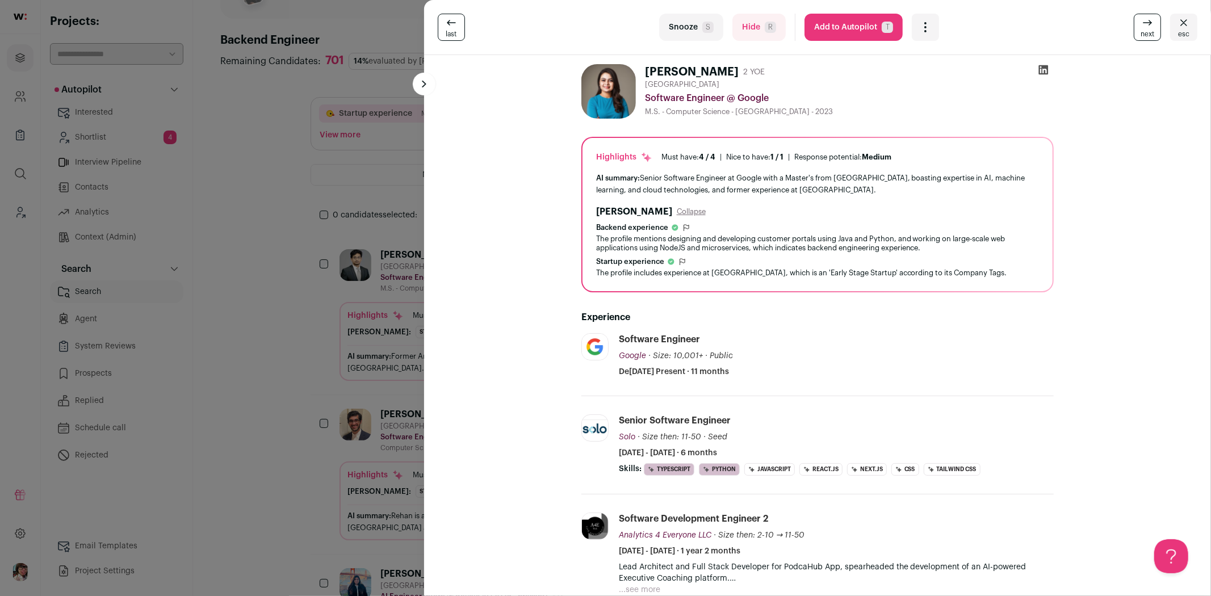
click at [1141, 21] on icon at bounding box center [1148, 23] width 14 height 14
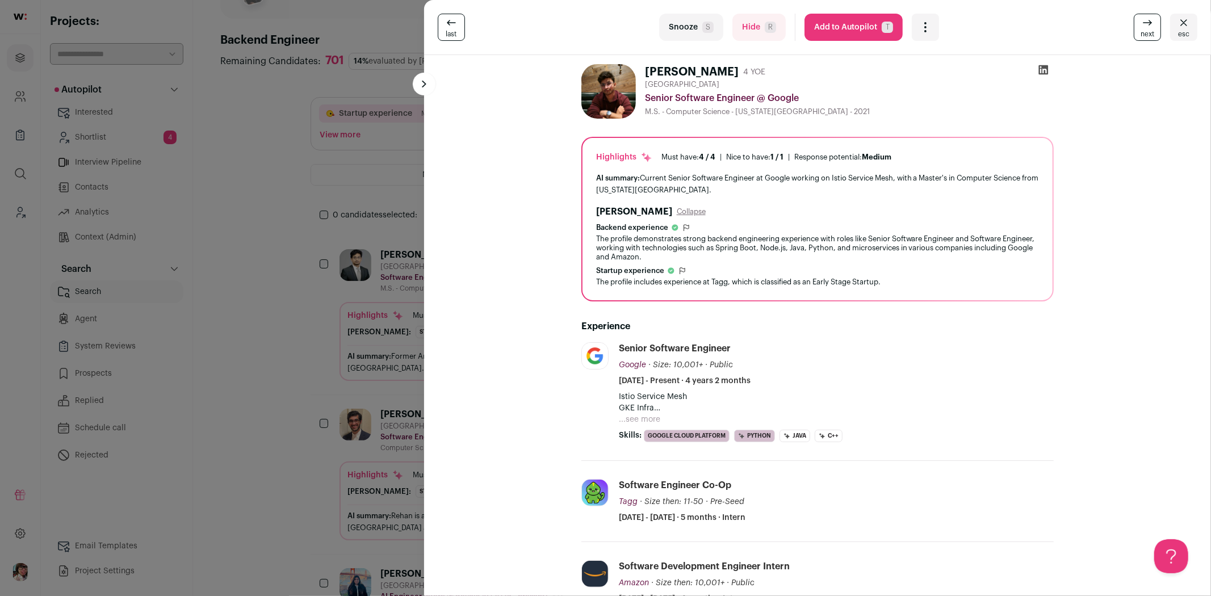
click at [1141, 21] on icon at bounding box center [1148, 23] width 14 height 14
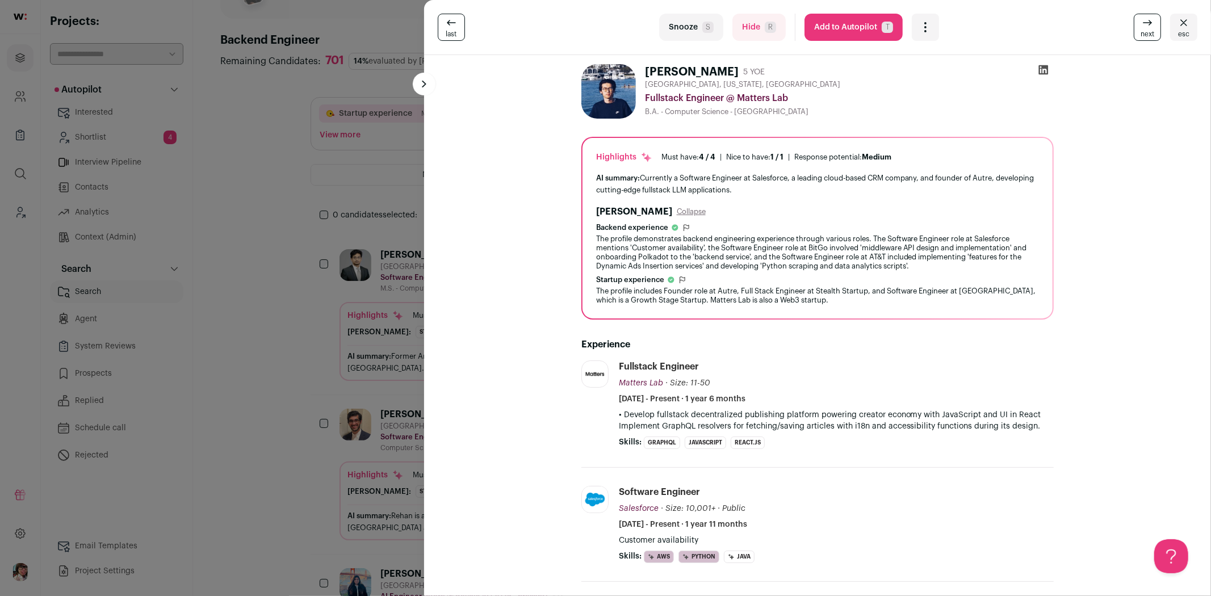
click at [1141, 21] on icon at bounding box center [1148, 23] width 14 height 14
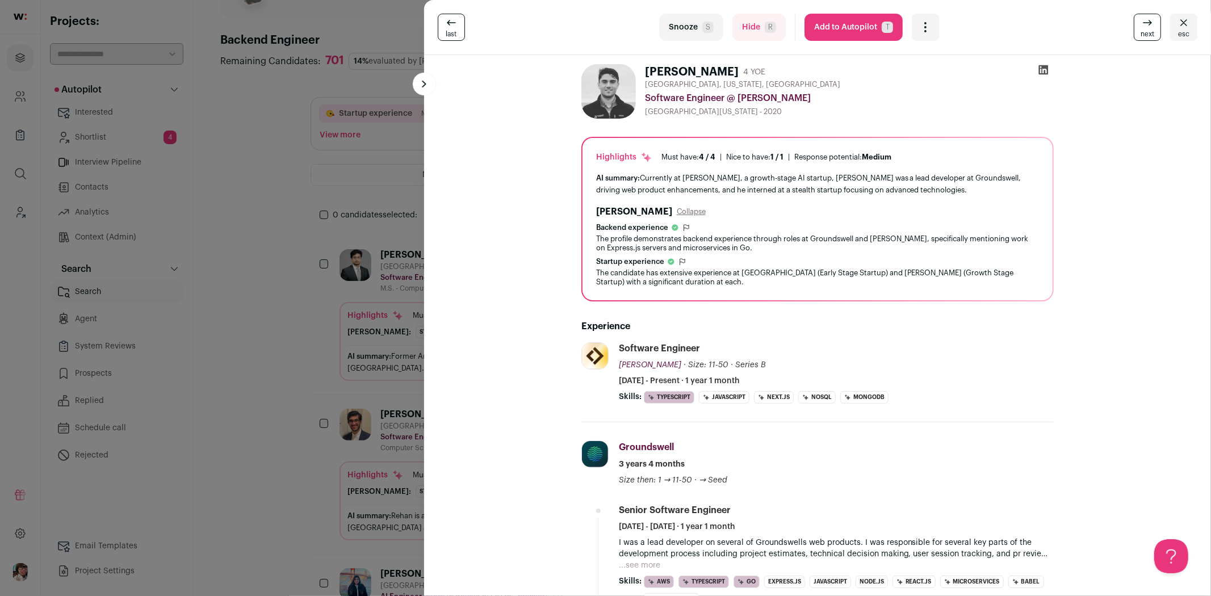
click at [1141, 21] on icon at bounding box center [1148, 23] width 14 height 14
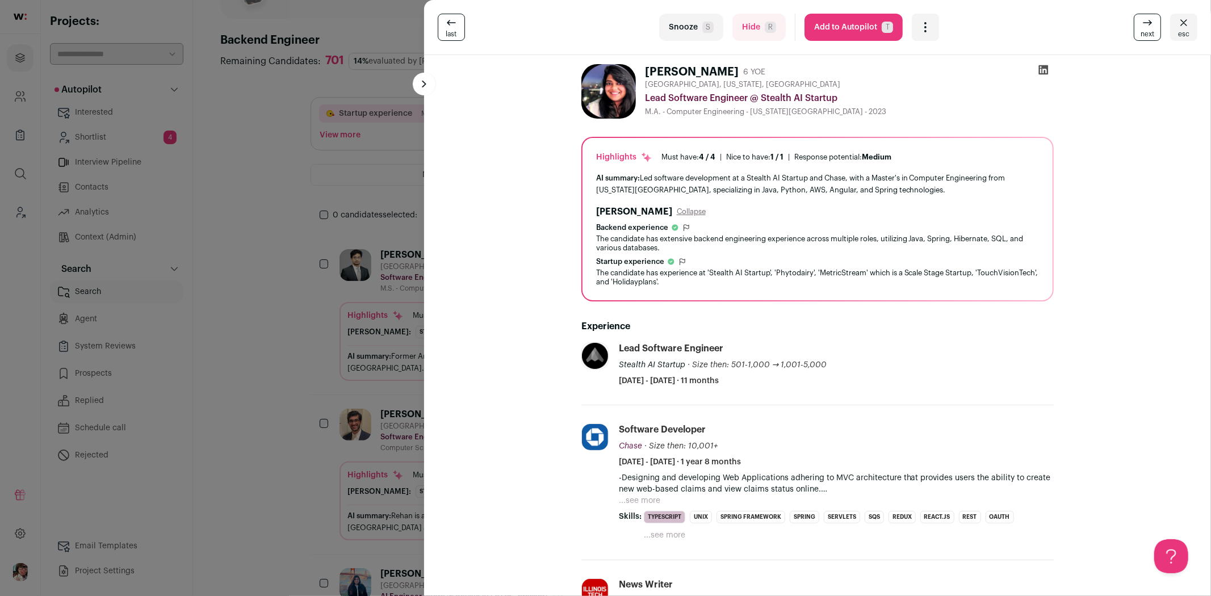
click at [1141, 22] on icon at bounding box center [1148, 23] width 14 height 14
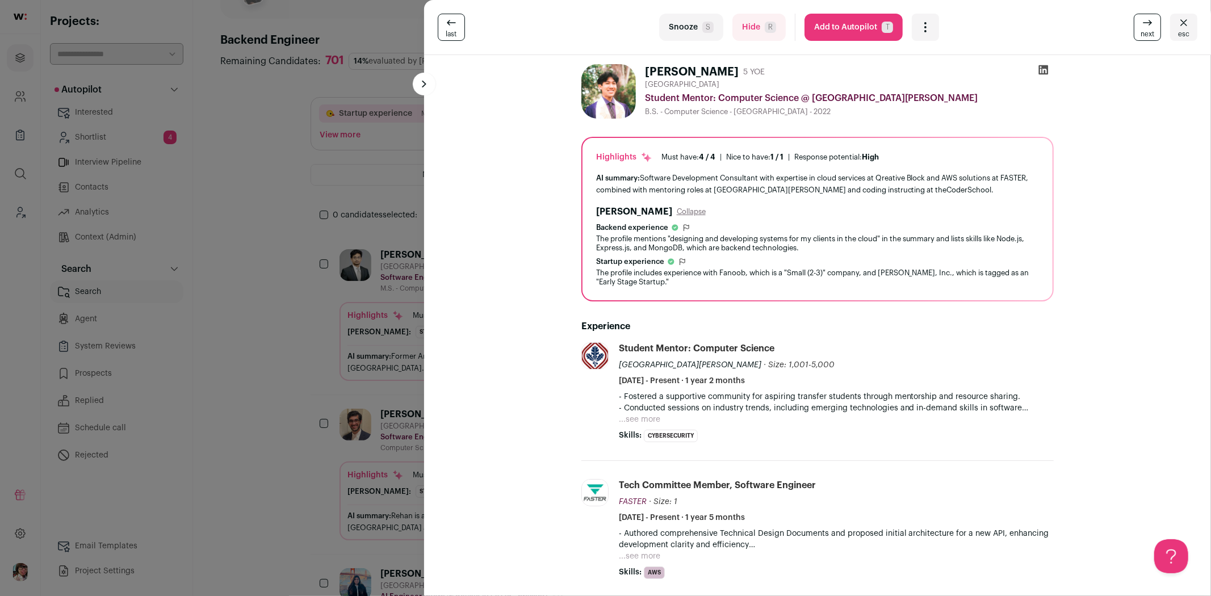
click at [1141, 20] on icon at bounding box center [1148, 23] width 14 height 14
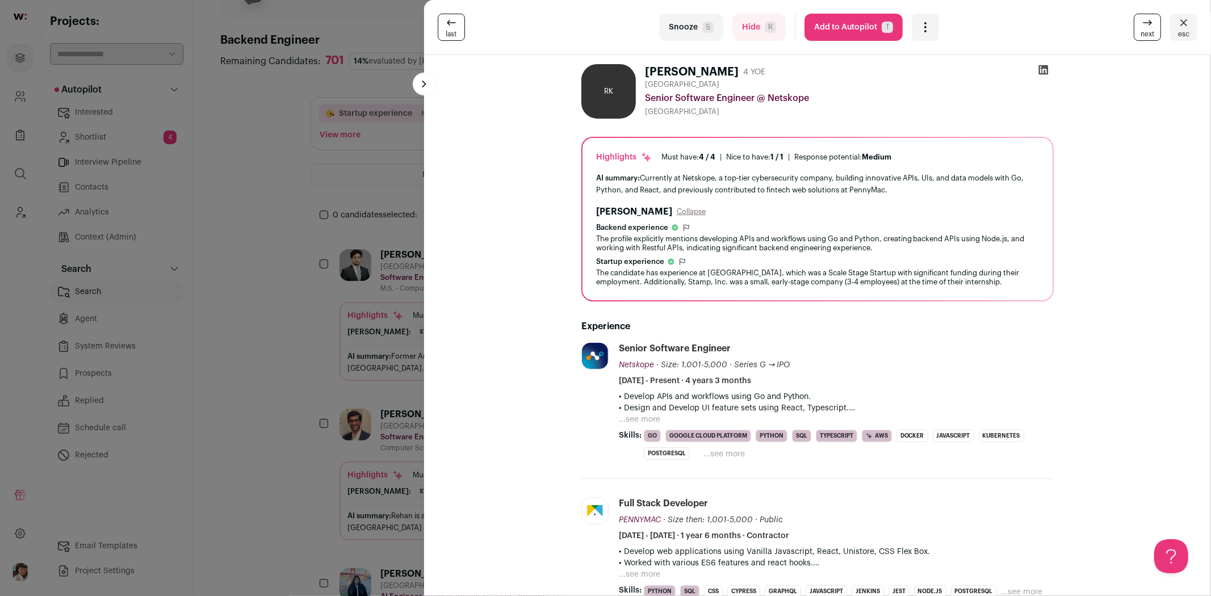
click at [1141, 20] on icon at bounding box center [1148, 23] width 14 height 14
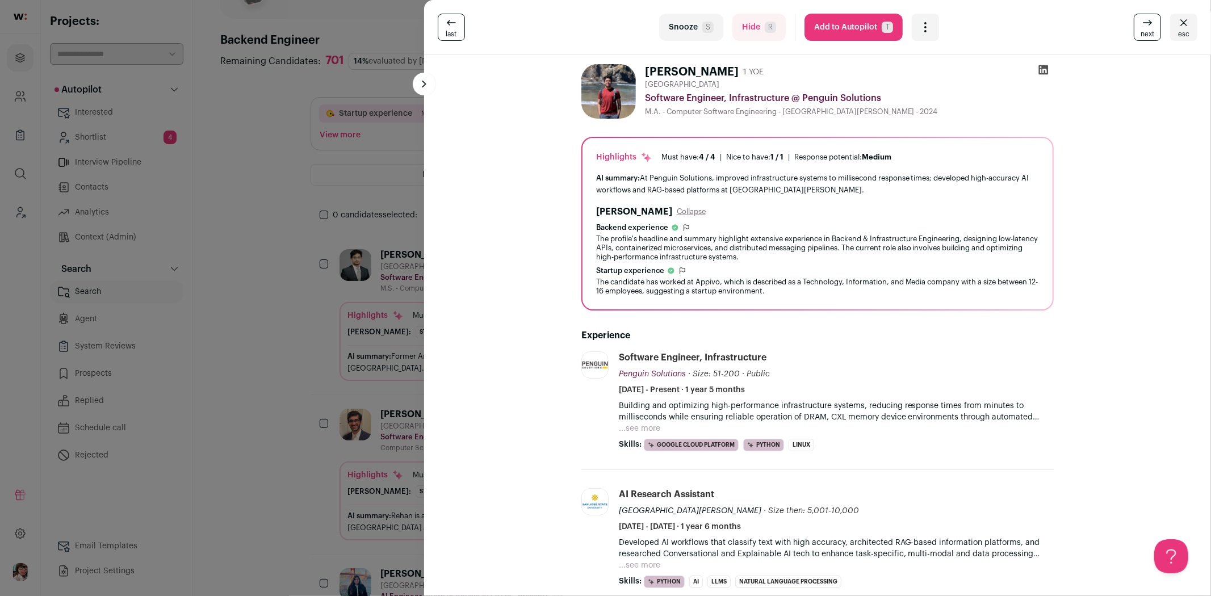
click at [1141, 20] on icon at bounding box center [1148, 23] width 14 height 14
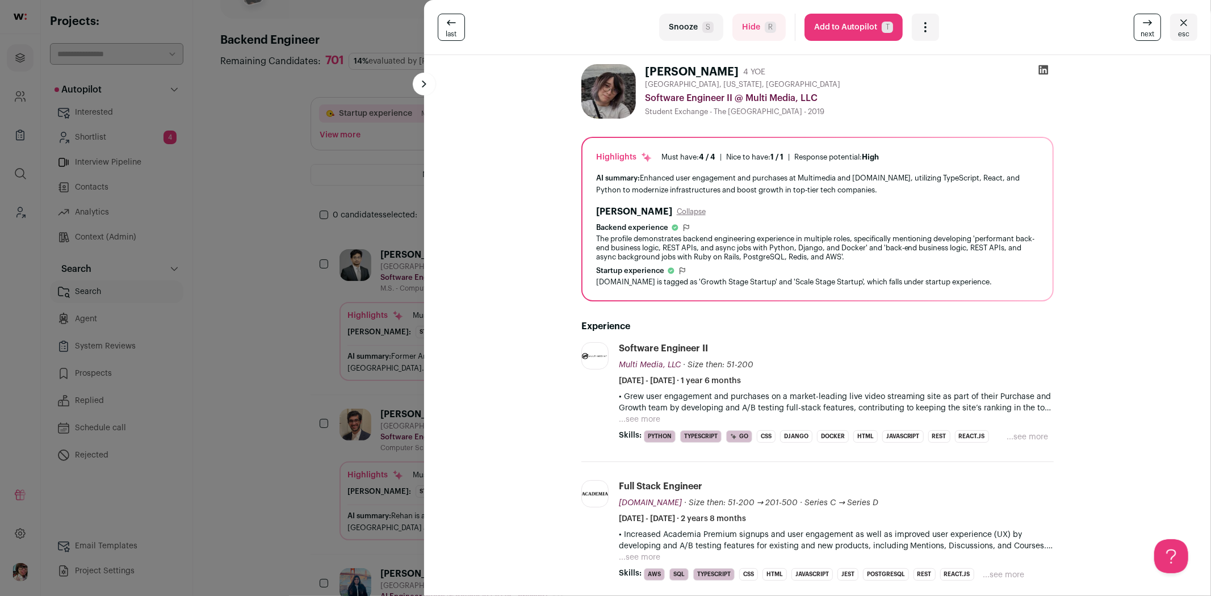
click at [588, 395] on div "Multi Media, LLC [DOMAIN_NAME] Add to company list Public / Private Private Val…" at bounding box center [595, 392] width 28 height 101
click at [1134, 36] on link "next" at bounding box center [1147, 27] width 27 height 27
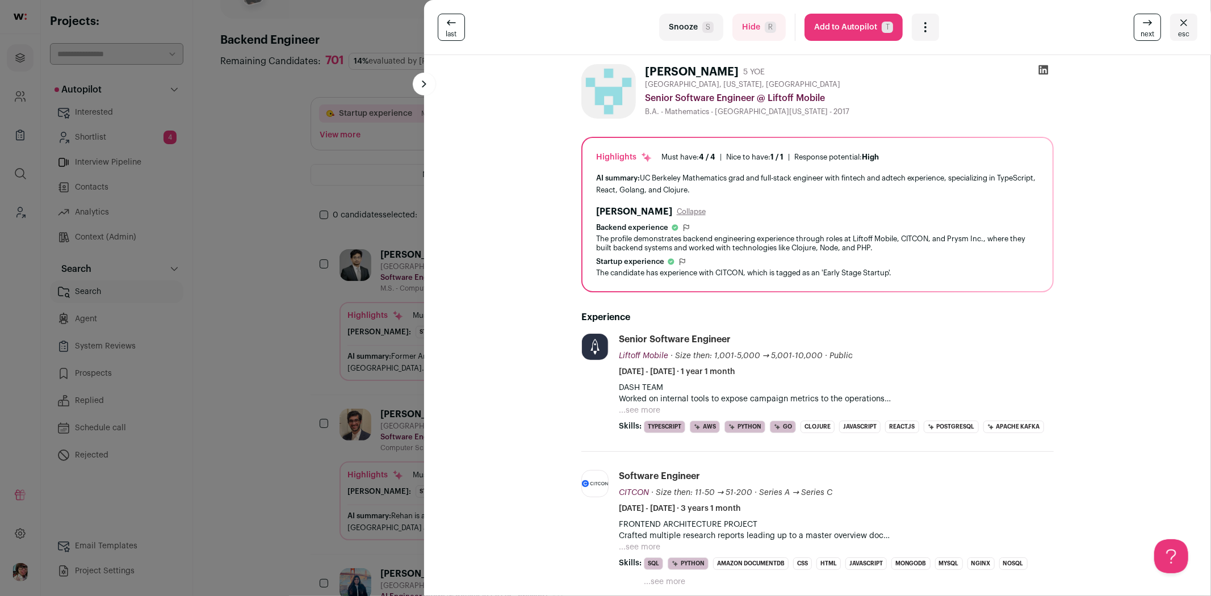
click at [1134, 35] on link "next" at bounding box center [1147, 27] width 27 height 27
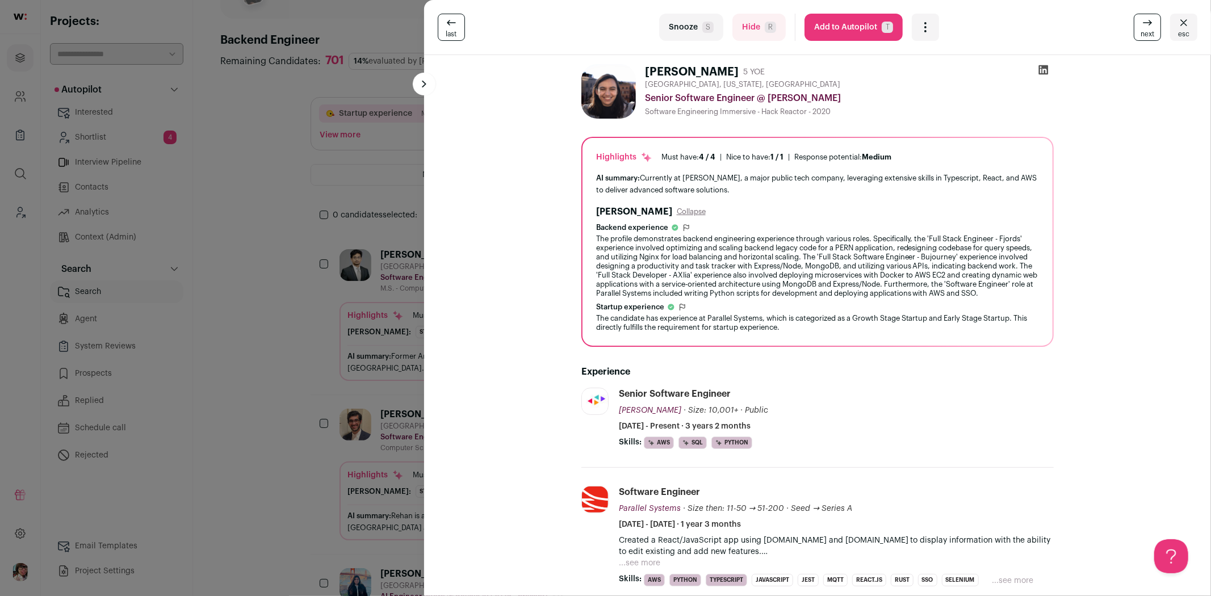
drag, startPoint x: 253, startPoint y: 305, endPoint x: 405, endPoint y: 234, distance: 167.7
click at [253, 305] on div "last Snooze S Hide R Add to Autopilot T More actions Add to Shortlist Re-calibr…" at bounding box center [605, 298] width 1211 height 596
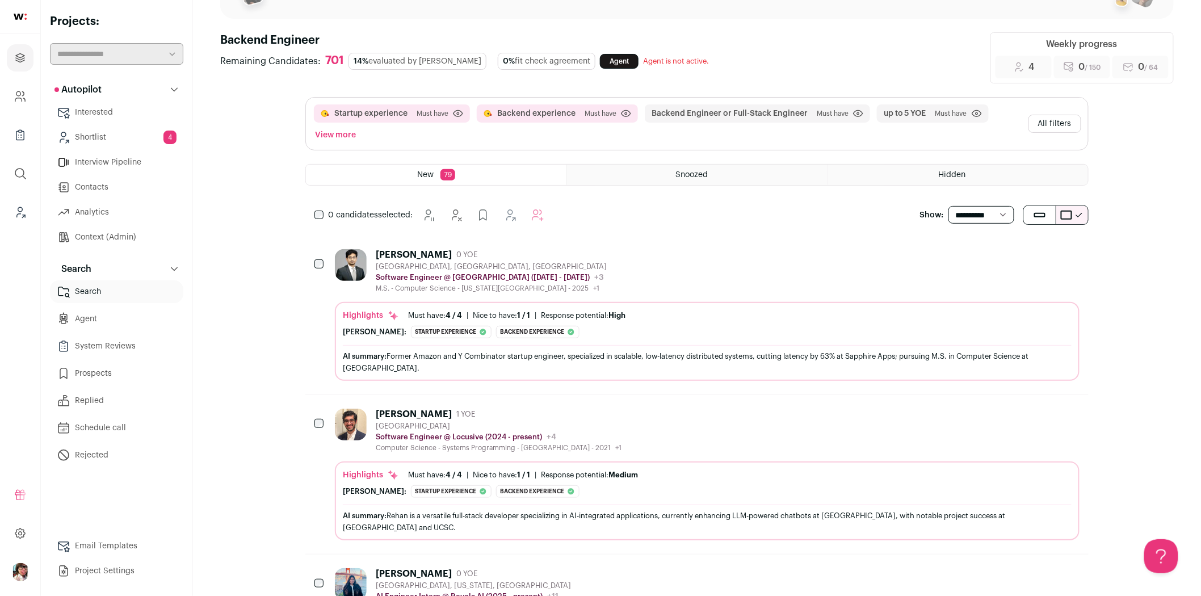
click at [1058, 122] on button "All filters" at bounding box center [1055, 124] width 53 height 18
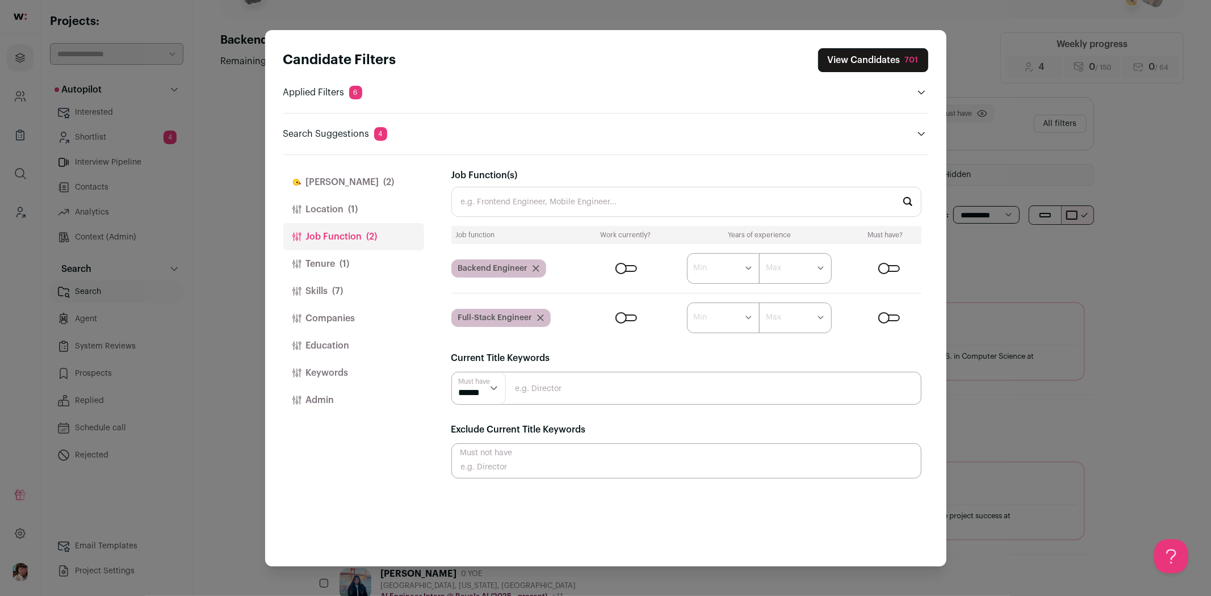
click at [338, 264] on button "Tenure (1)" at bounding box center [353, 263] width 141 height 27
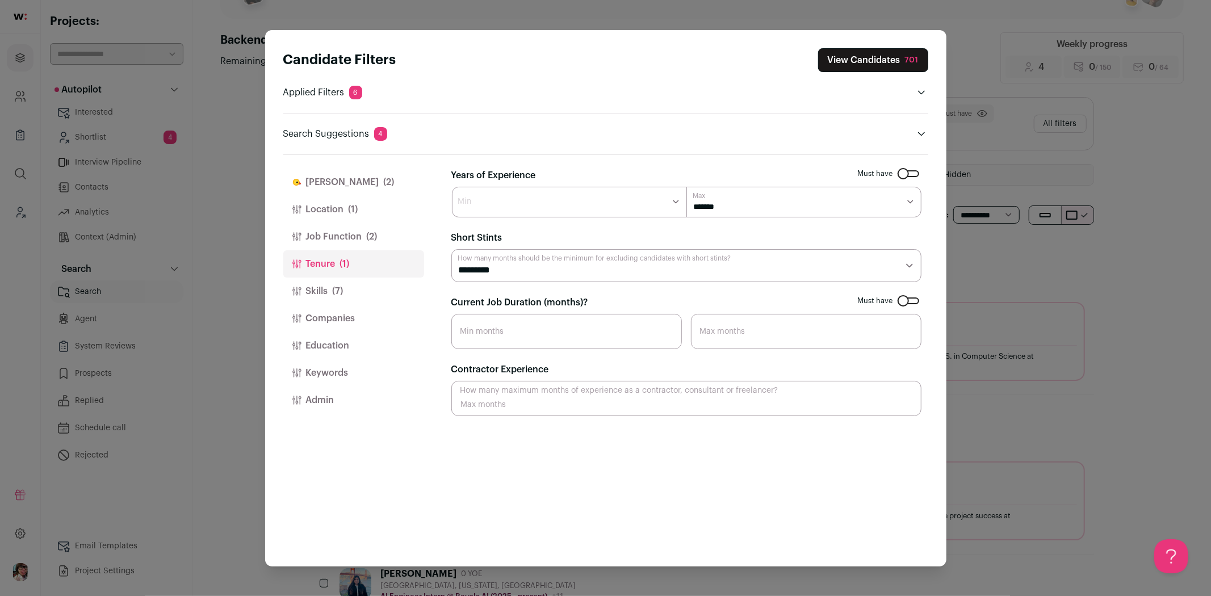
click at [546, 196] on select "******* ****** ******* ******* *******" at bounding box center [569, 202] width 235 height 31
select select "*"
click at [452, 187] on select "******* ****** ******* ******* *******" at bounding box center [569, 202] width 235 height 31
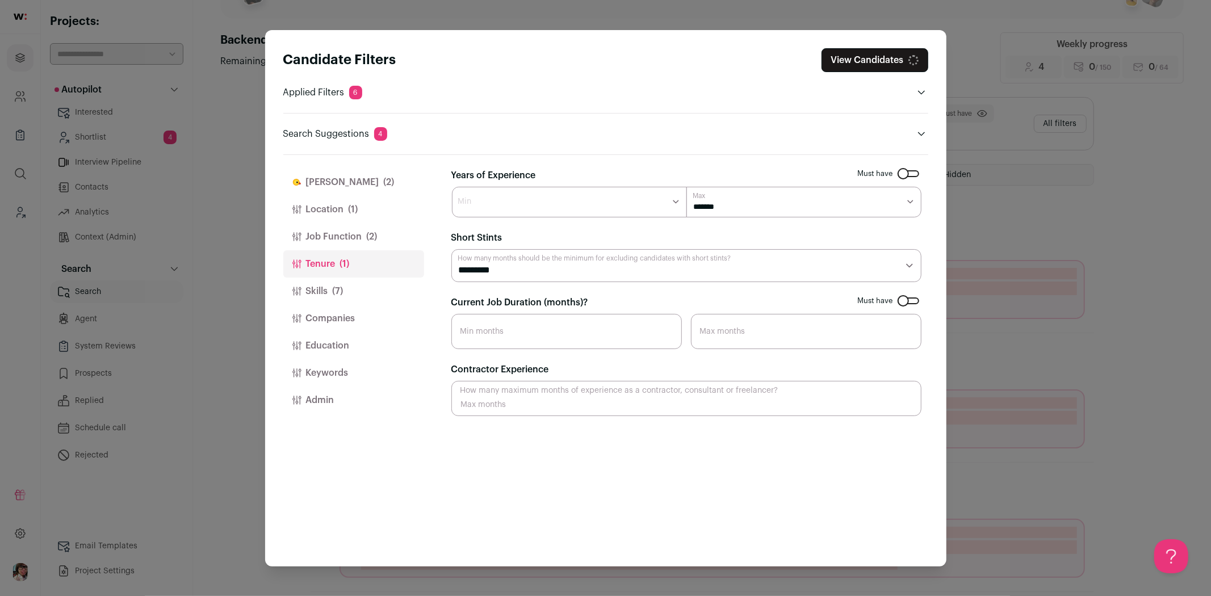
click at [727, 206] on select "******* ****** ******* ******* ******* ******* ******* ******* ******* ******* …" at bounding box center [803, 202] width 235 height 31
select select "*"
click at [686, 187] on select "******* ****** ******* ******* ******* ******* ******* ******* ******* ******* …" at bounding box center [803, 202] width 235 height 31
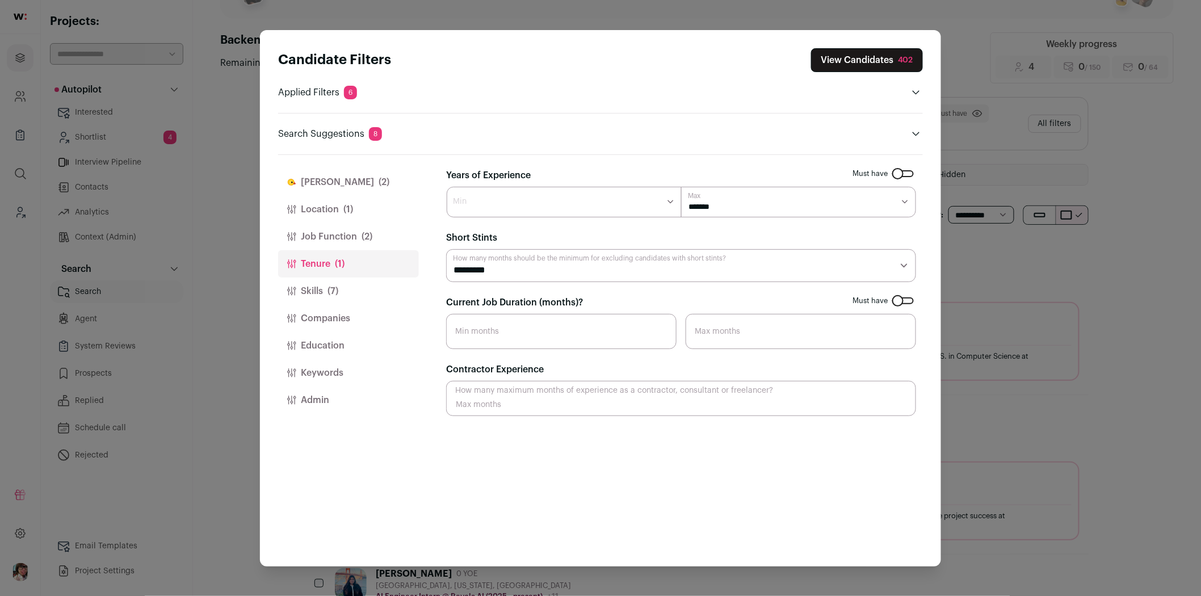
click at [819, 64] on button "View Candidates 402" at bounding box center [867, 60] width 112 height 24
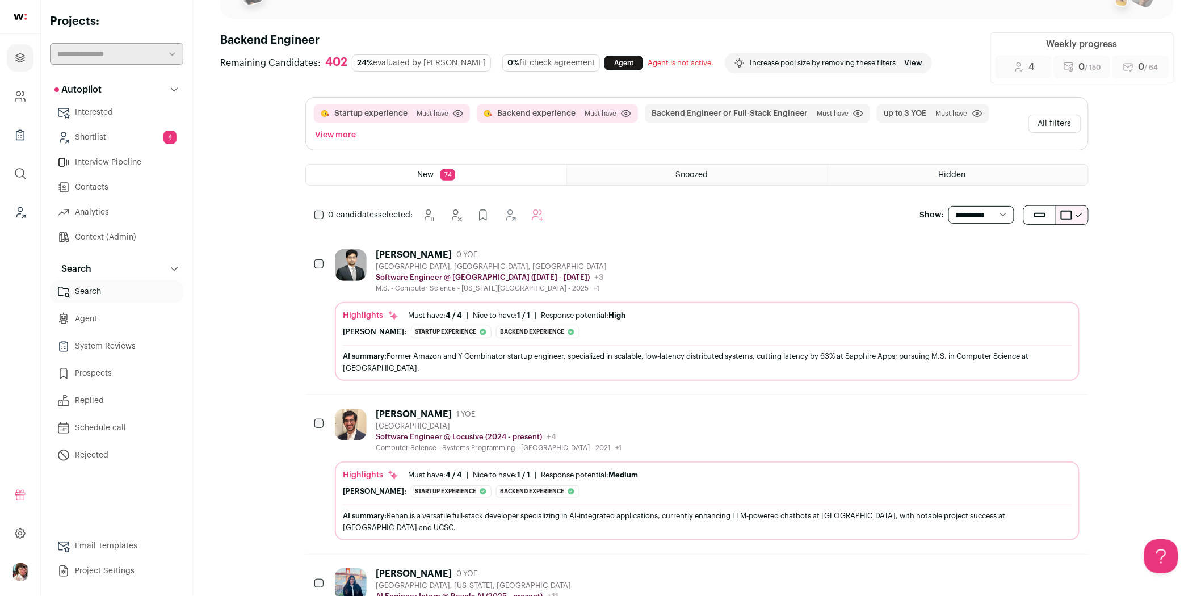
click at [640, 255] on div "[PERSON_NAME] 0 YOE [GEOGRAPHIC_DATA], [GEOGRAPHIC_DATA], [GEOGRAPHIC_DATA] Sof…" at bounding box center [707, 271] width 745 height 44
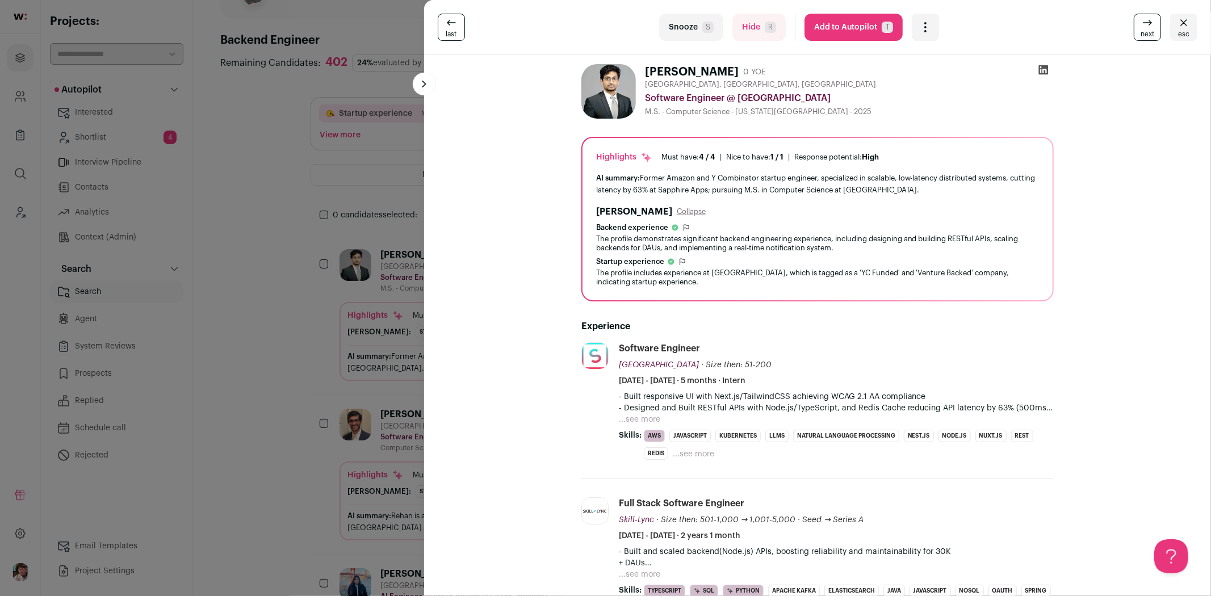
click at [635, 419] on button "...see more" at bounding box center [639, 419] width 41 height 11
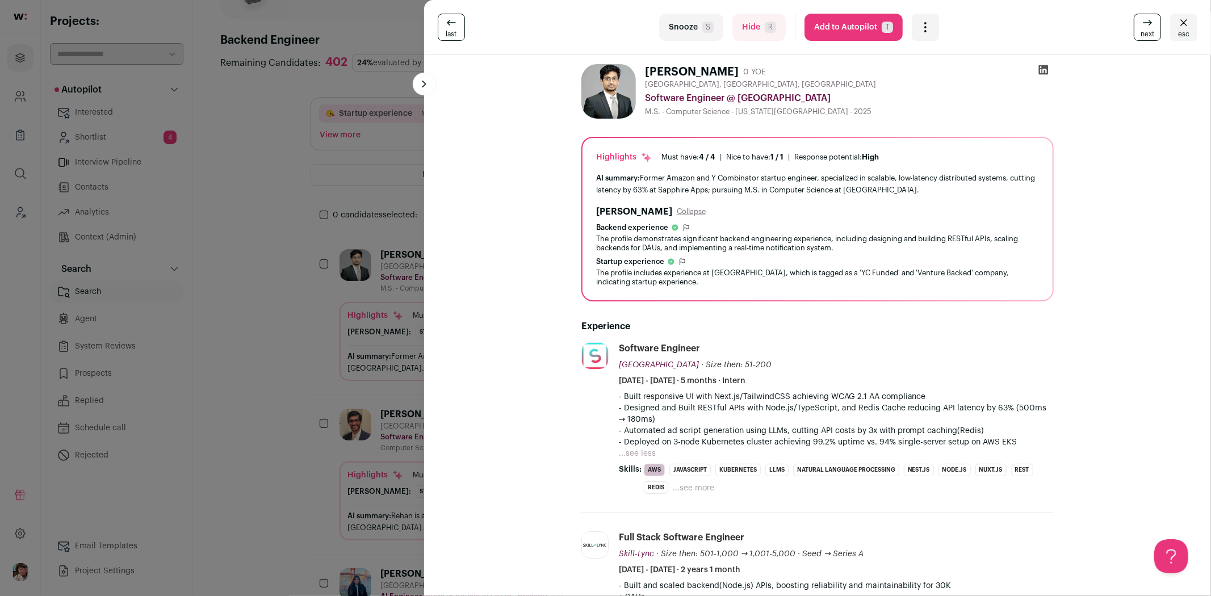
click at [1134, 30] on link "next" at bounding box center [1147, 27] width 27 height 27
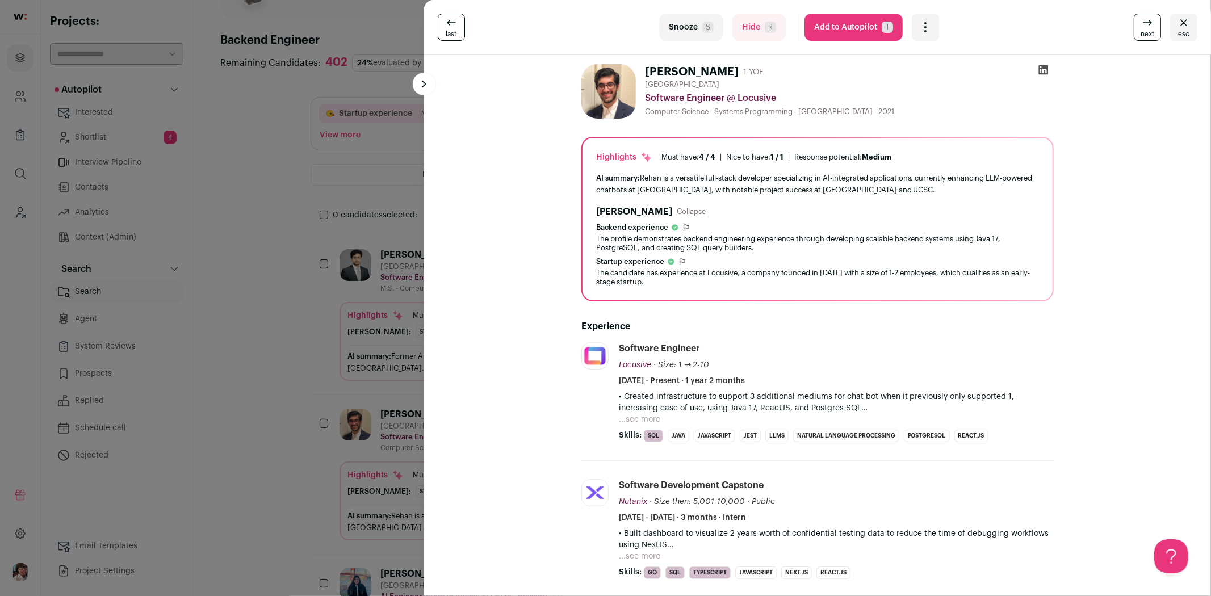
click at [1134, 26] on link "next" at bounding box center [1147, 27] width 27 height 27
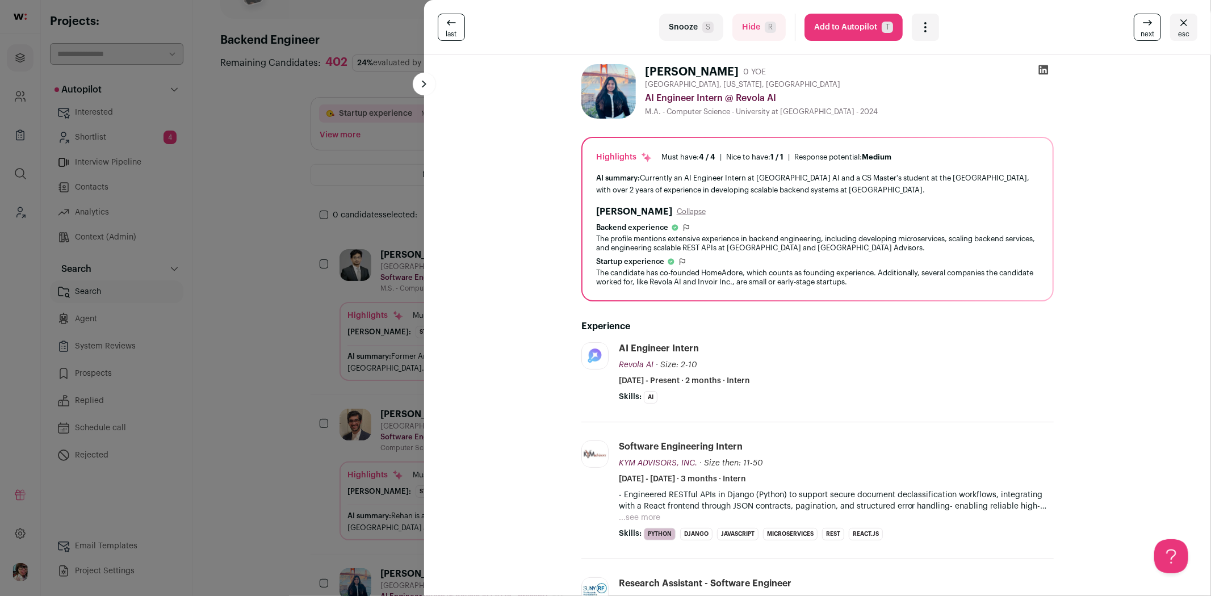
click at [1134, 26] on link "next" at bounding box center [1147, 27] width 27 height 27
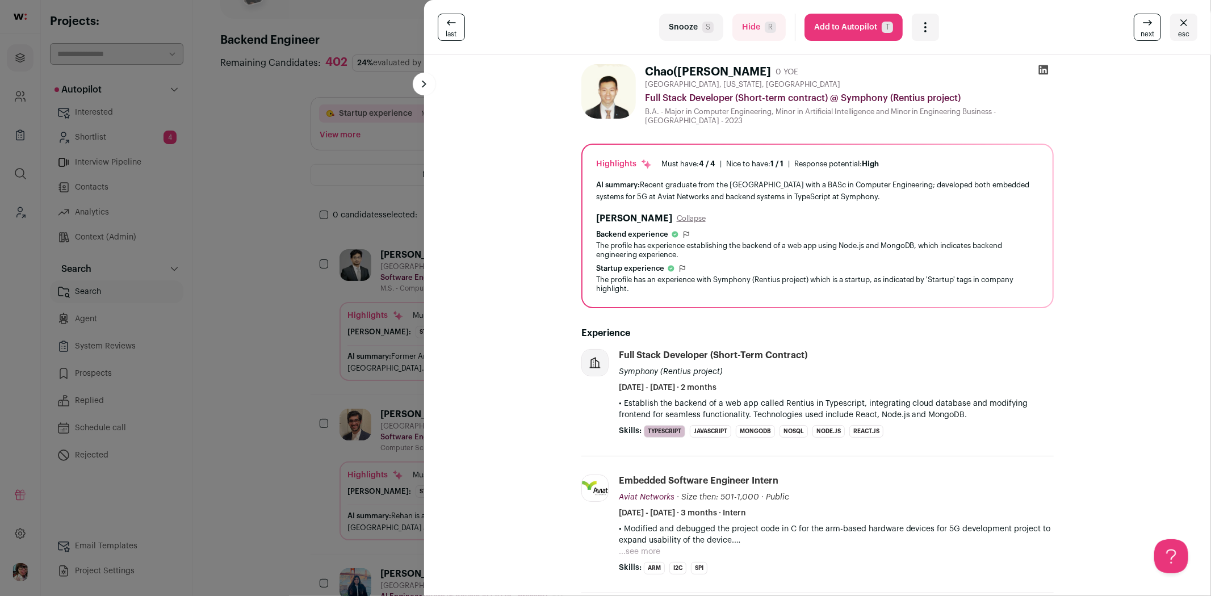
click at [1134, 26] on link "next" at bounding box center [1147, 27] width 27 height 27
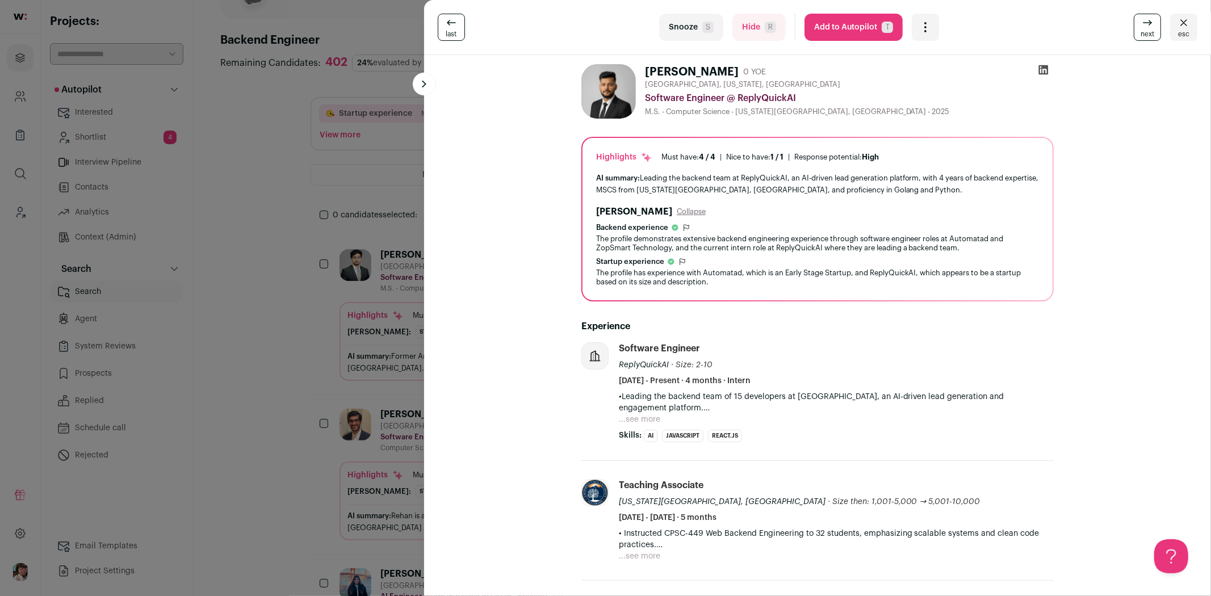
click at [1134, 26] on link "next" at bounding box center [1147, 27] width 27 height 27
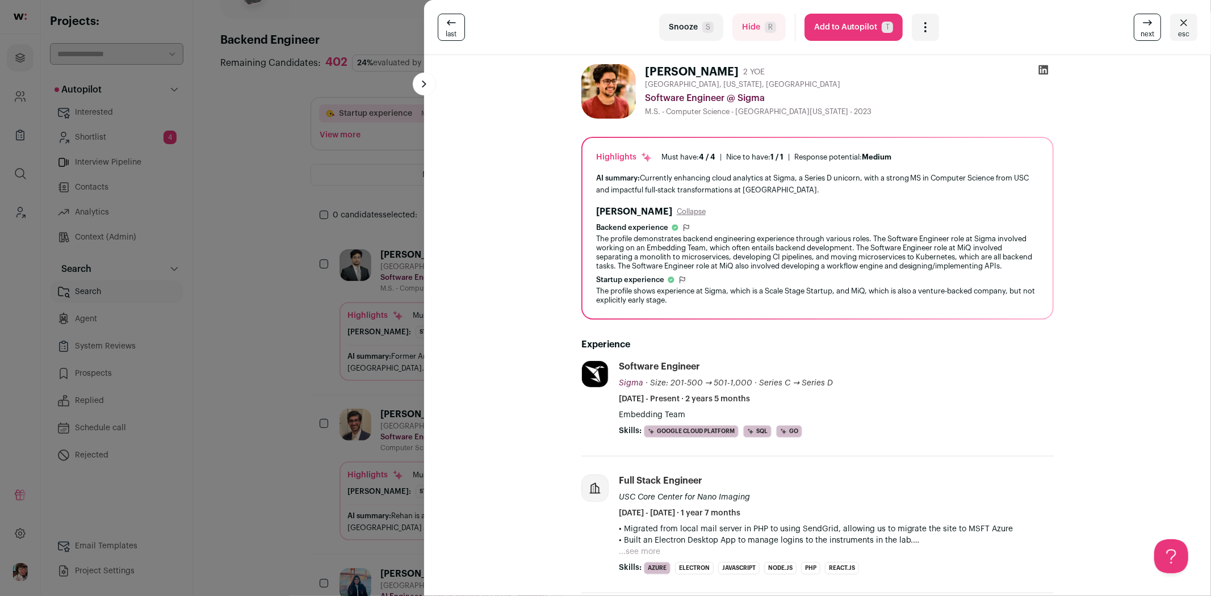
click at [1038, 69] on icon at bounding box center [1043, 69] width 11 height 11
click at [922, 26] on icon "Open dropdown" at bounding box center [926, 27] width 14 height 14
click at [937, 66] on span "Add to Shortlist" at bounding box center [963, 69] width 65 height 11
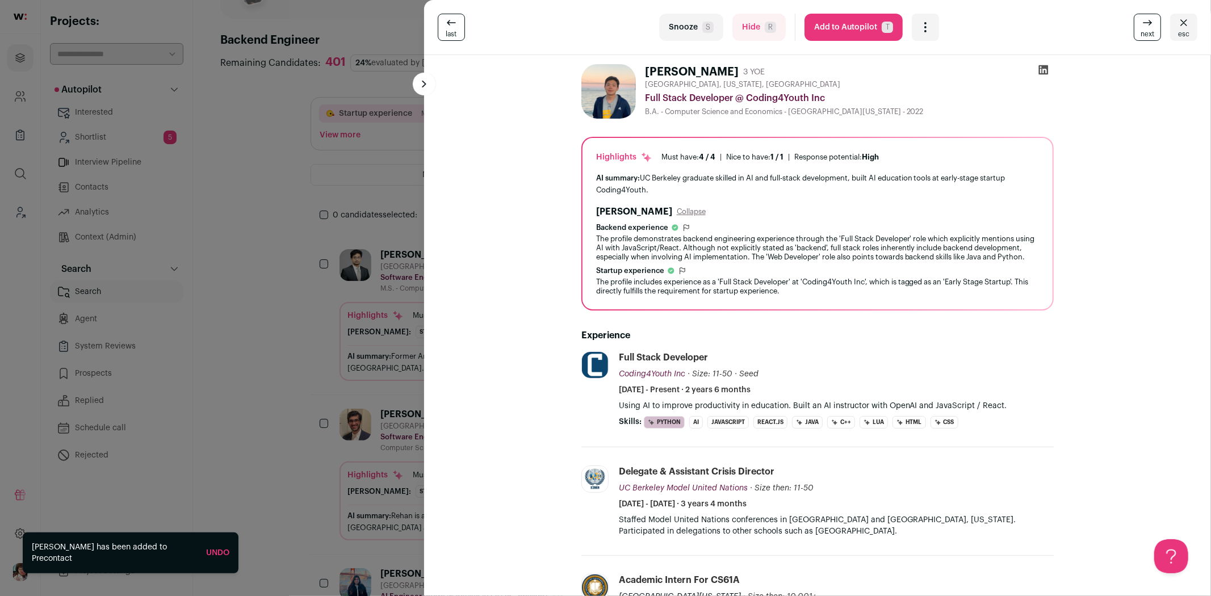
click at [1038, 68] on icon at bounding box center [1043, 70] width 10 height 10
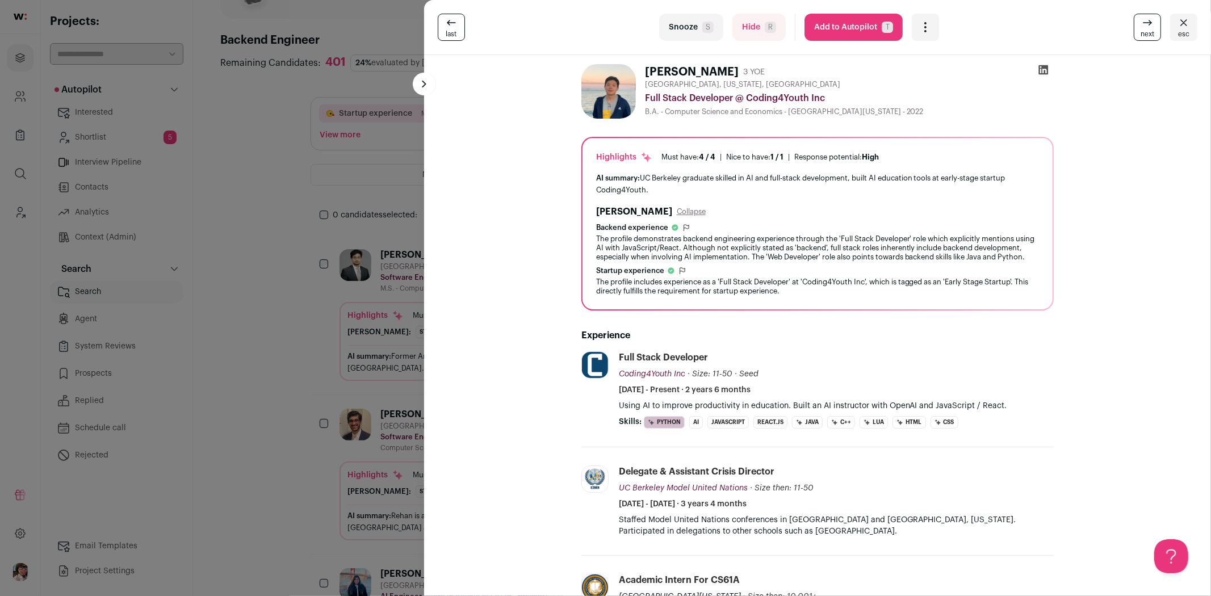
click at [1141, 36] on span "next" at bounding box center [1148, 34] width 14 height 9
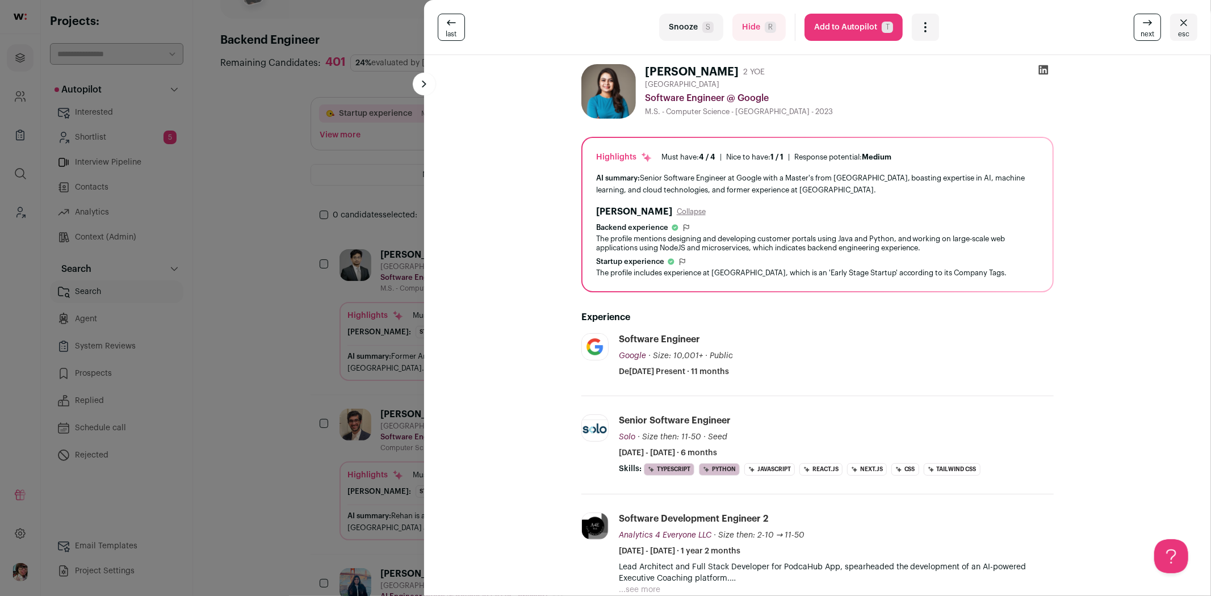
click at [1038, 69] on icon at bounding box center [1043, 70] width 10 height 10
click at [927, 24] on div "Open dropdown" at bounding box center [925, 27] width 27 height 27
click at [942, 69] on span "Add to Shortlist" at bounding box center [963, 69] width 65 height 11
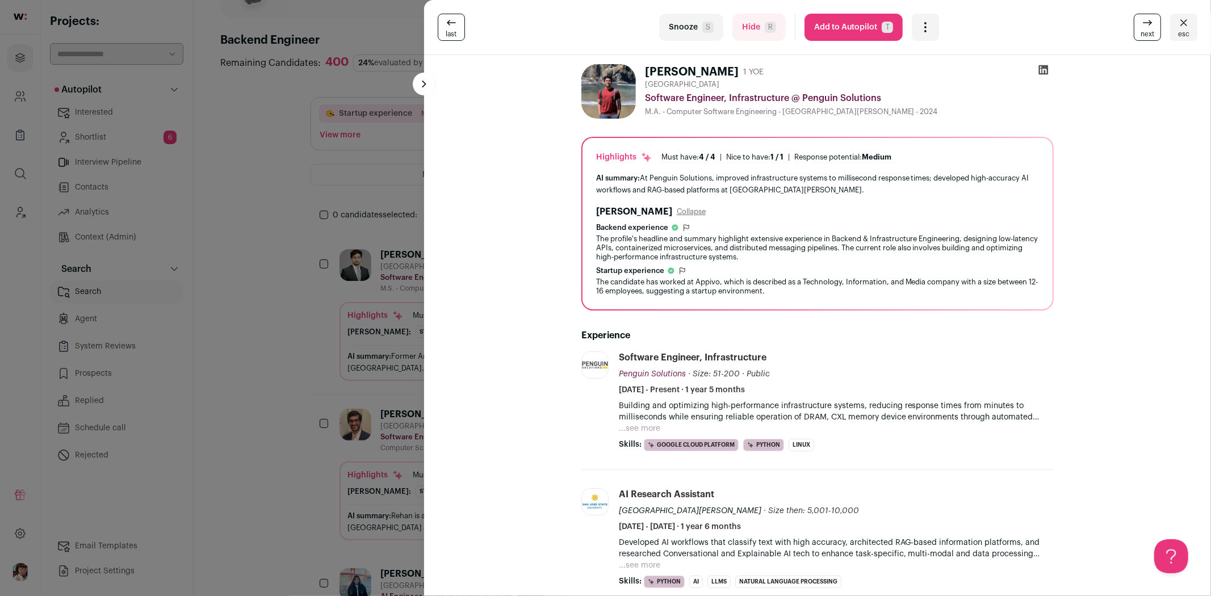
click at [1143, 29] on icon at bounding box center [1148, 23] width 14 height 14
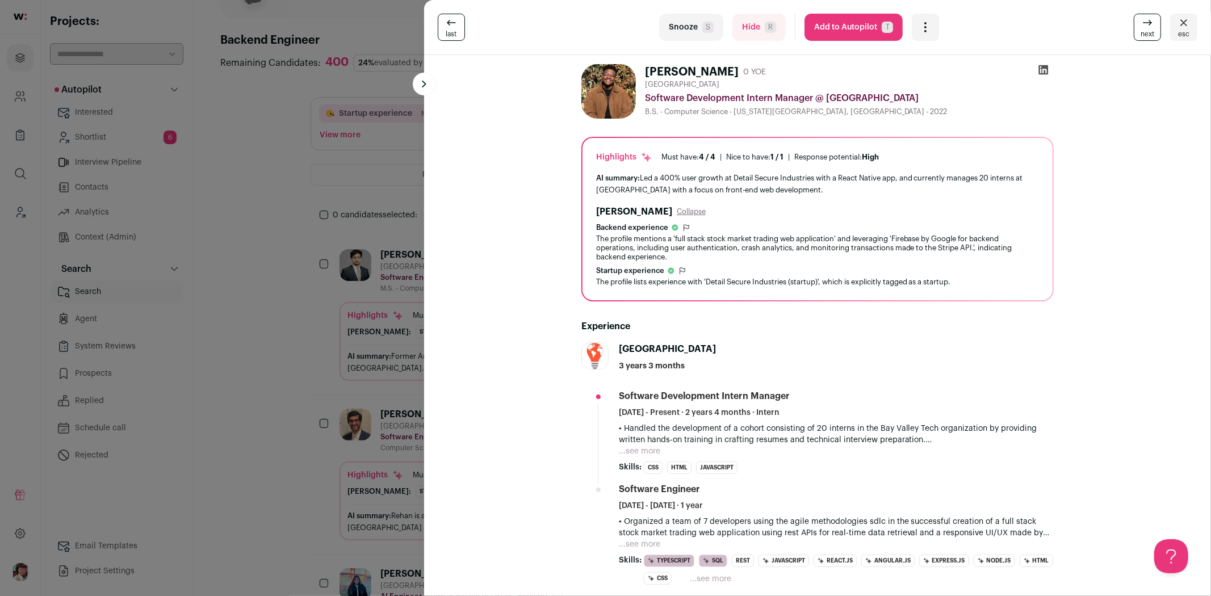
click at [1040, 72] on icon at bounding box center [1043, 70] width 10 height 10
click at [1134, 19] on link "next" at bounding box center [1147, 27] width 27 height 27
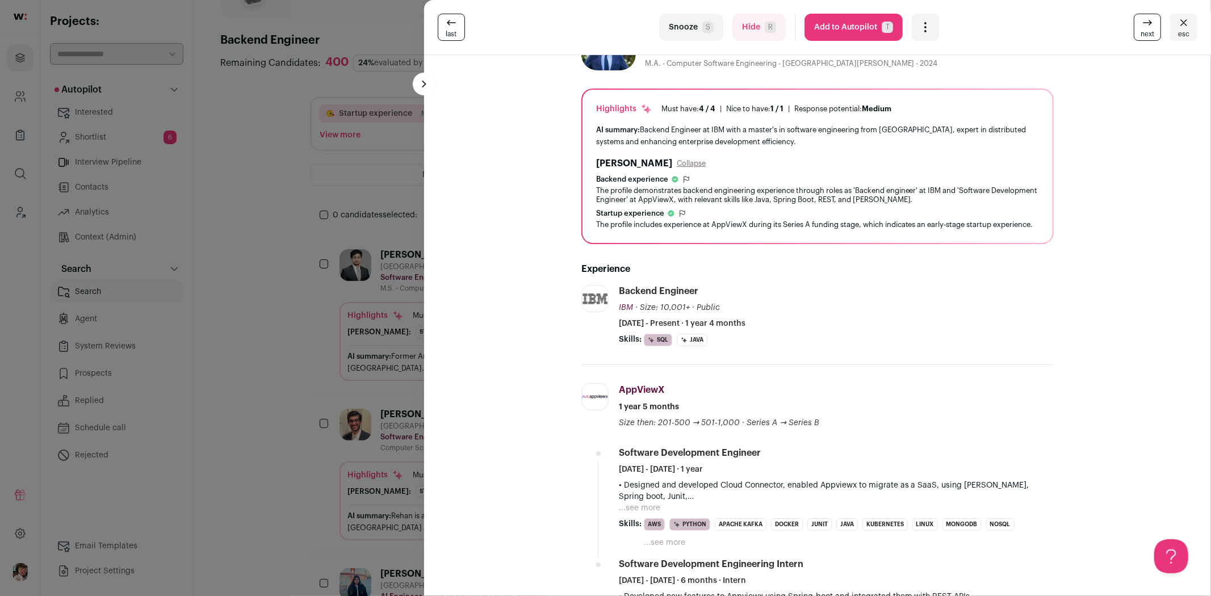
scroll to position [63, 0]
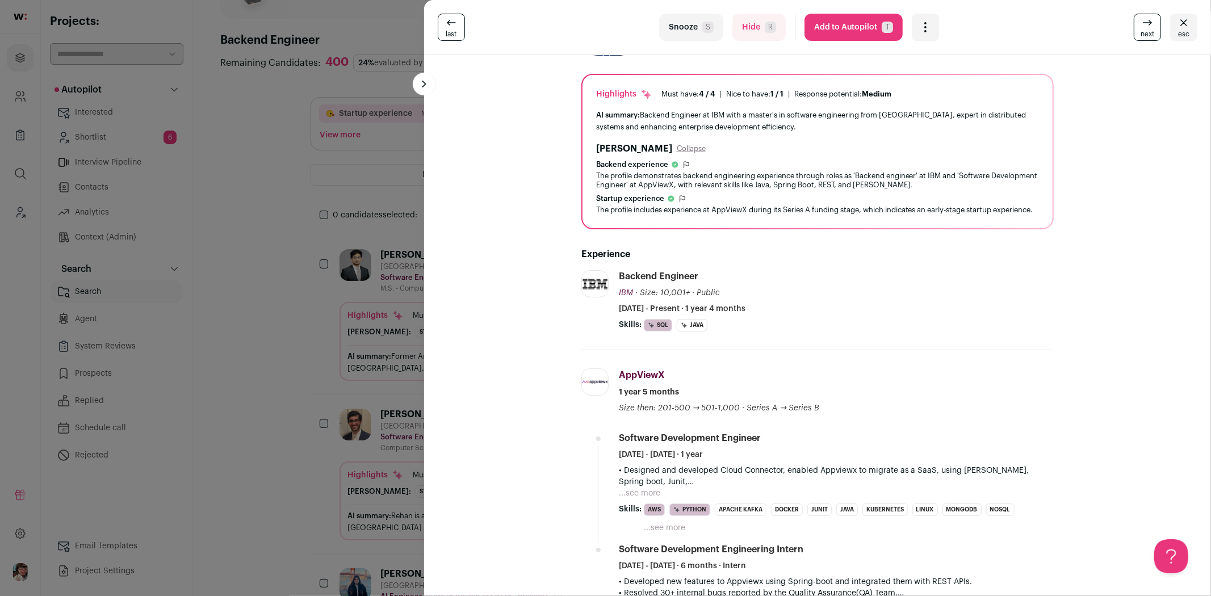
click at [1134, 24] on link "next" at bounding box center [1147, 27] width 27 height 27
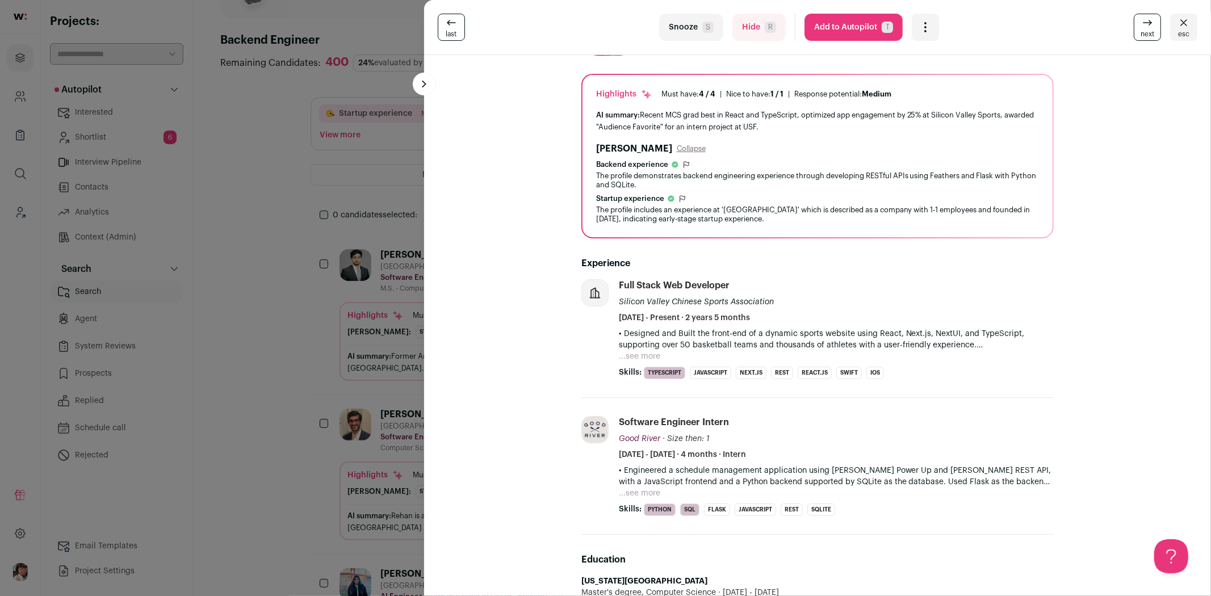
click at [1134, 24] on link "next" at bounding box center [1147, 27] width 27 height 27
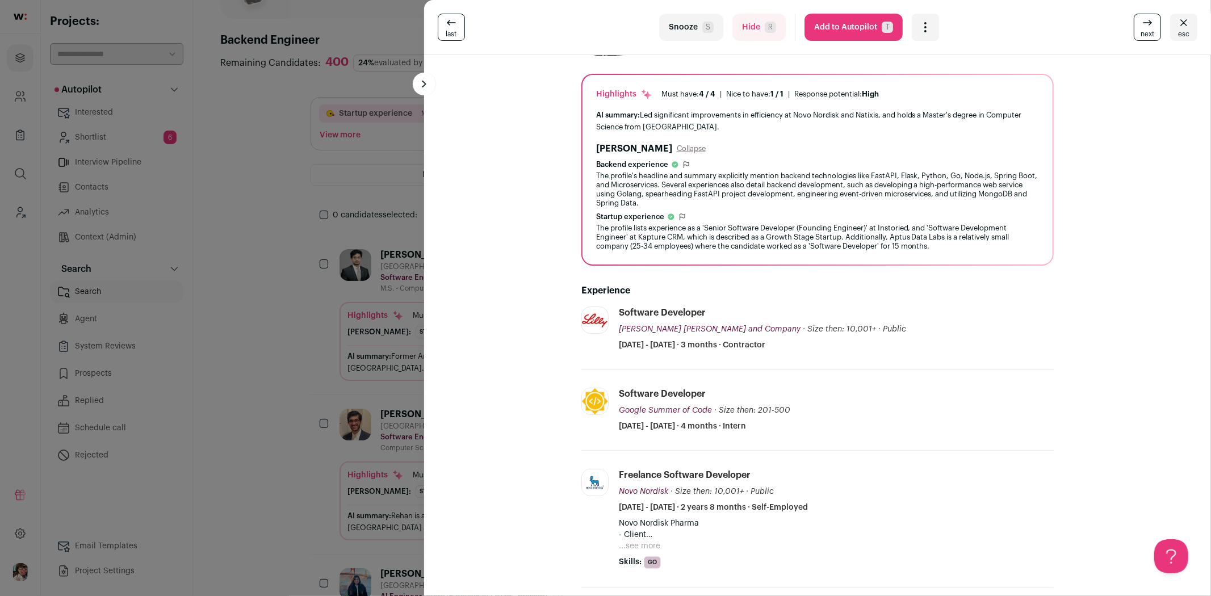
click at [1134, 24] on link "next" at bounding box center [1147, 27] width 27 height 27
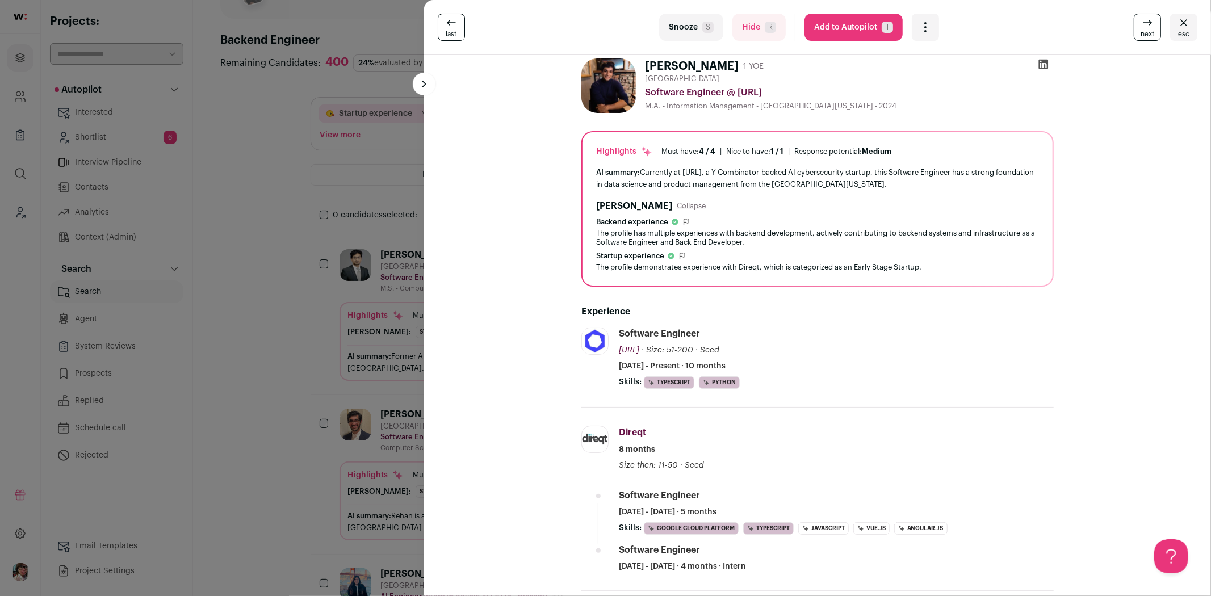
scroll to position [0, 0]
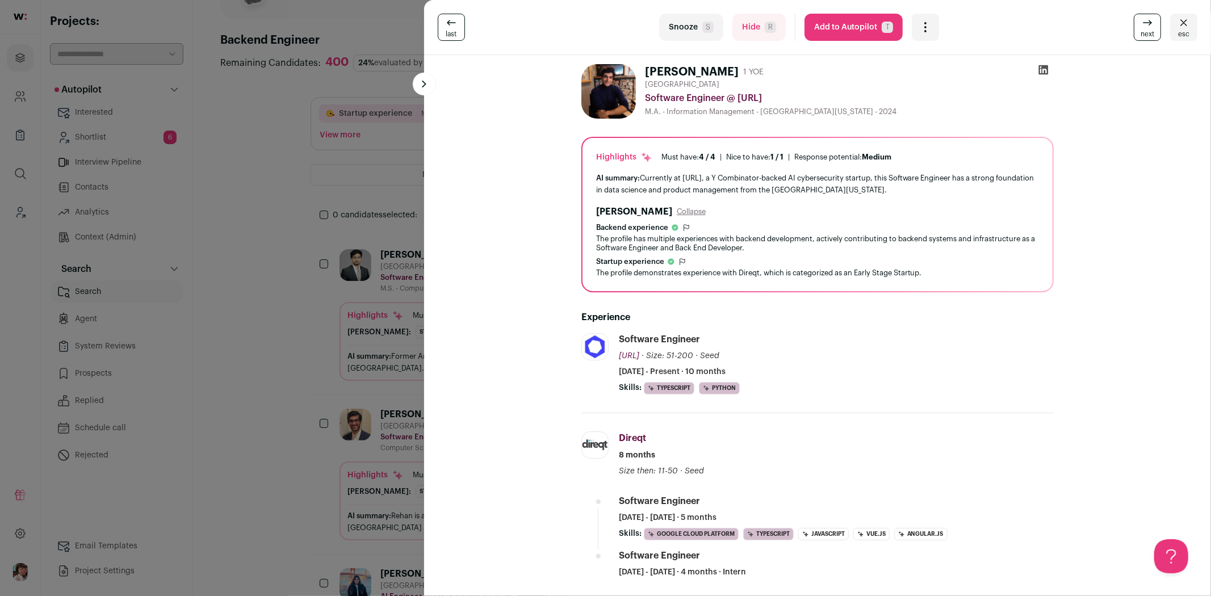
click at [1040, 70] on icon at bounding box center [1043, 70] width 10 height 10
click at [919, 21] on icon "Open dropdown" at bounding box center [926, 27] width 14 height 14
click at [941, 70] on span "Add to Shortlist" at bounding box center [963, 69] width 65 height 11
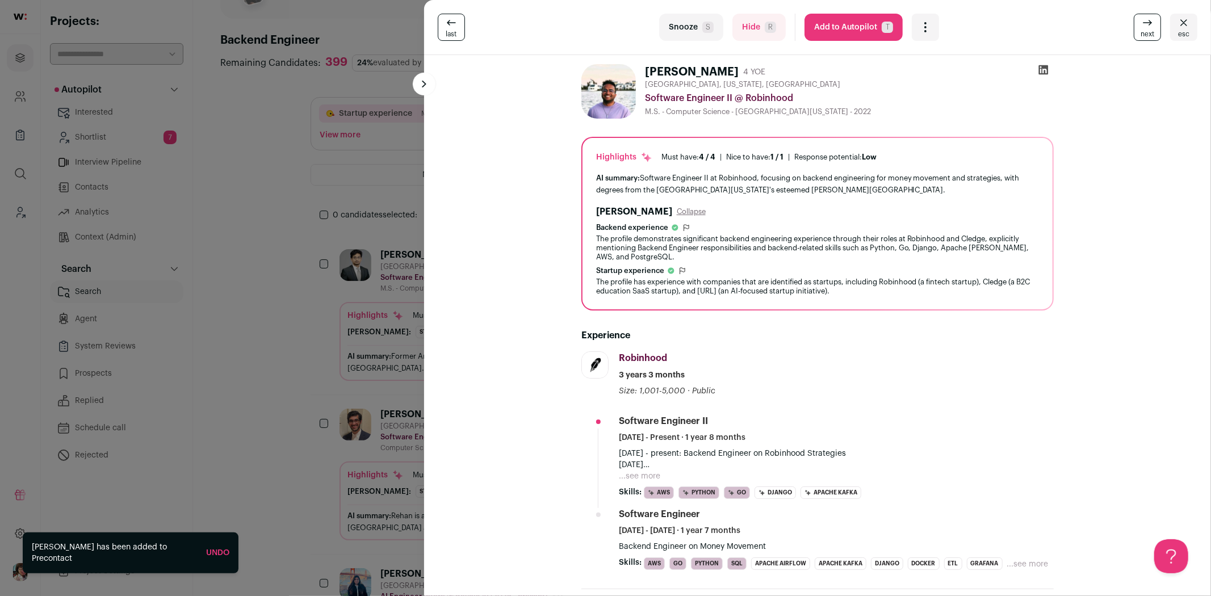
click at [1038, 68] on icon at bounding box center [1043, 70] width 10 height 10
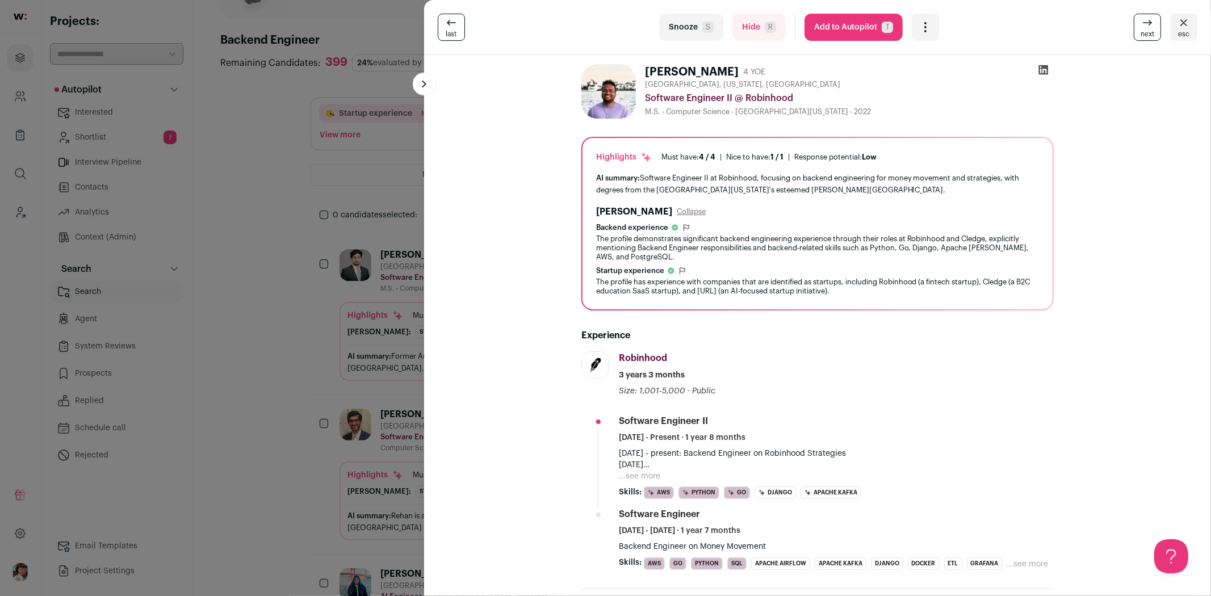
click at [916, 34] on div "Open dropdown" at bounding box center [925, 27] width 27 height 27
click at [938, 70] on span "Add to Shortlist" at bounding box center [963, 69] width 65 height 11
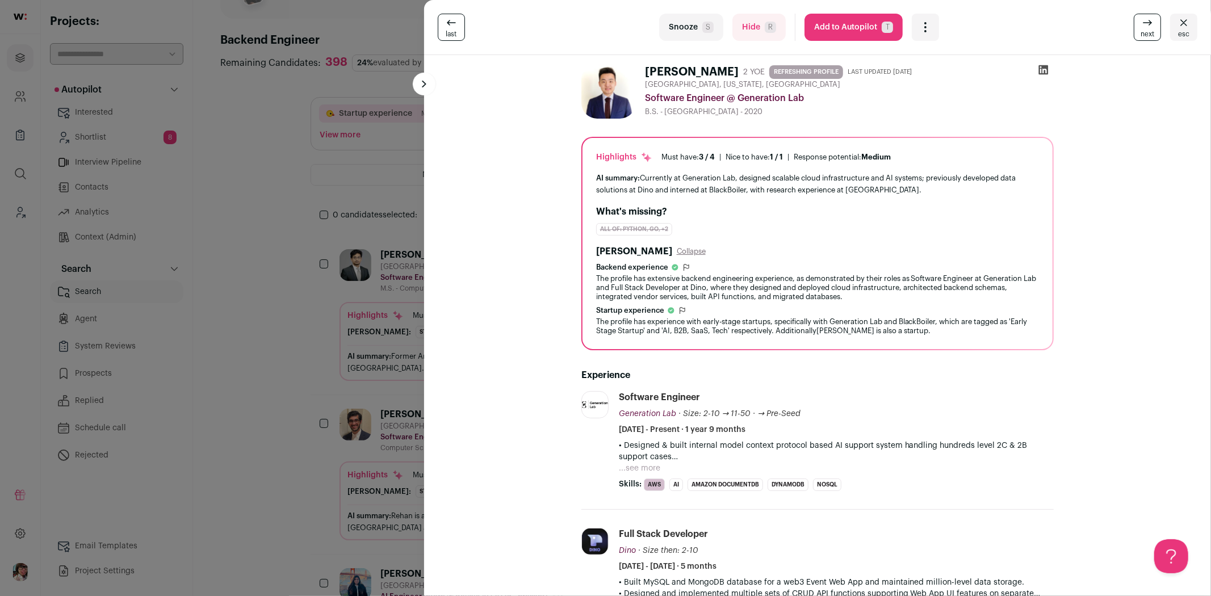
click at [1039, 70] on icon at bounding box center [1043, 69] width 11 height 11
click at [926, 27] on icon "Open dropdown" at bounding box center [926, 27] width 14 height 14
click at [940, 69] on span "Add to Shortlist" at bounding box center [963, 69] width 65 height 11
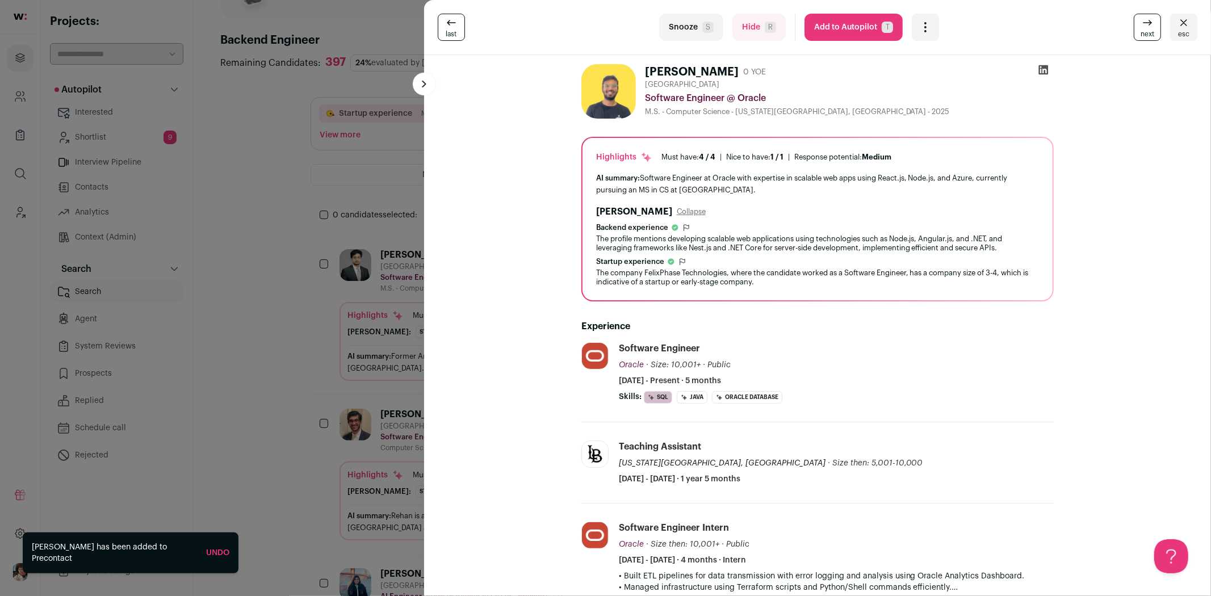
click at [1141, 16] on icon at bounding box center [1148, 23] width 14 height 14
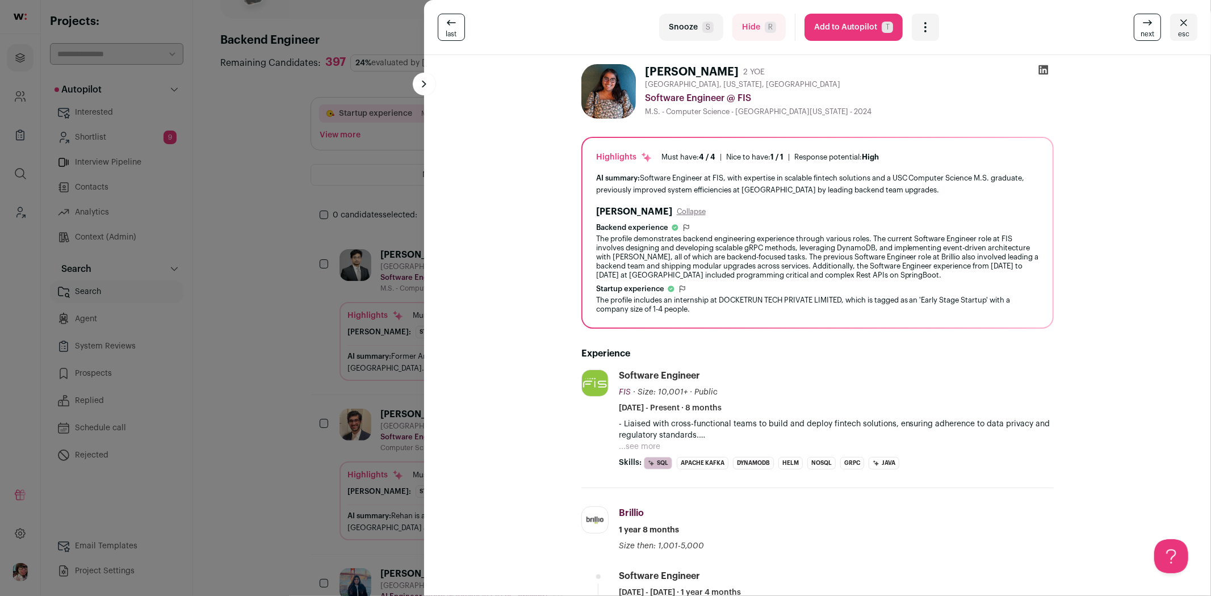
click at [1134, 18] on link "next" at bounding box center [1147, 27] width 27 height 27
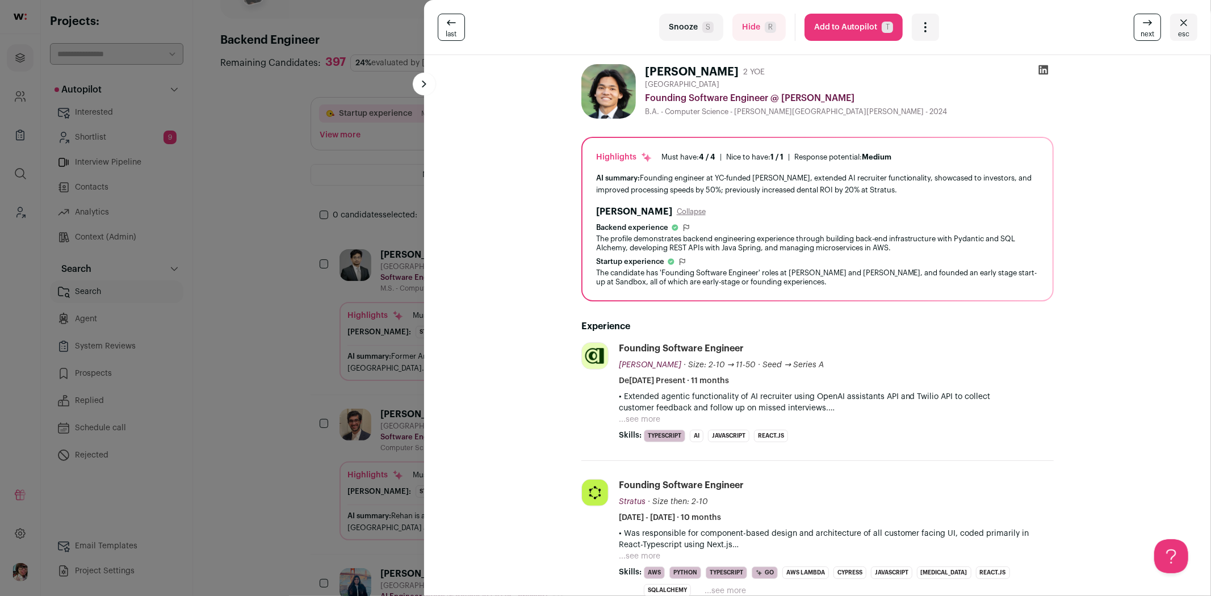
click at [1039, 65] on icon at bounding box center [1043, 69] width 11 height 11
click at [919, 28] on icon "Open dropdown" at bounding box center [926, 27] width 14 height 14
click at [945, 76] on span "Re-calibrate project" at bounding box center [963, 80] width 65 height 9
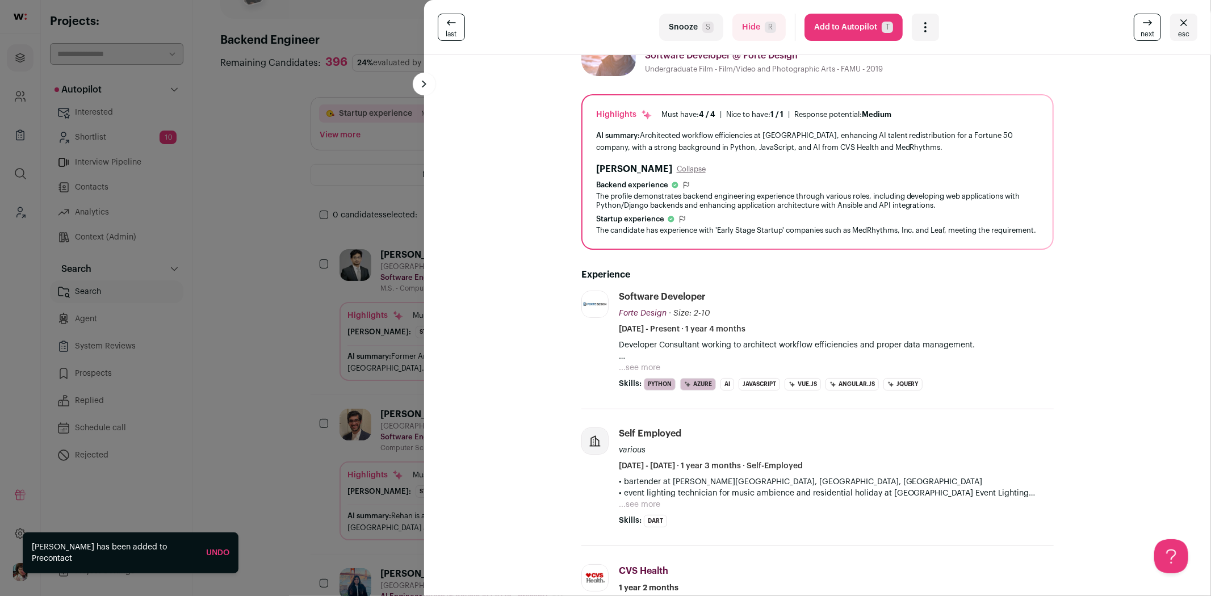
scroll to position [126, 0]
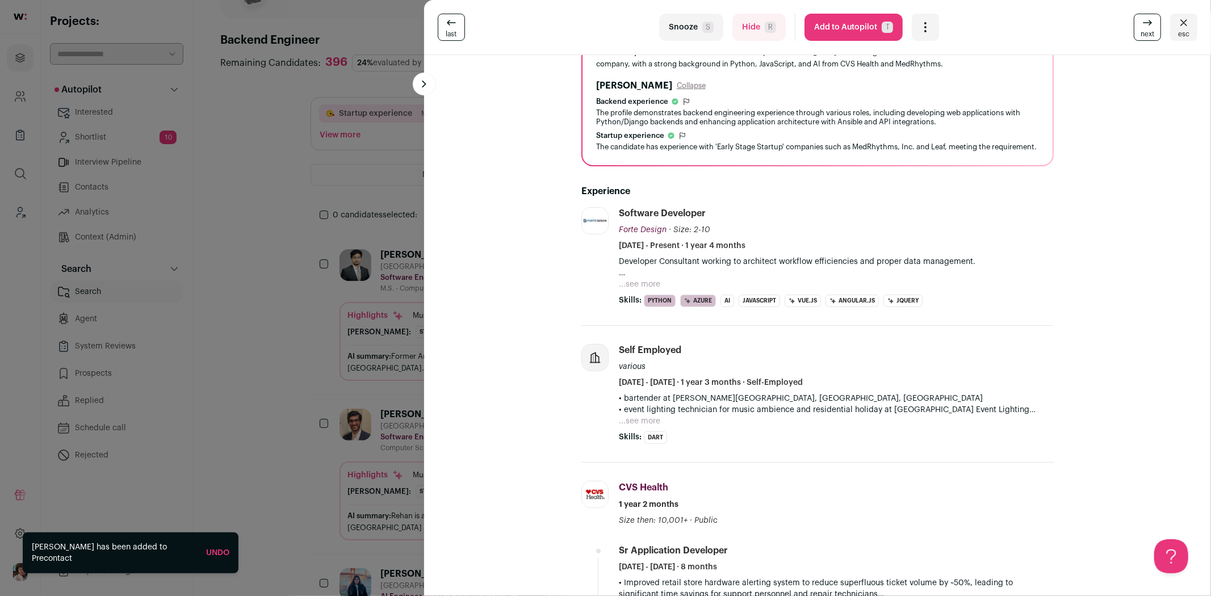
click at [1134, 27] on link "next" at bounding box center [1147, 27] width 27 height 27
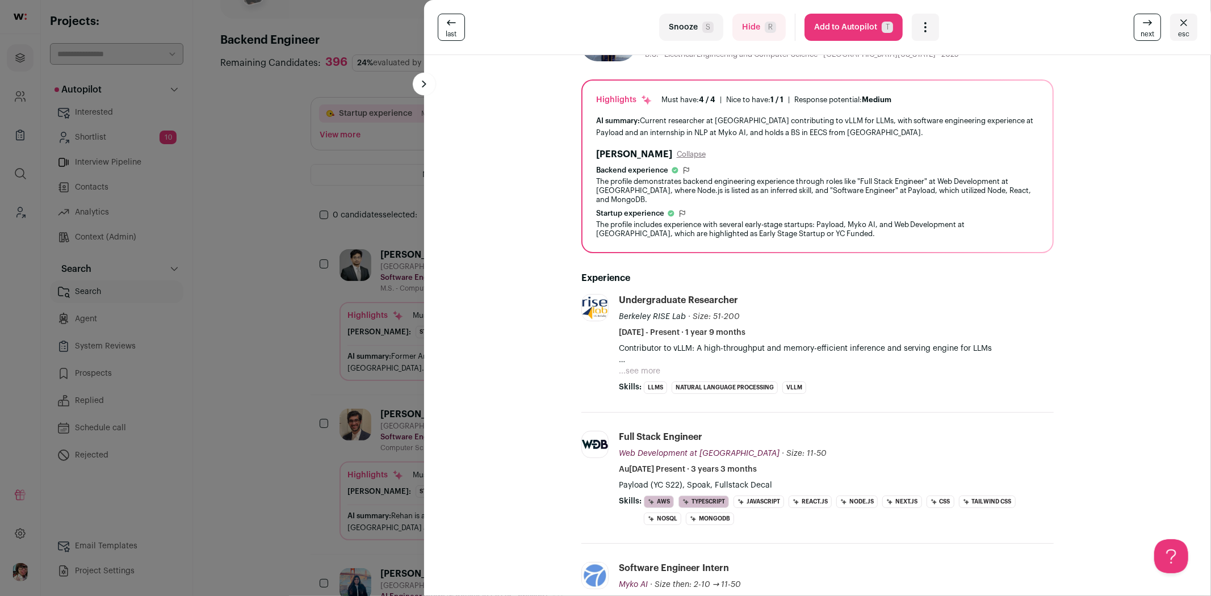
scroll to position [0, 0]
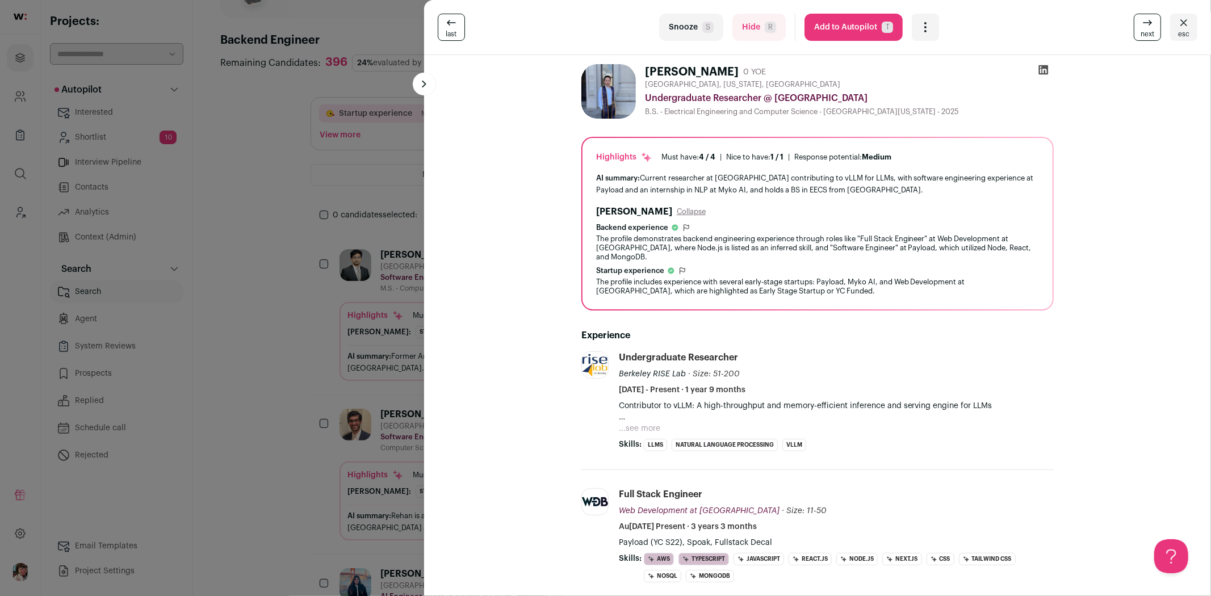
click at [1040, 64] on icon at bounding box center [1043, 69] width 11 height 11
click at [1141, 30] on span "next" at bounding box center [1148, 34] width 14 height 9
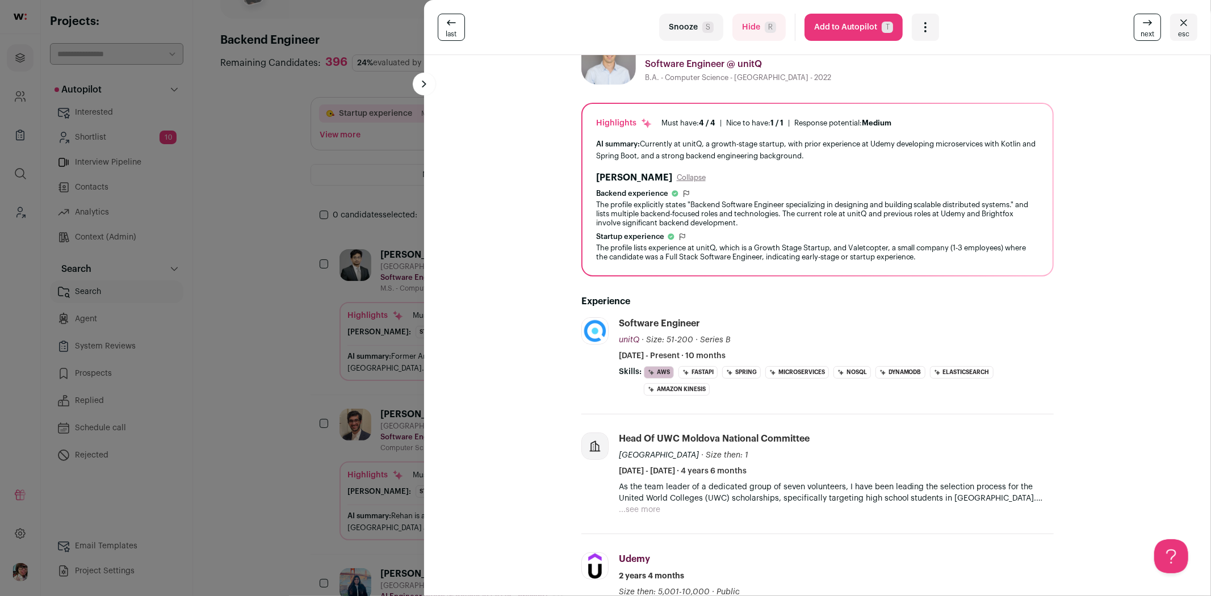
scroll to position [126, 0]
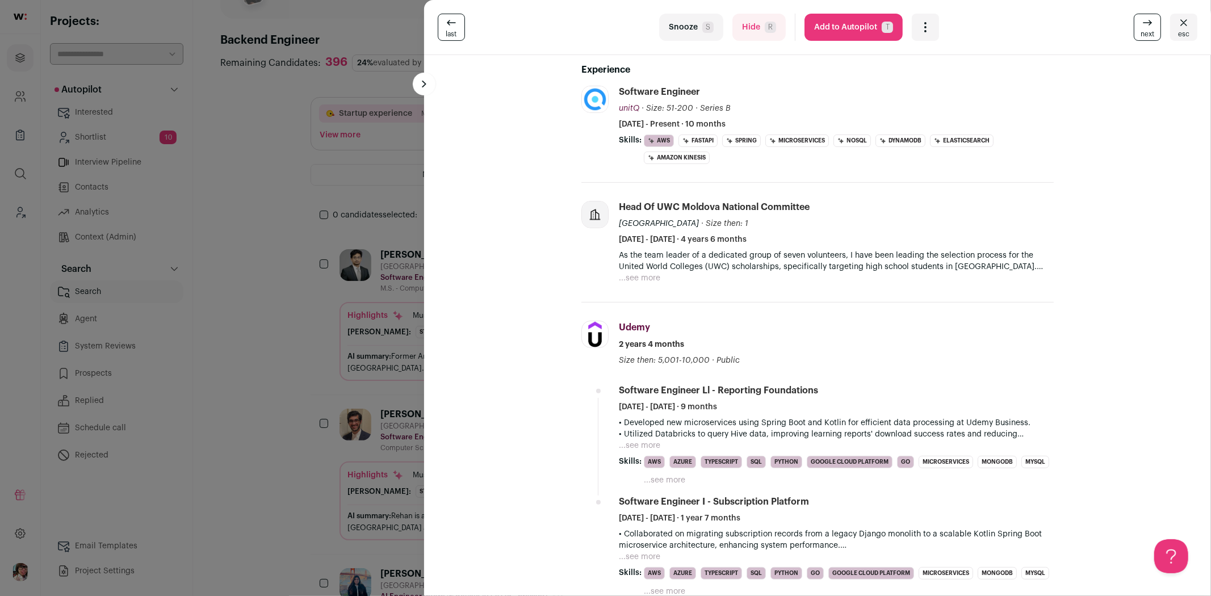
scroll to position [315, 0]
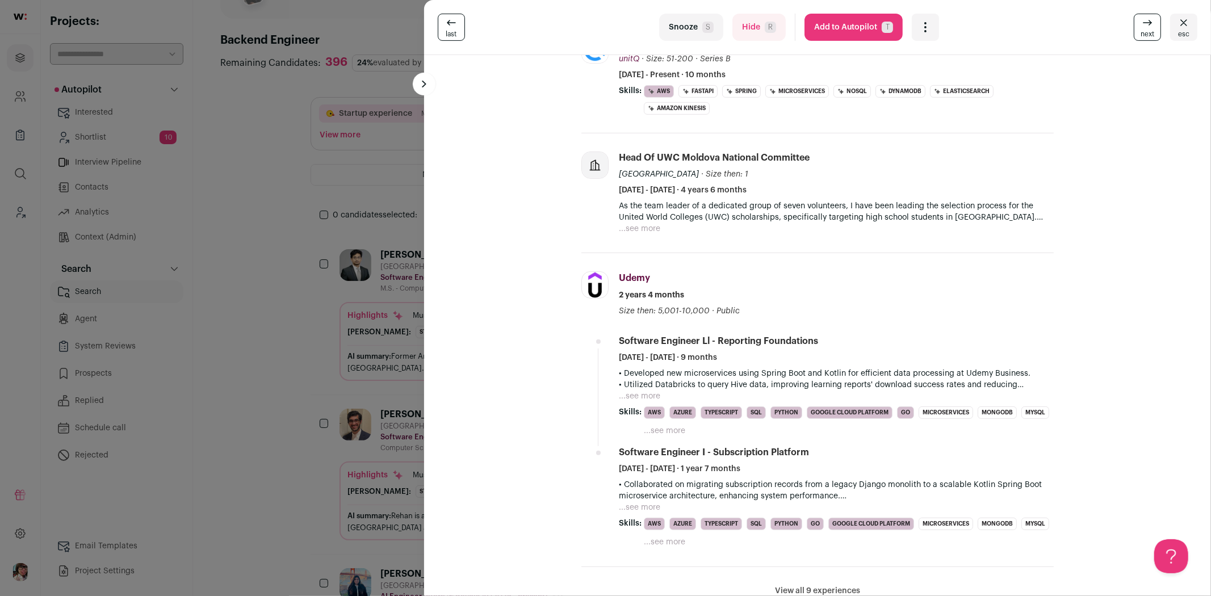
click at [1141, 30] on span "next" at bounding box center [1148, 34] width 14 height 9
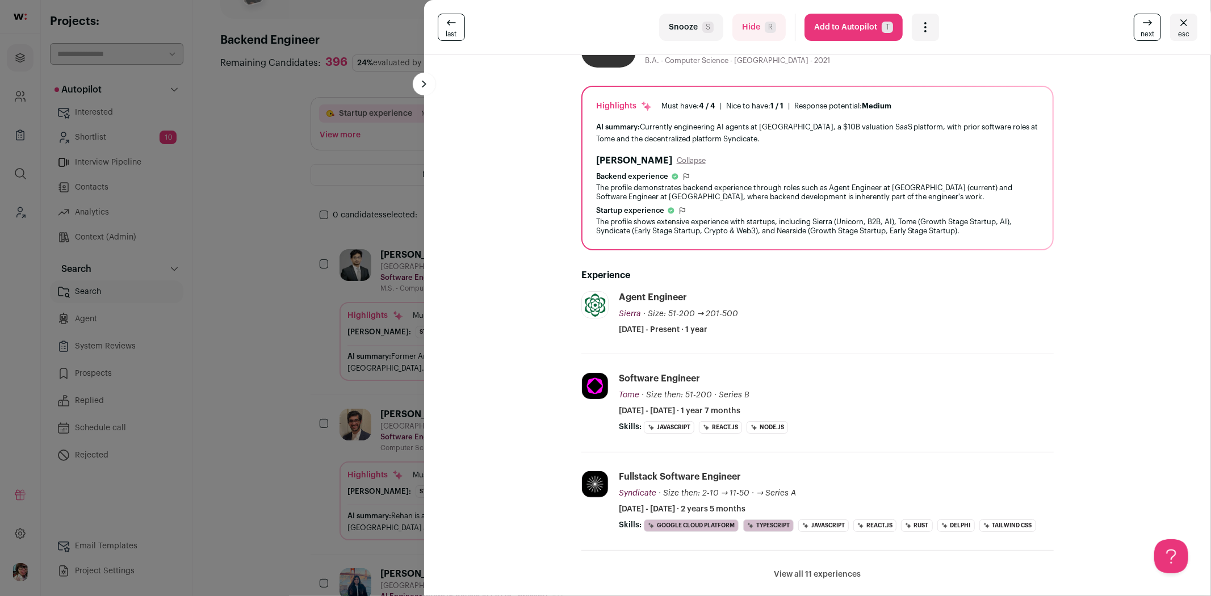
scroll to position [0, 0]
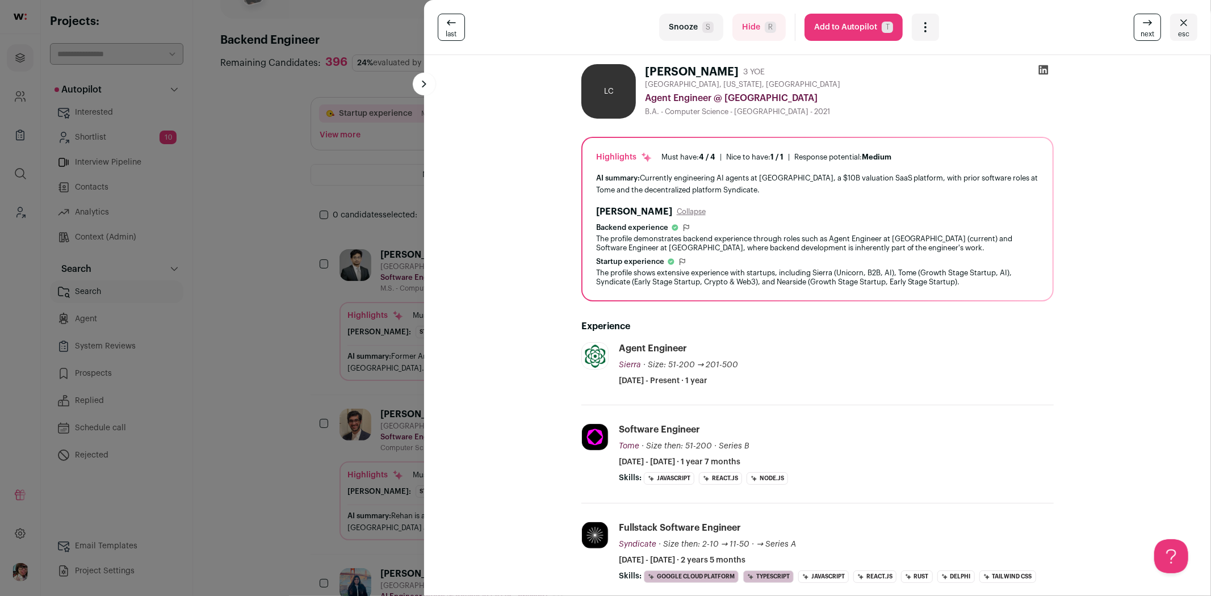
click at [1141, 28] on icon at bounding box center [1148, 23] width 14 height 14
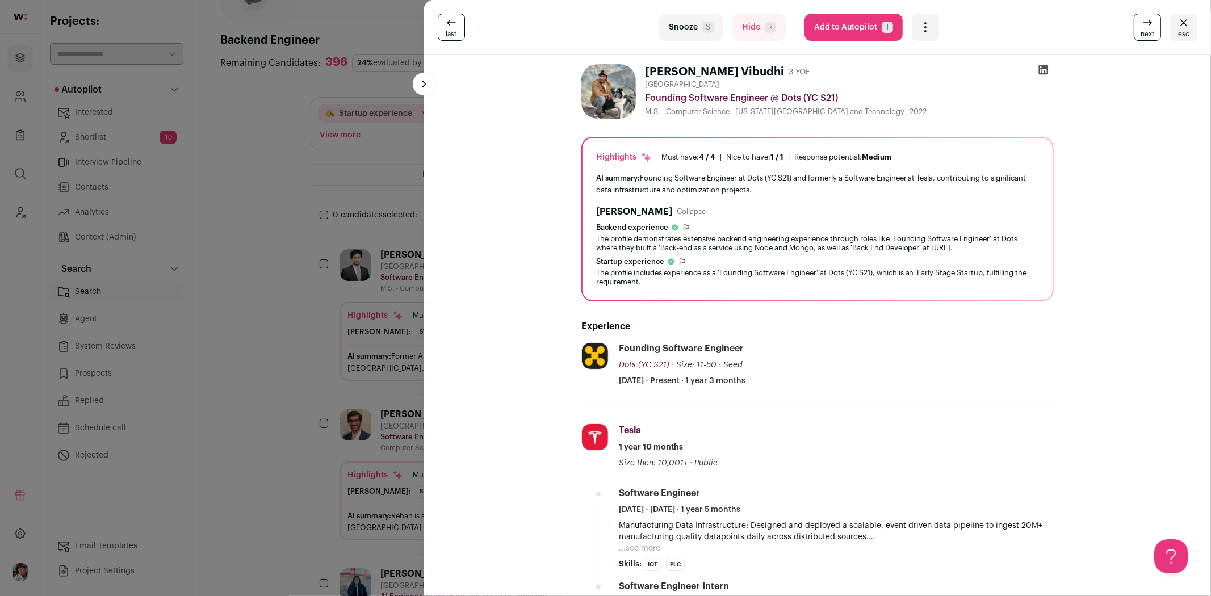
click at [1039, 71] on icon at bounding box center [1043, 69] width 11 height 11
click at [1141, 20] on icon at bounding box center [1148, 23] width 14 height 14
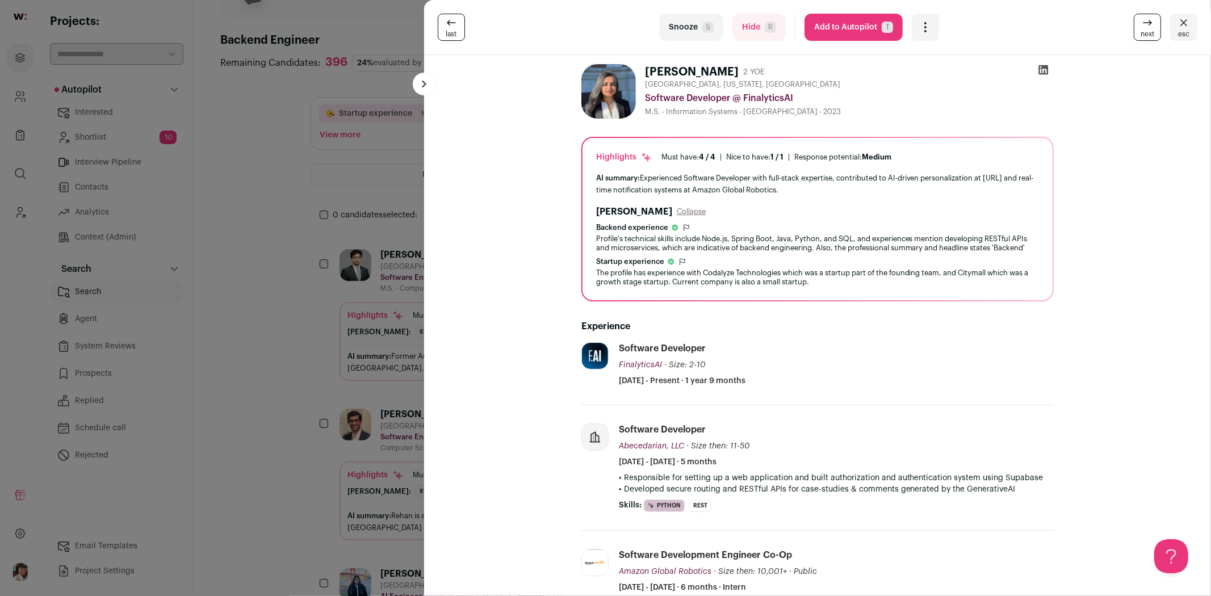
click at [1040, 70] on icon at bounding box center [1043, 70] width 10 height 10
click at [919, 29] on icon "Open dropdown" at bounding box center [926, 27] width 14 height 14
click at [924, 65] on ul "Add to Shortlist Re-calibrate project Report a Problem Report the candidate" at bounding box center [983, 90] width 125 height 64
click at [931, 66] on span "Add to Shortlist" at bounding box center [963, 69] width 65 height 11
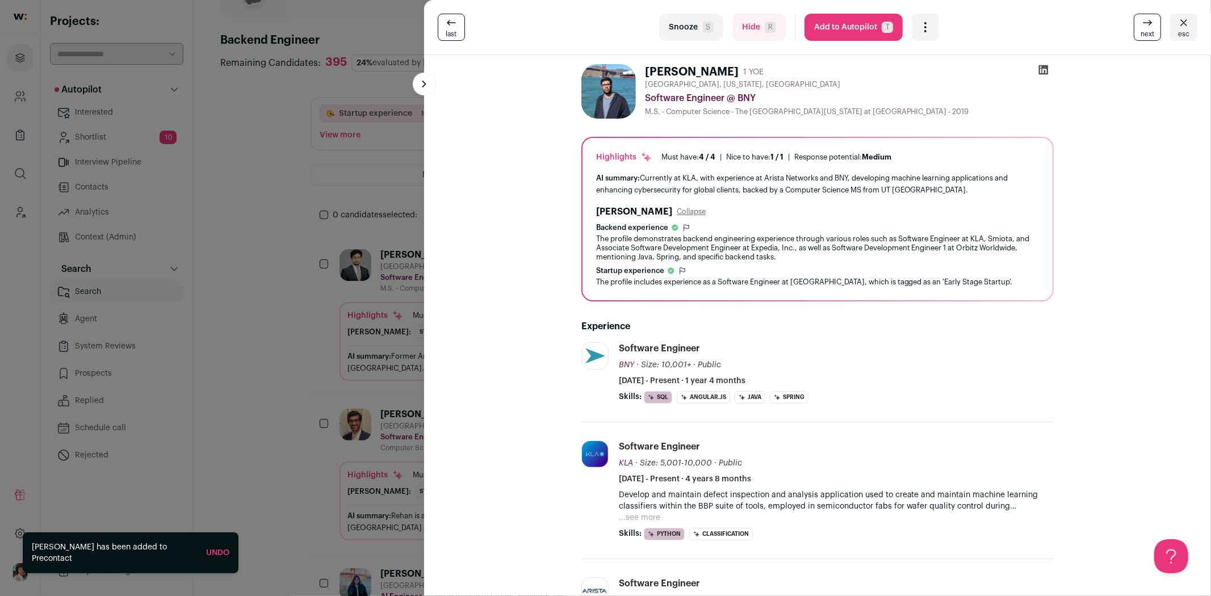
click at [222, 199] on div "last Snooze S Hide R Add to Autopilot T More actions Add to Shortlist Re-calibr…" at bounding box center [605, 298] width 1211 height 596
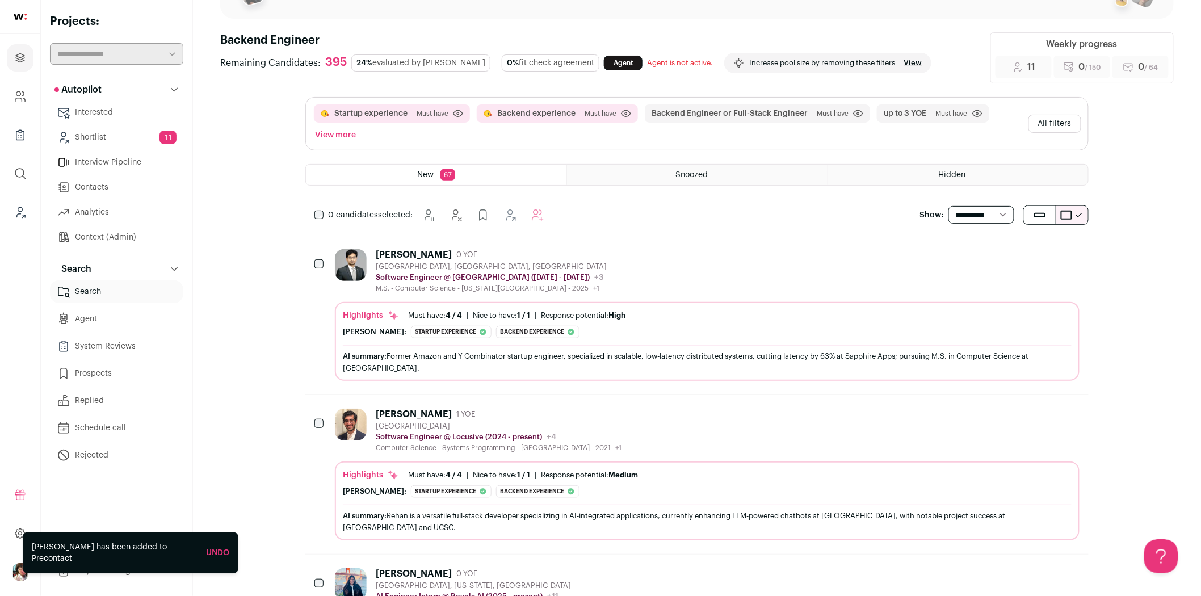
click at [143, 139] on link "Shortlist 11" at bounding box center [116, 137] width 133 height 23
